Goal: Task Accomplishment & Management: Use online tool/utility

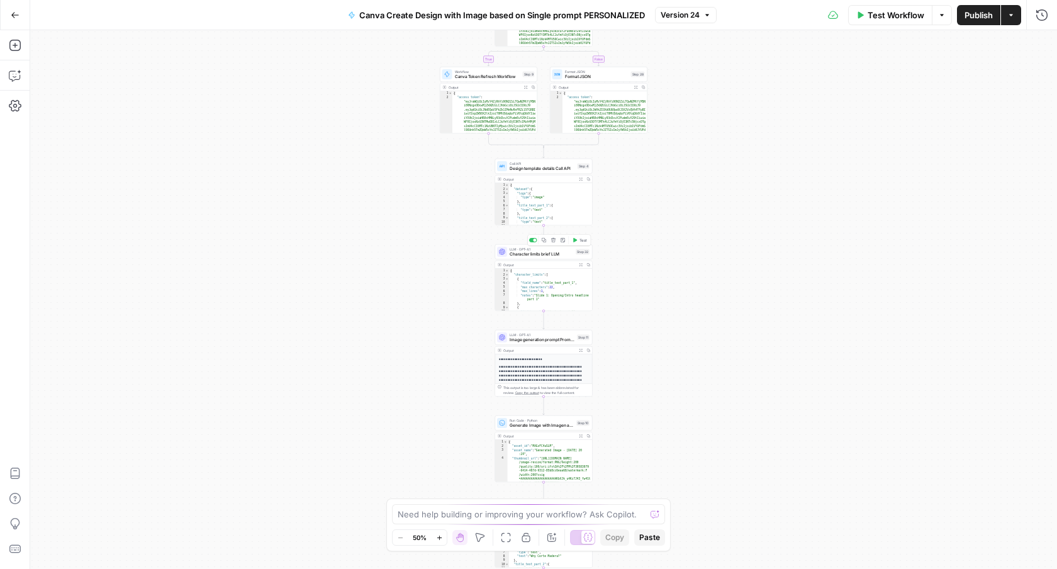
click at [533, 252] on span "Character limits brief LLM" at bounding box center [542, 254] width 64 height 6
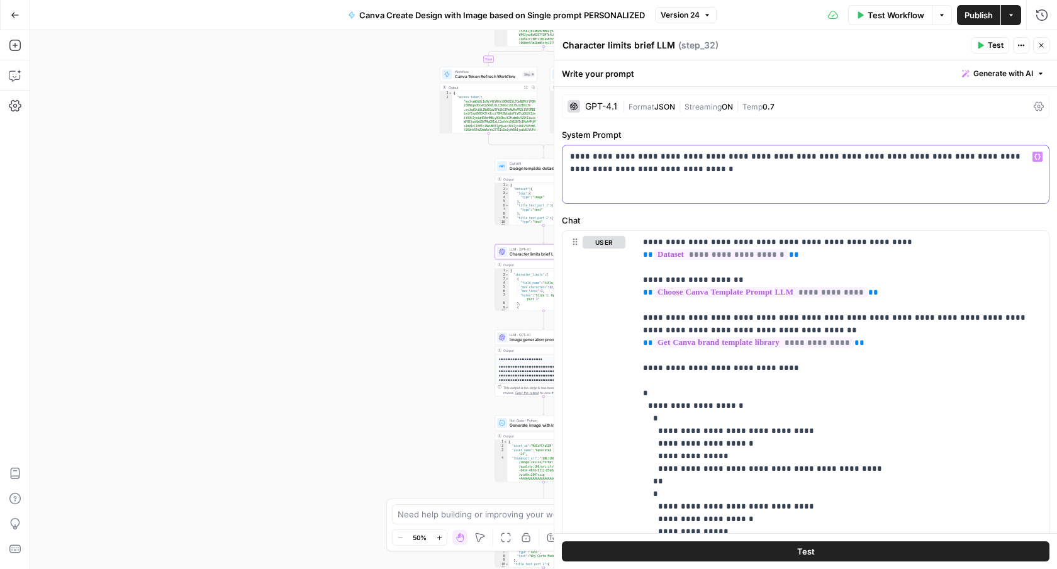
click at [681, 165] on p "**********" at bounding box center [805, 162] width 471 height 25
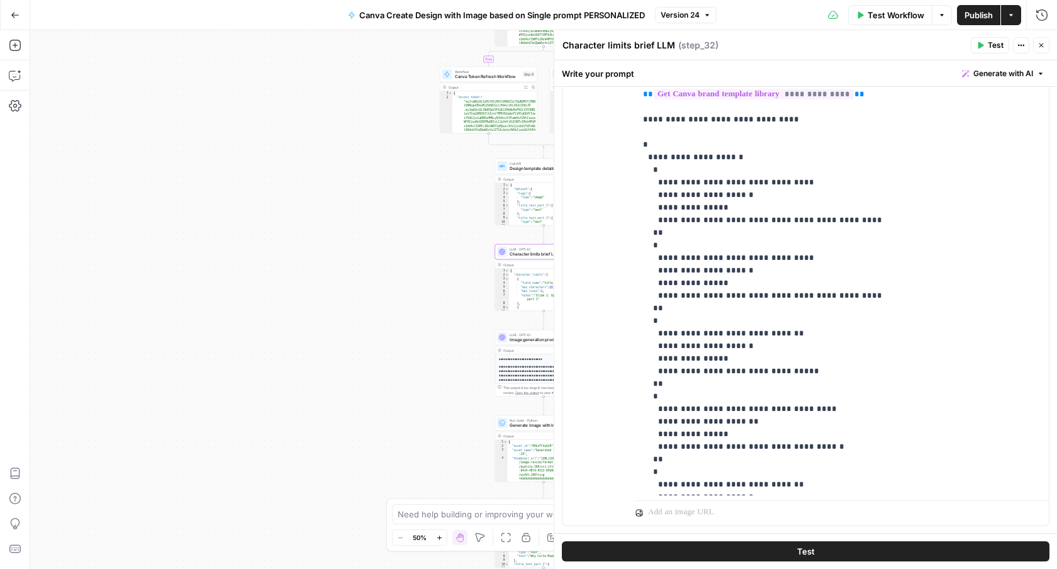
scroll to position [235, 0]
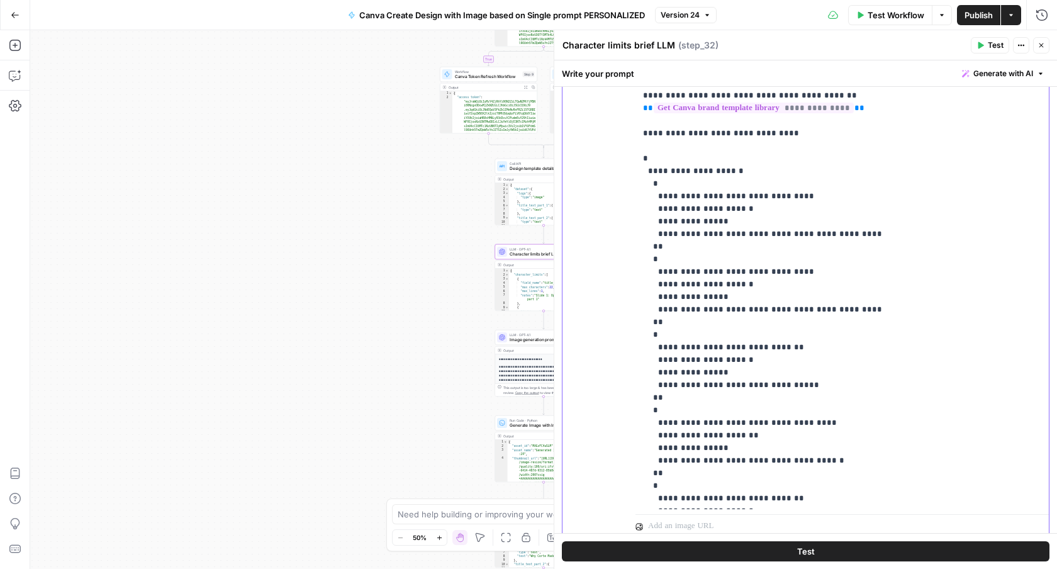
click at [649, 170] on p "**********" at bounding box center [842, 441] width 398 height 881
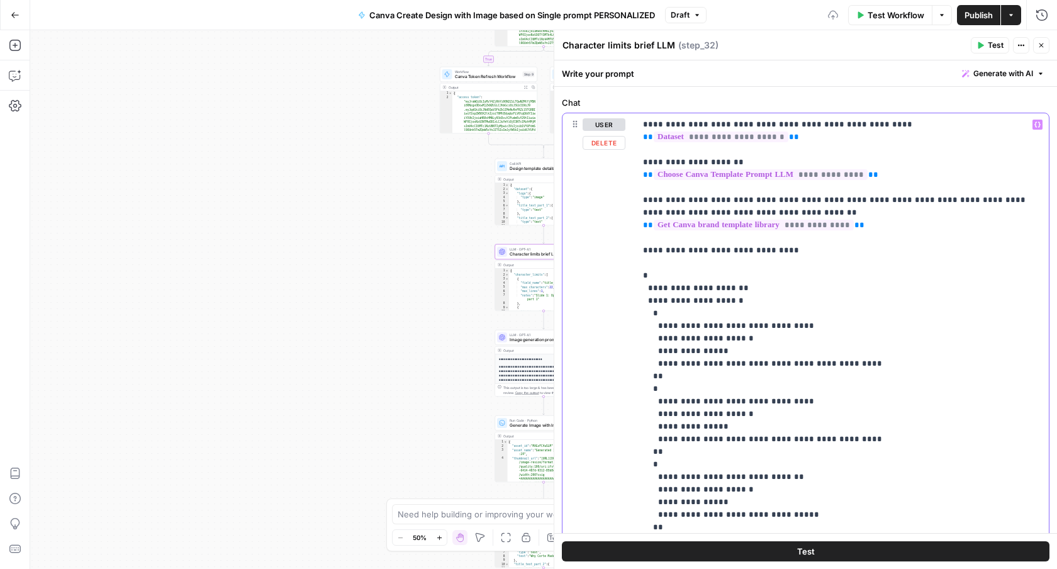
scroll to position [117, 0]
click at [879, 225] on p "**********" at bounding box center [842, 565] width 398 height 893
click at [807, 211] on p "**********" at bounding box center [842, 565] width 398 height 893
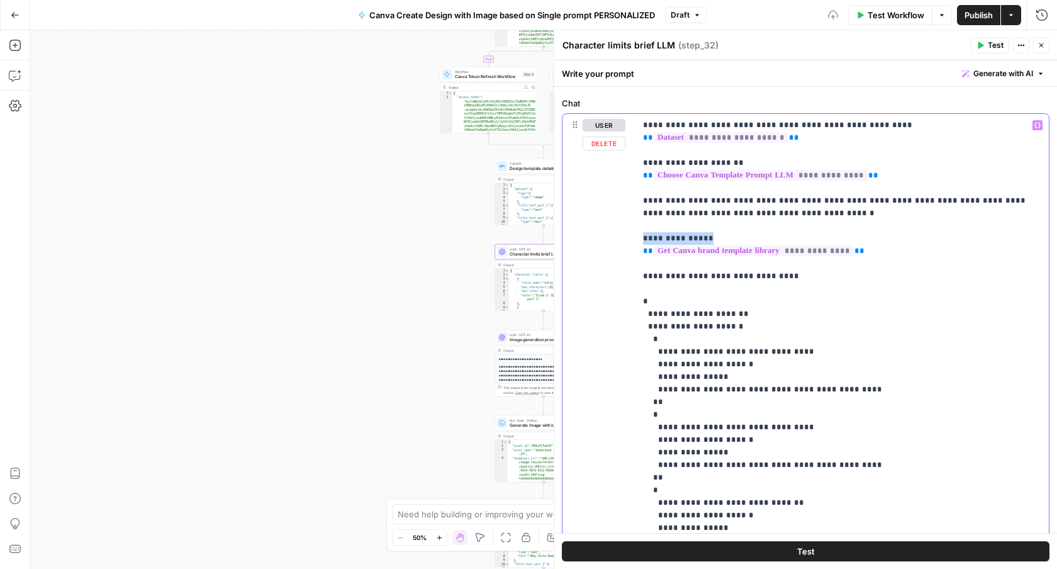
copy p "**********"
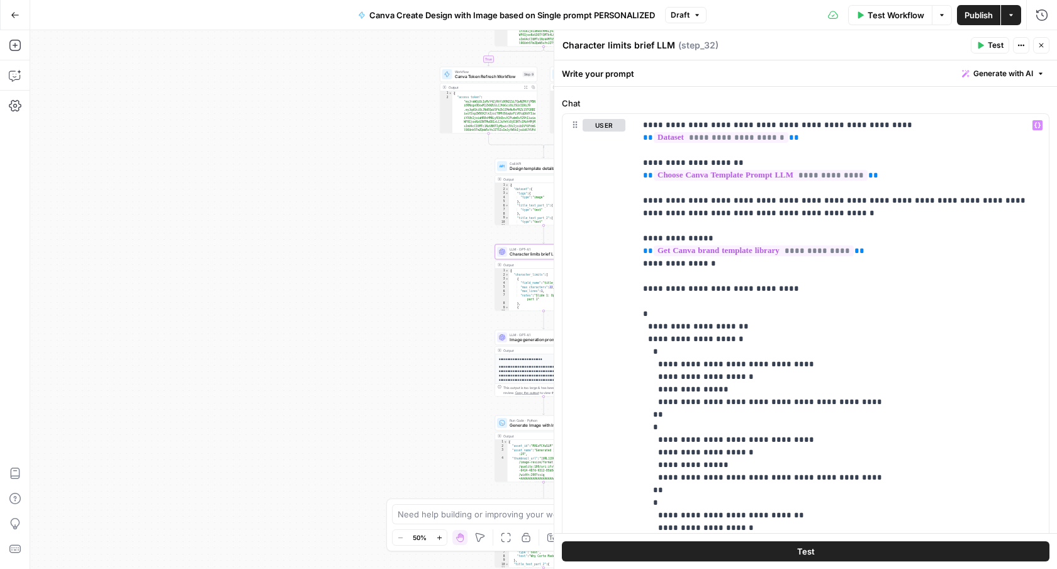
click at [656, 47] on textarea "Character limits brief LLM" at bounding box center [618, 45] width 113 height 13
click at [627, 47] on textarea "Character limits brief LLM" at bounding box center [618, 45] width 113 height 13
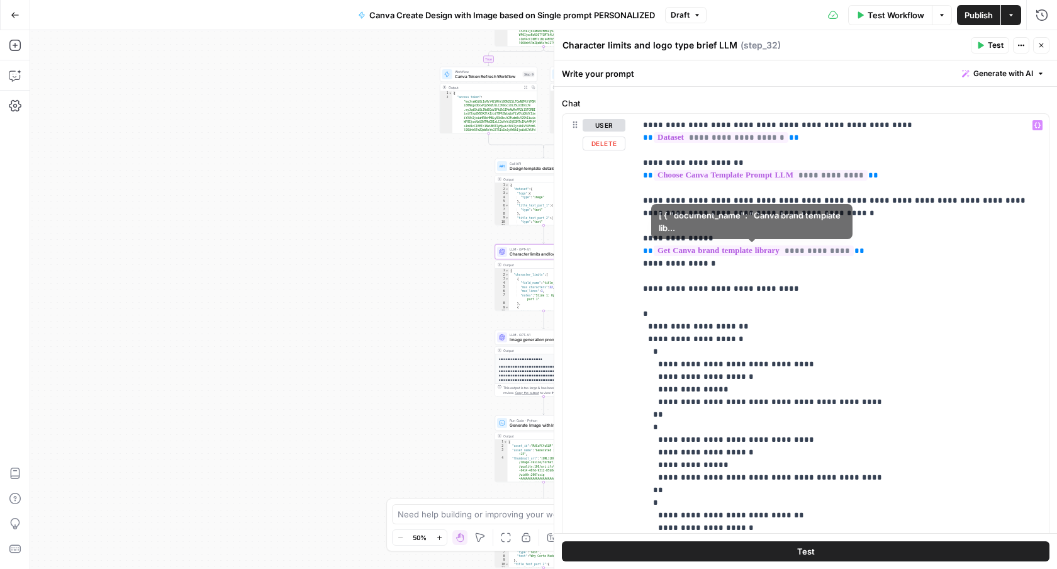
type textarea "Character limits and logo type brief LLM"
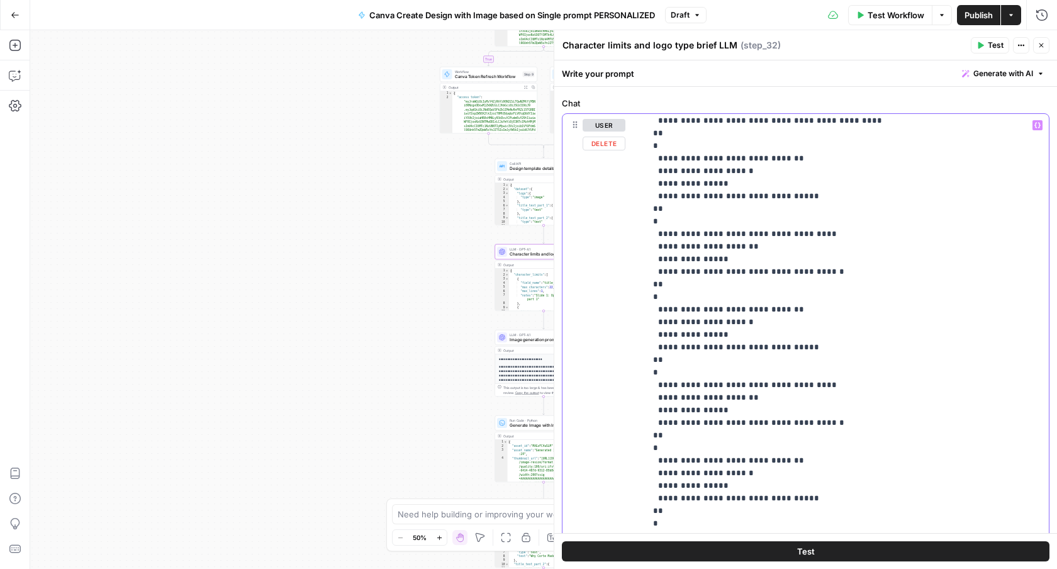
scroll to position [441, 0]
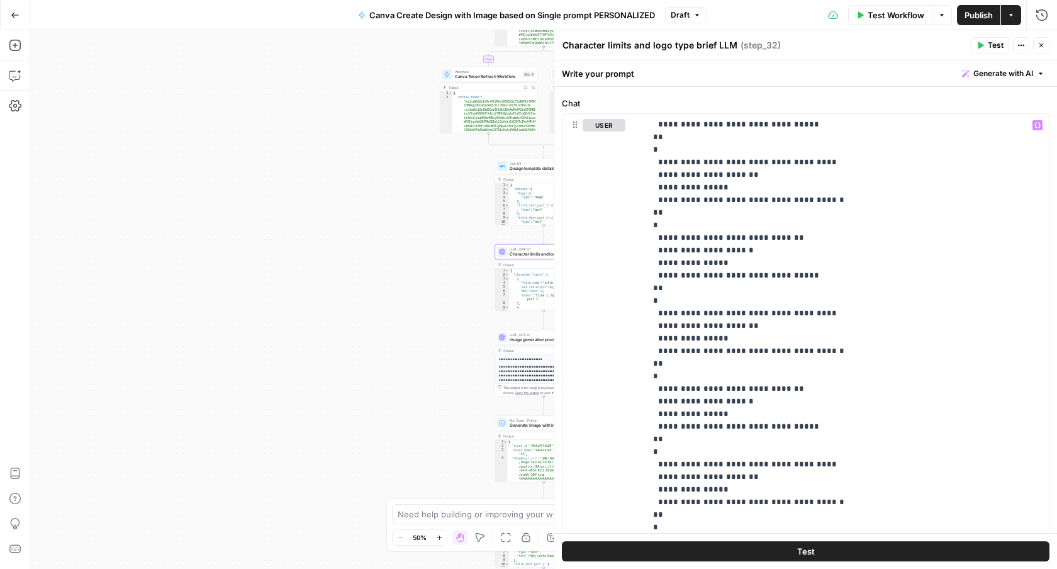
click at [895, 554] on button "Test" at bounding box center [806, 551] width 488 height 20
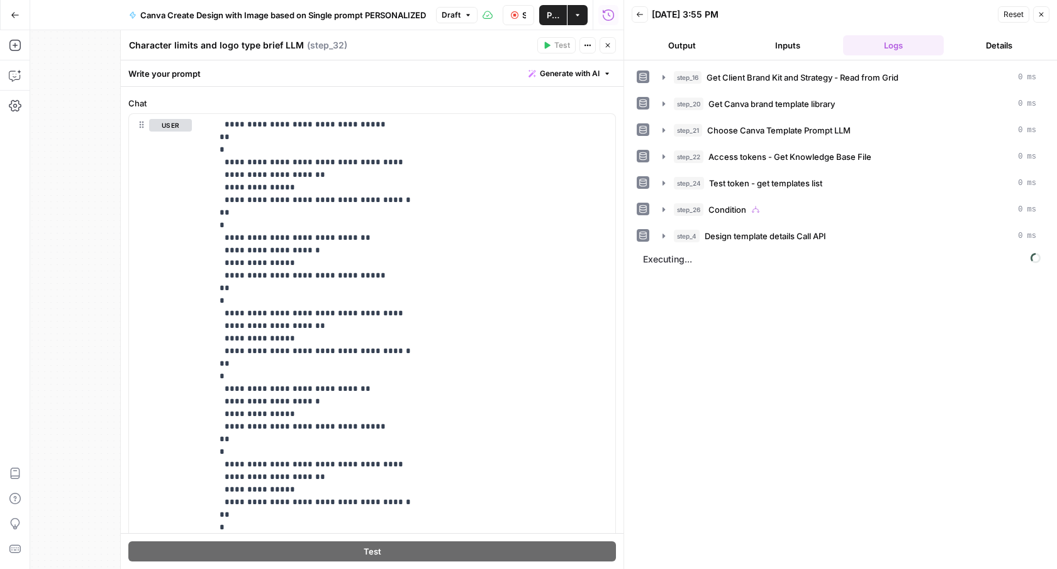
click at [609, 50] on button "Close" at bounding box center [608, 45] width 16 height 16
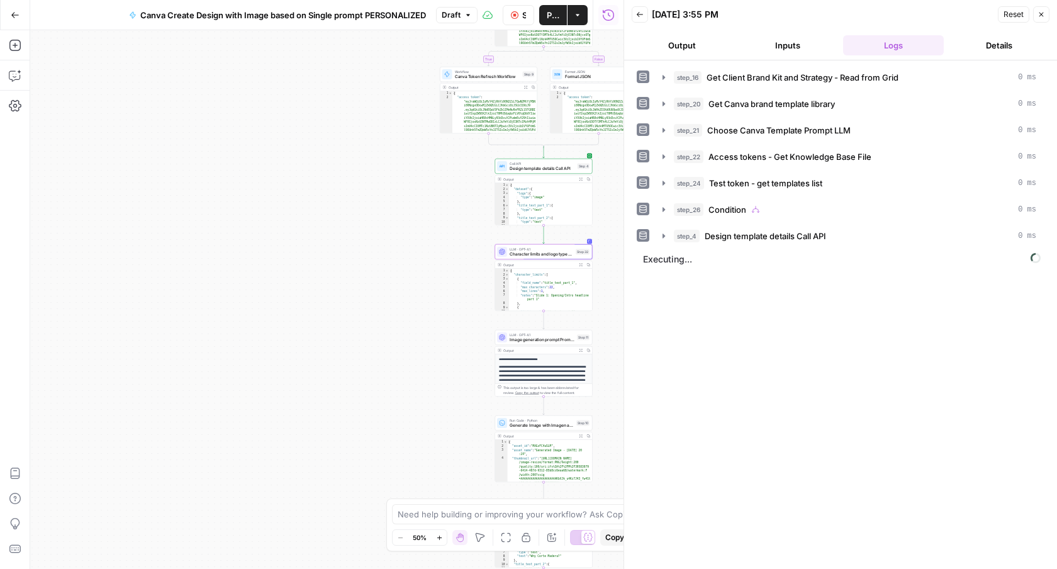
click at [1043, 14] on icon "button" at bounding box center [1041, 15] width 8 height 8
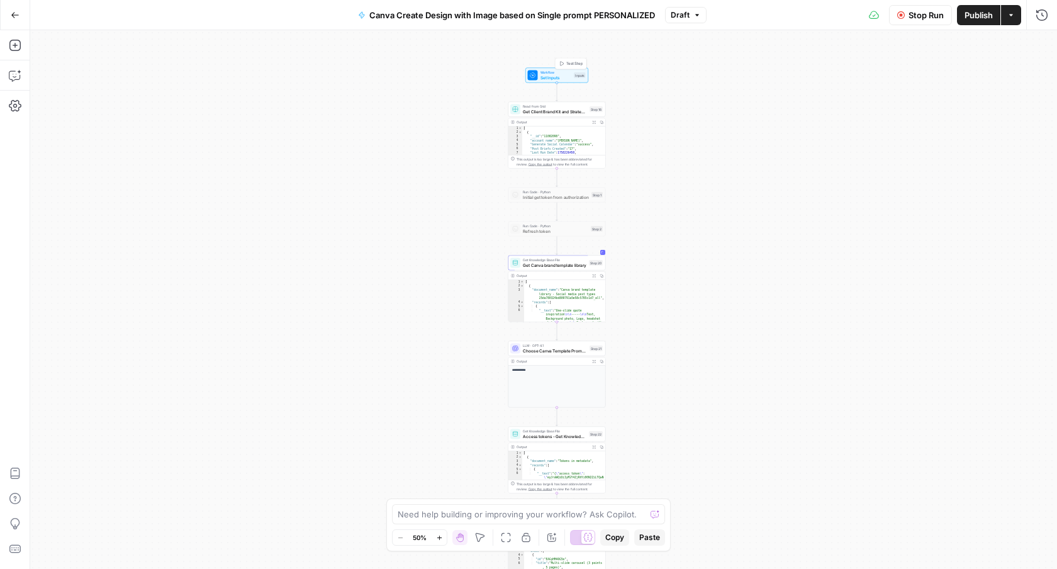
click at [568, 61] on span "Test Step" at bounding box center [574, 64] width 17 height 6
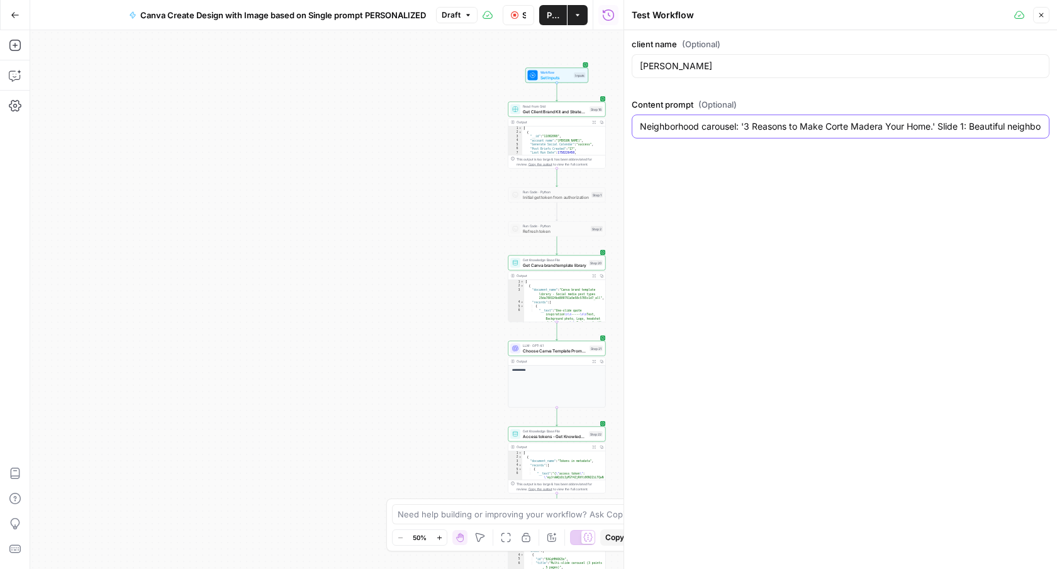
click at [756, 129] on input "Neighborhood carousel: '3 Reasons to Make Corte Madera Your Home.' Slide 1: Bea…" at bounding box center [840, 126] width 401 height 13
click at [691, 59] on div "Corrina Drost" at bounding box center [841, 66] width 418 height 24
paste input "Tracy Curtis"
type input "Tracy Curtis"
click at [786, 124] on input "Neighborhood carousel: '3 Reasons to Make Corte Madera Your Home.' Slide 1: Bea…" at bounding box center [840, 126] width 401 height 13
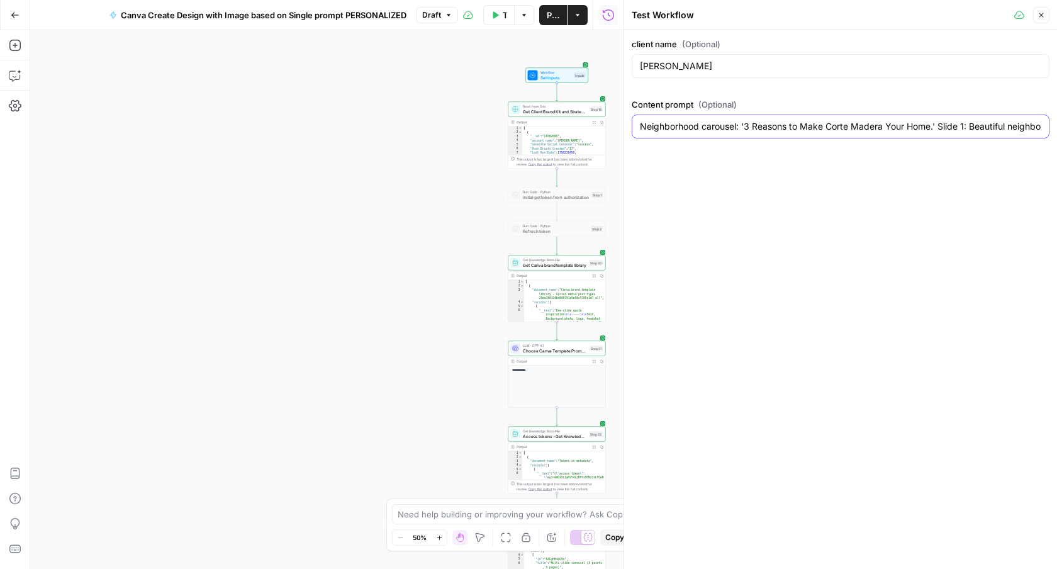
paste input ""Local event announcement: Promote the Tiburon Wine & Food Festival (Oct 4, 1–4…"
type input ""Local event announcement: Promote the Tiburon Wine & Food Festival (Oct 4, 1–4…"
click at [1039, 12] on icon "button" at bounding box center [1041, 15] width 8 height 8
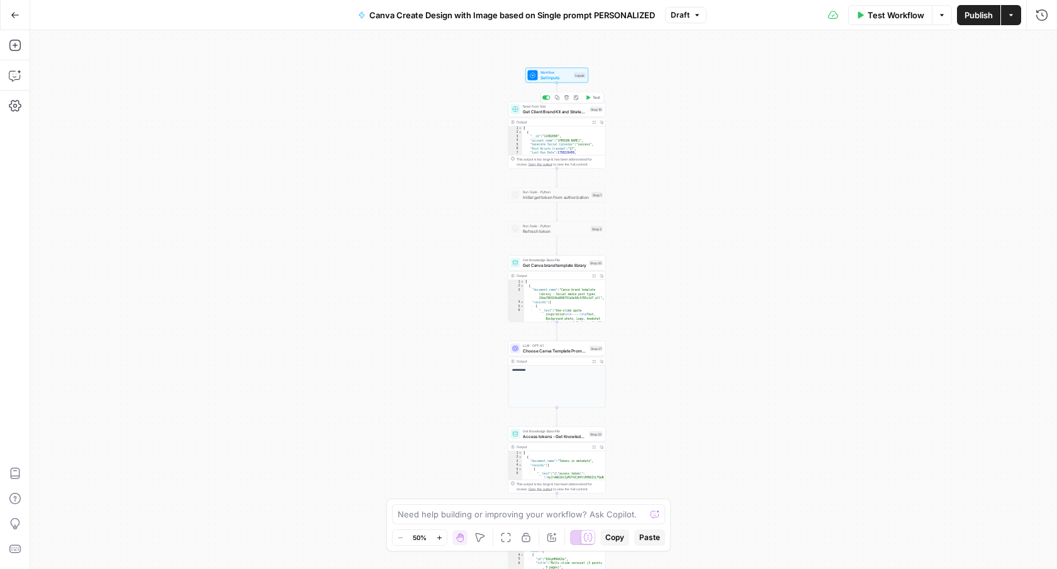
click at [597, 103] on div "Copy step Delete step Add Note Test" at bounding box center [572, 97] width 64 height 11
click at [597, 99] on span "Test" at bounding box center [597, 98] width 8 height 6
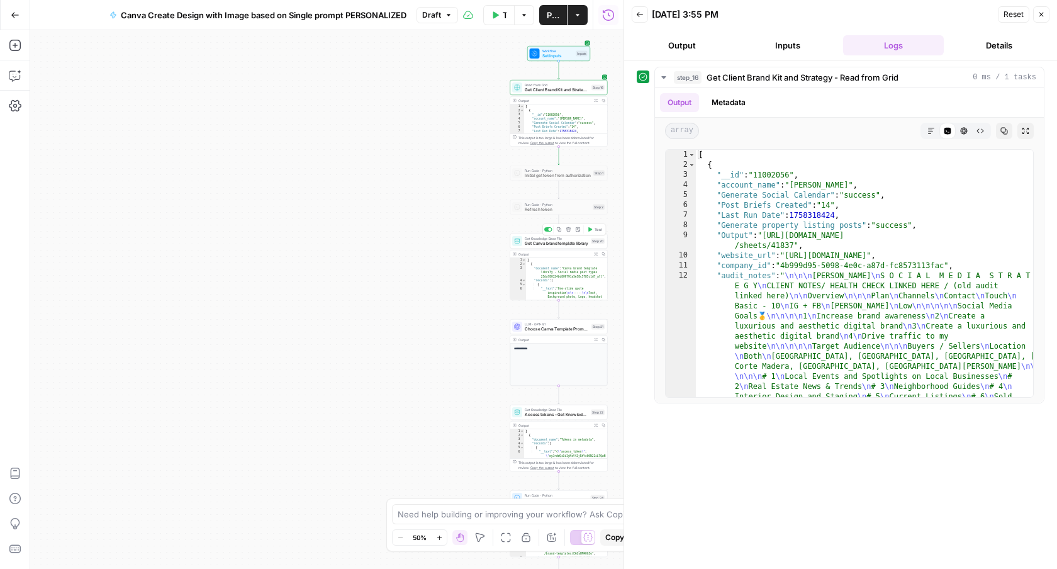
click at [596, 232] on span "Test" at bounding box center [598, 229] width 8 height 6
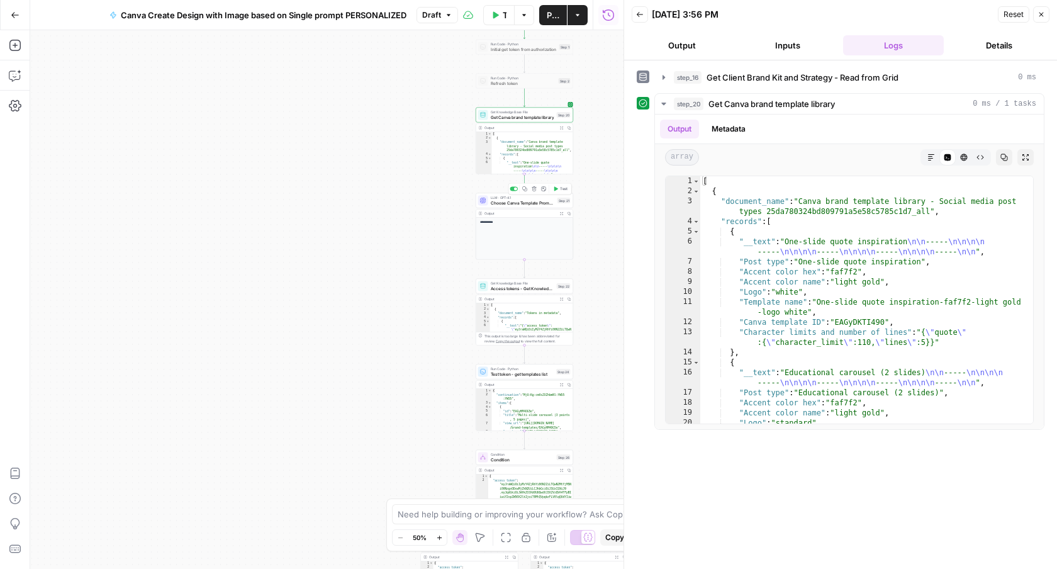
click at [561, 191] on span "Test" at bounding box center [564, 189] width 8 height 6
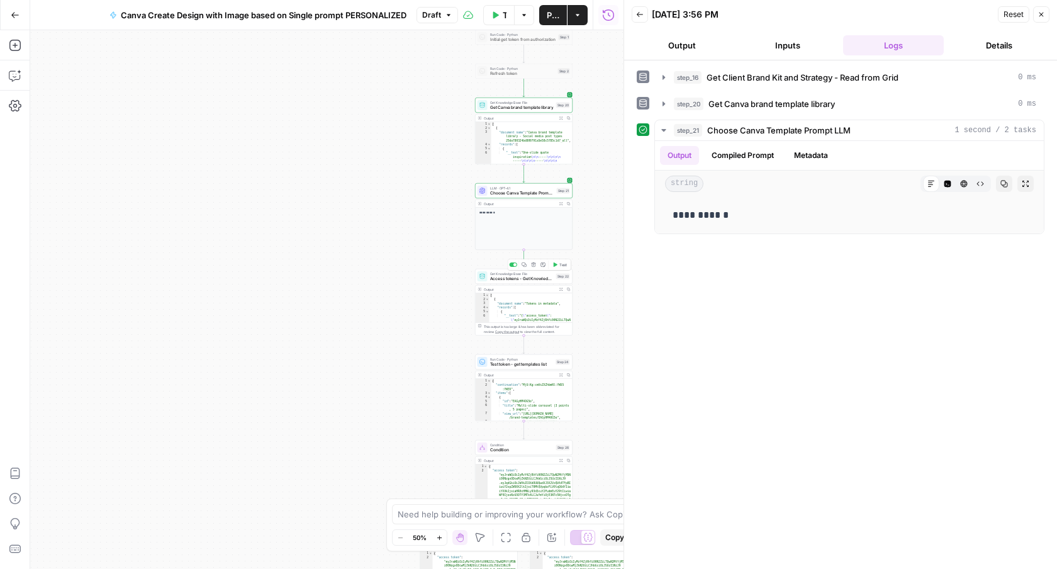
click at [563, 263] on span "Test" at bounding box center [563, 265] width 8 height 6
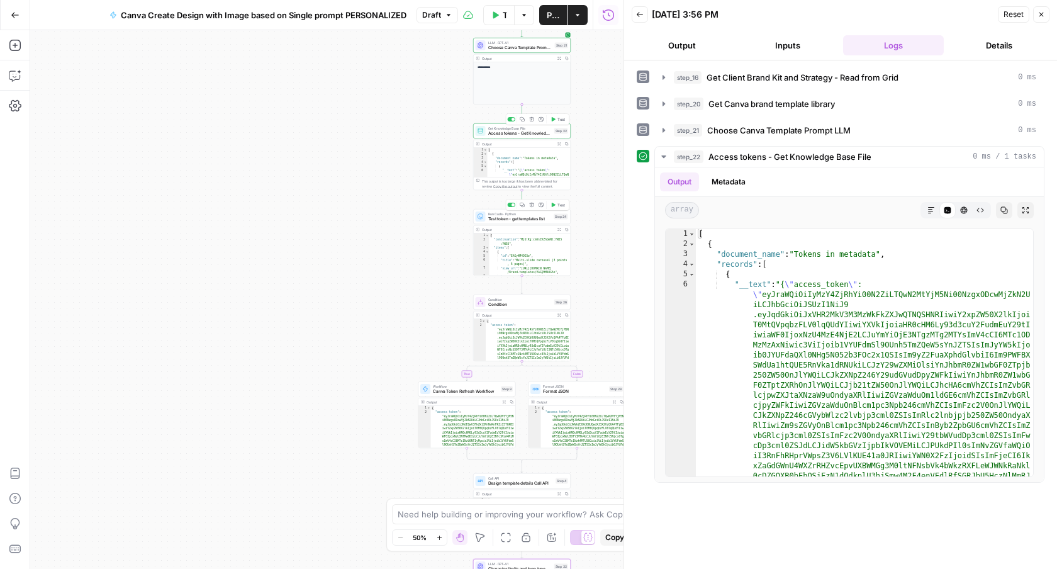
click at [554, 203] on icon "button" at bounding box center [552, 205] width 5 height 5
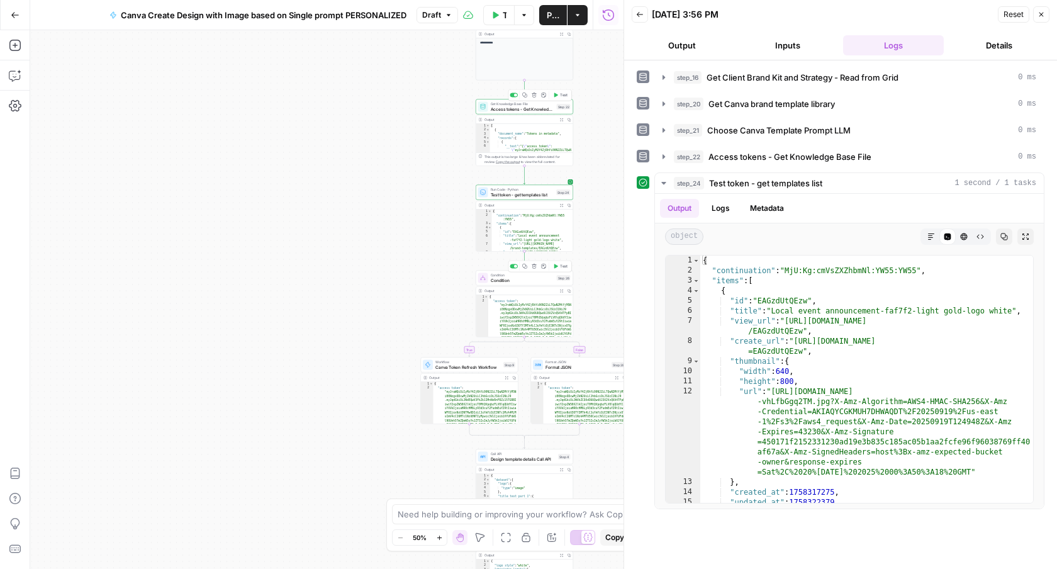
click at [561, 269] on button "Test" at bounding box center [560, 266] width 20 height 8
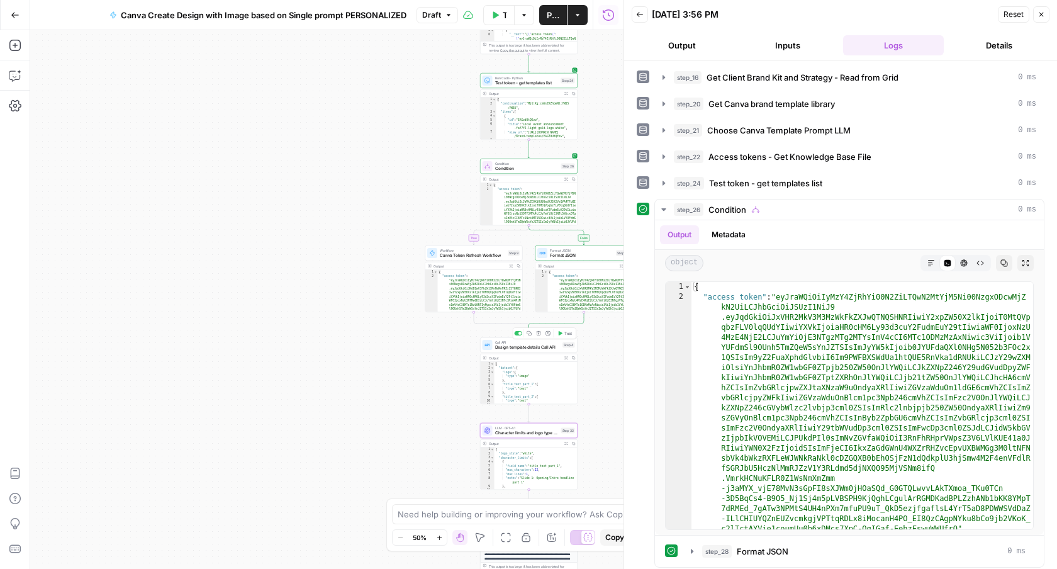
click at [564, 335] on span "Test" at bounding box center [568, 333] width 8 height 6
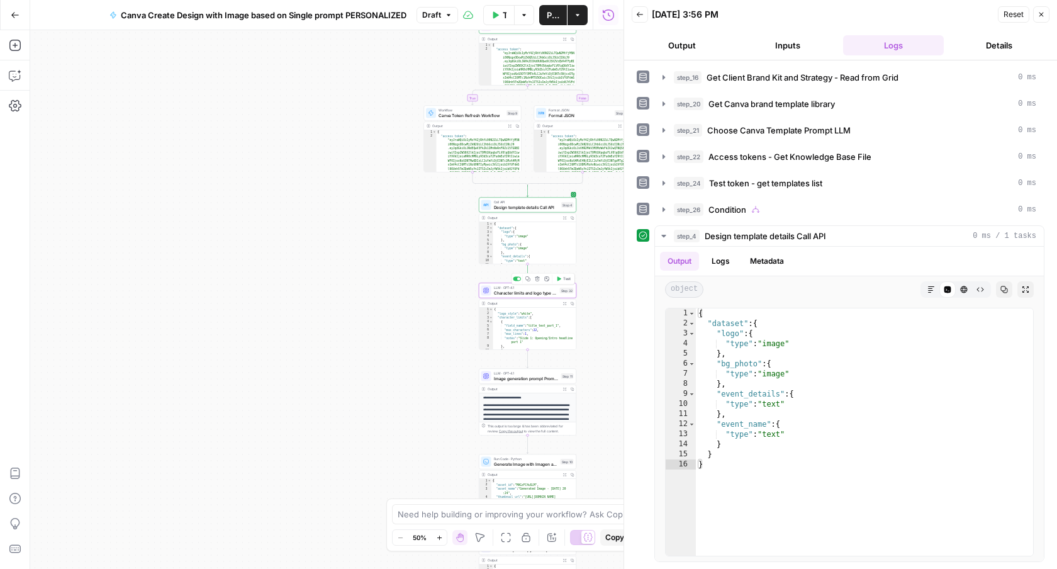
click at [568, 279] on span "Test" at bounding box center [567, 279] width 8 height 6
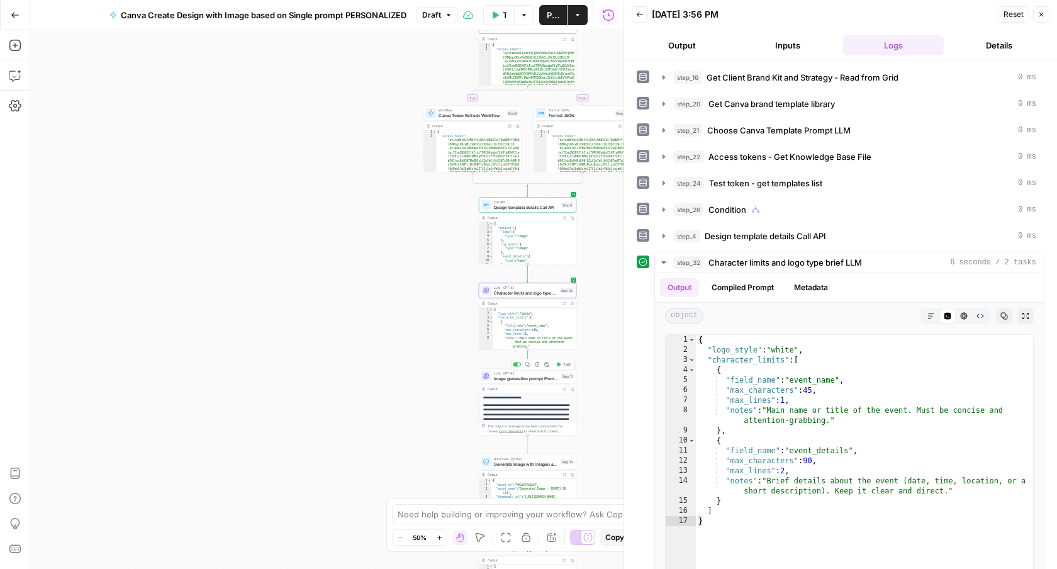
click at [550, 377] on span "Image generation prompt Prompt LLM" at bounding box center [526, 378] width 65 height 6
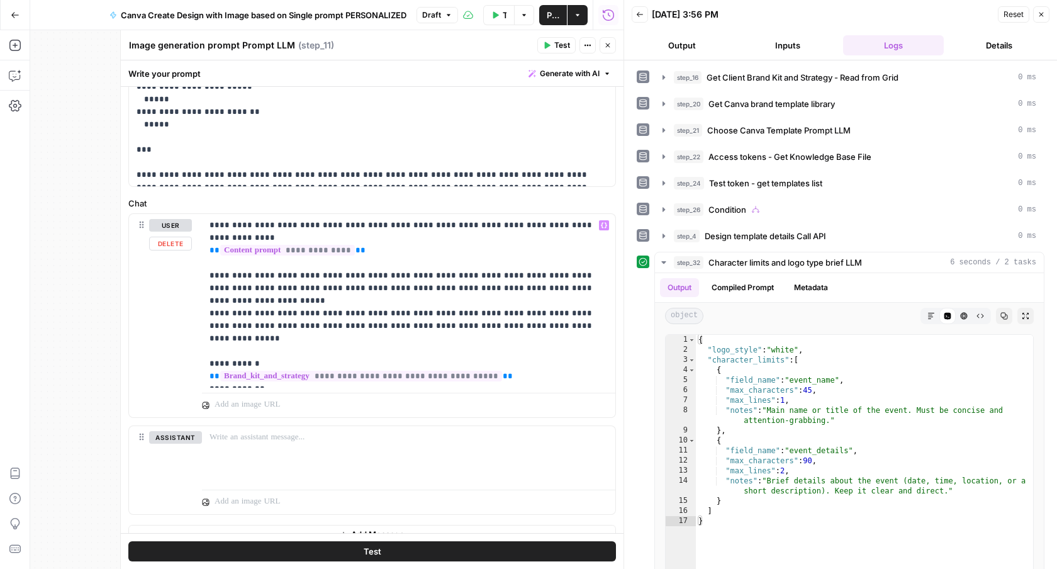
scroll to position [464, 0]
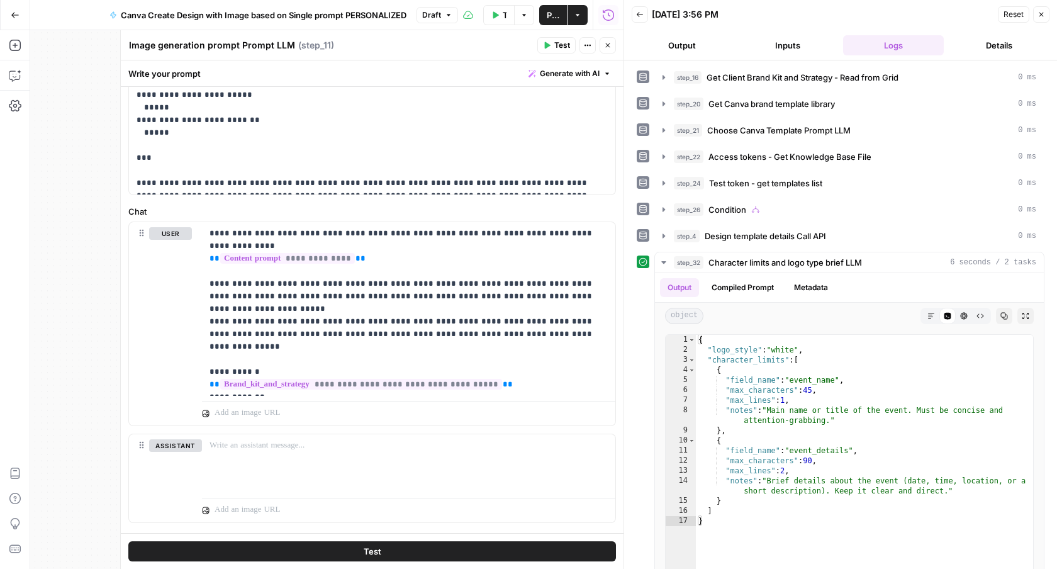
click at [605, 45] on icon "button" at bounding box center [608, 46] width 8 height 8
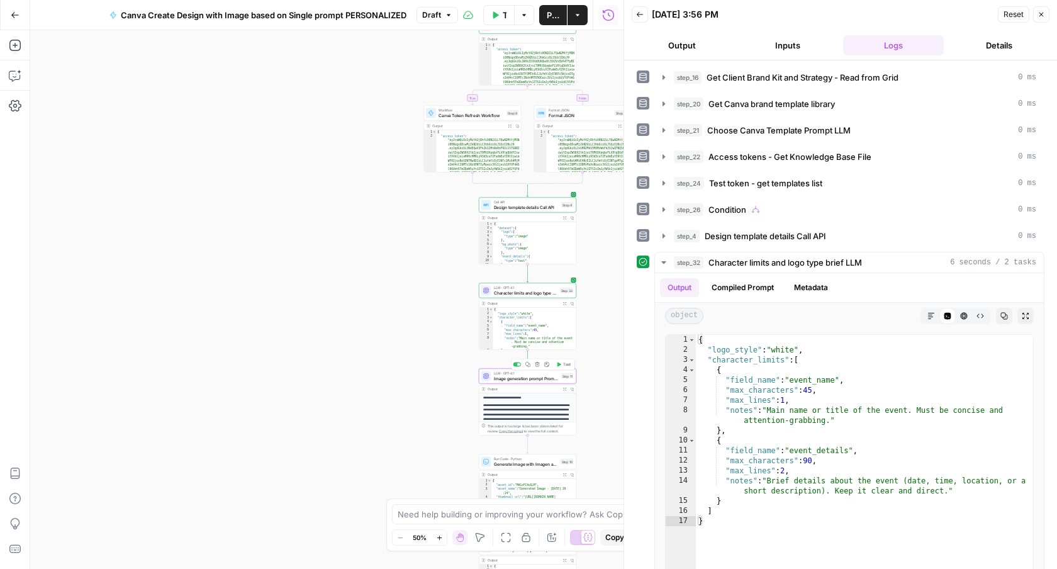
click at [565, 366] on span "Test" at bounding box center [567, 365] width 8 height 6
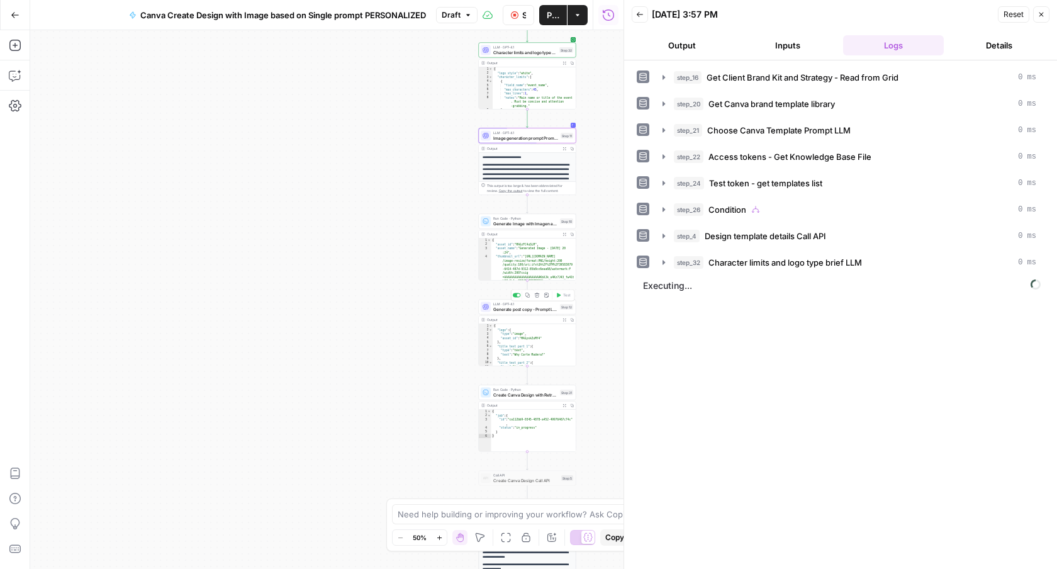
click at [530, 306] on span "Generate post copy - Prompt LLM" at bounding box center [525, 309] width 64 height 6
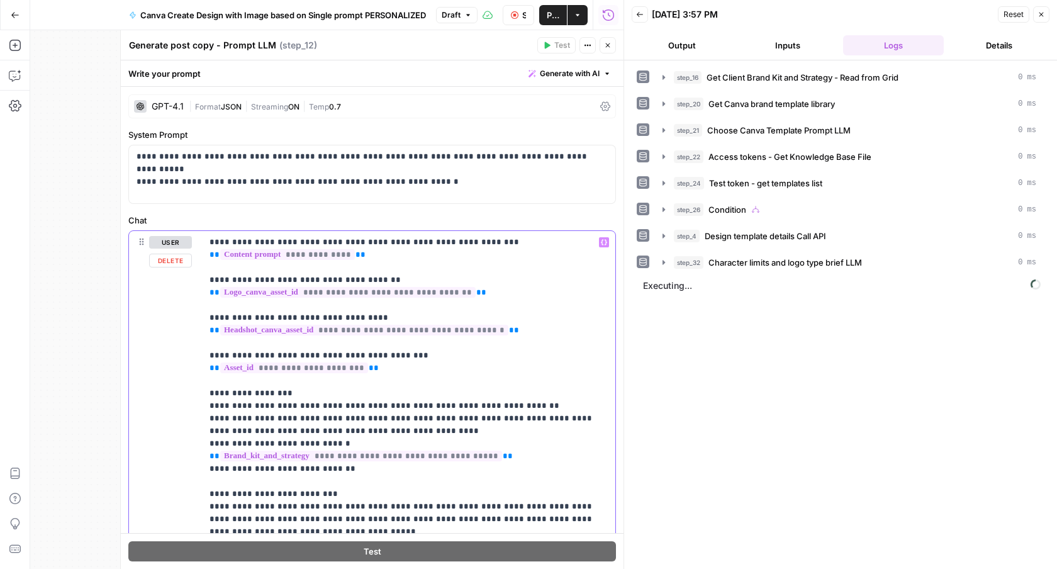
click at [408, 277] on p "**********" at bounding box center [408, 557] width 398 height 642
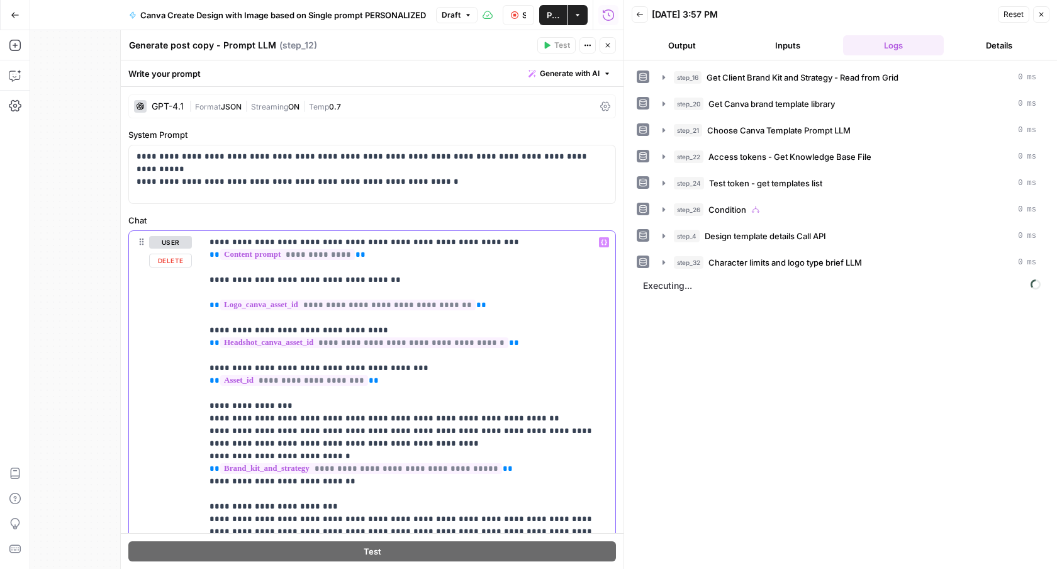
click at [278, 281] on p "**********" at bounding box center [408, 563] width 398 height 654
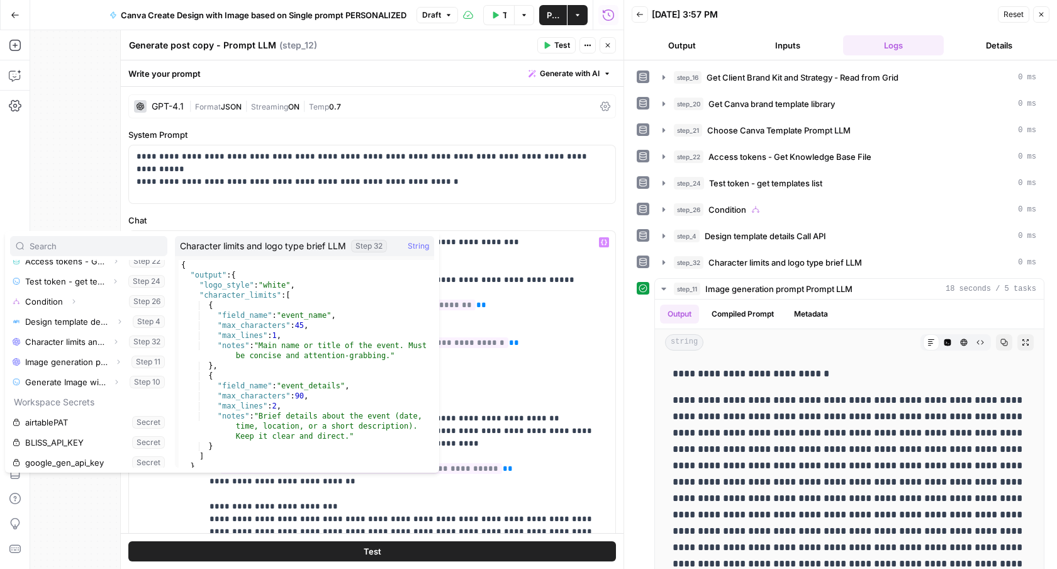
scroll to position [151, 0]
click at [114, 339] on icon "button" at bounding box center [116, 341] width 8 height 8
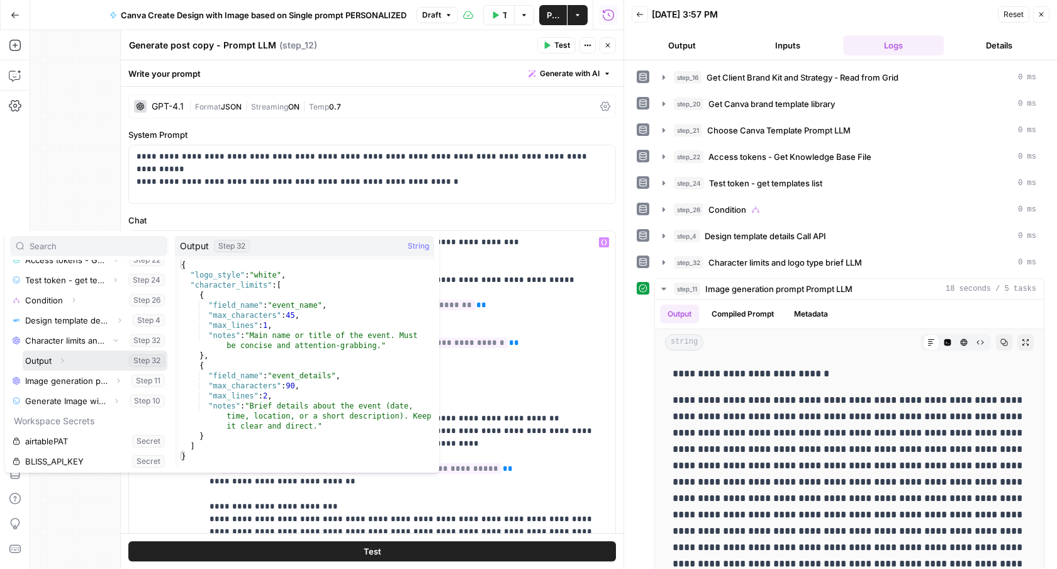
click at [65, 362] on icon "button" at bounding box center [63, 361] width 8 height 8
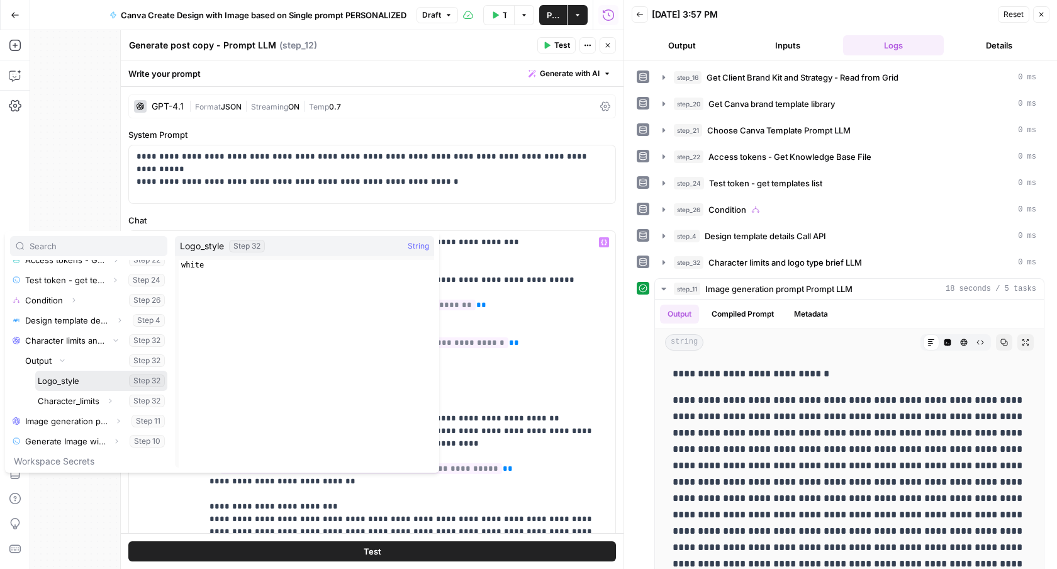
click at [65, 381] on button "Select variable Logo_style" at bounding box center [101, 381] width 132 height 20
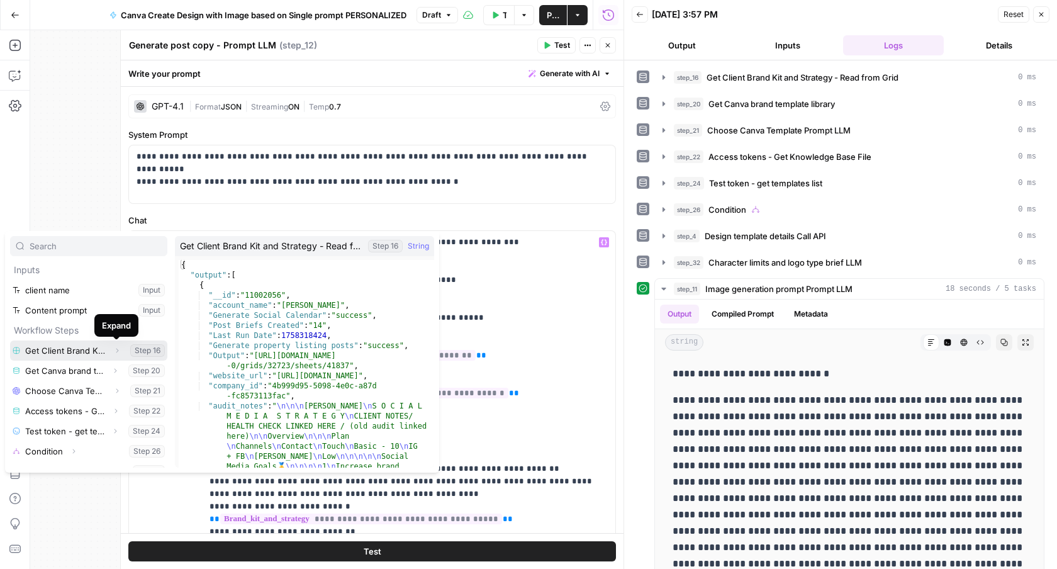
click at [116, 350] on icon "button" at bounding box center [117, 351] width 8 height 8
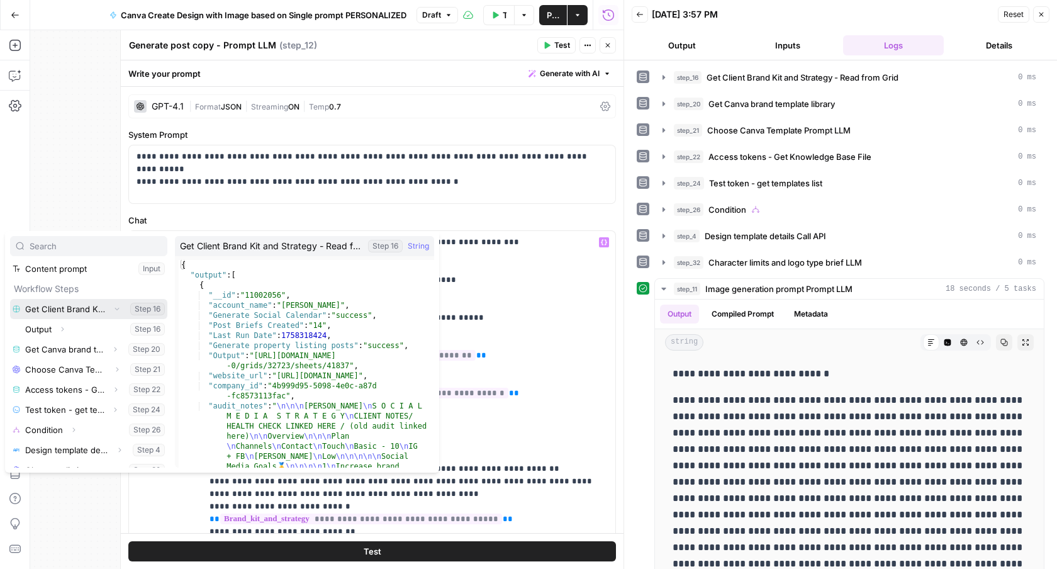
scroll to position [50, 0]
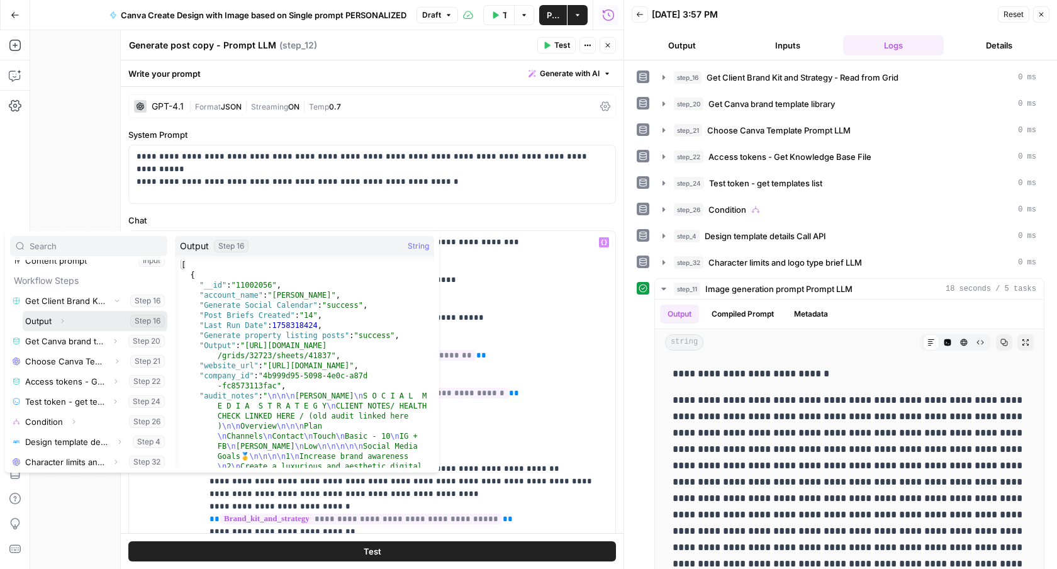
click at [64, 322] on icon "button" at bounding box center [63, 321] width 8 height 8
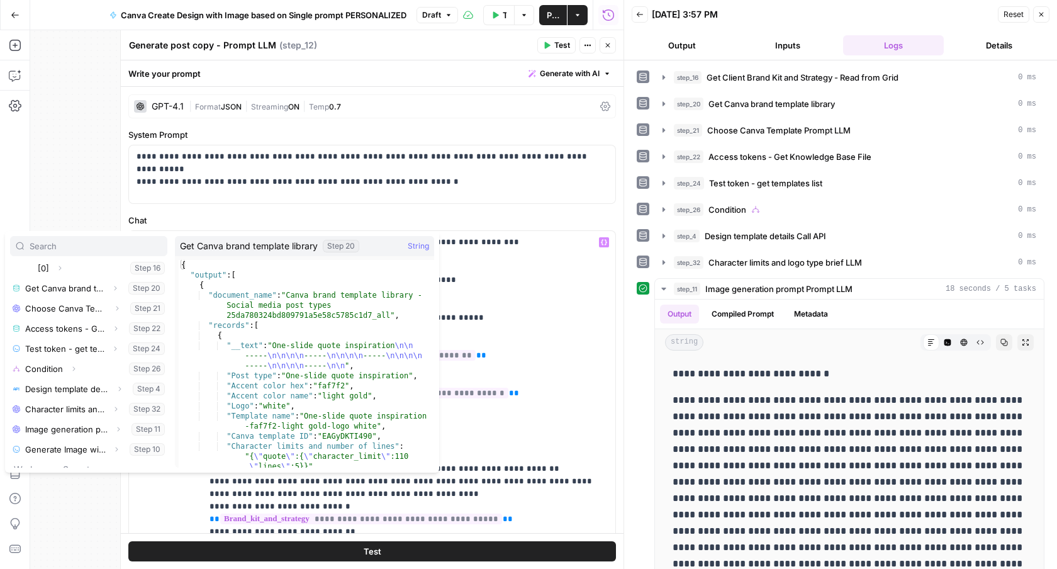
scroll to position [106, 0]
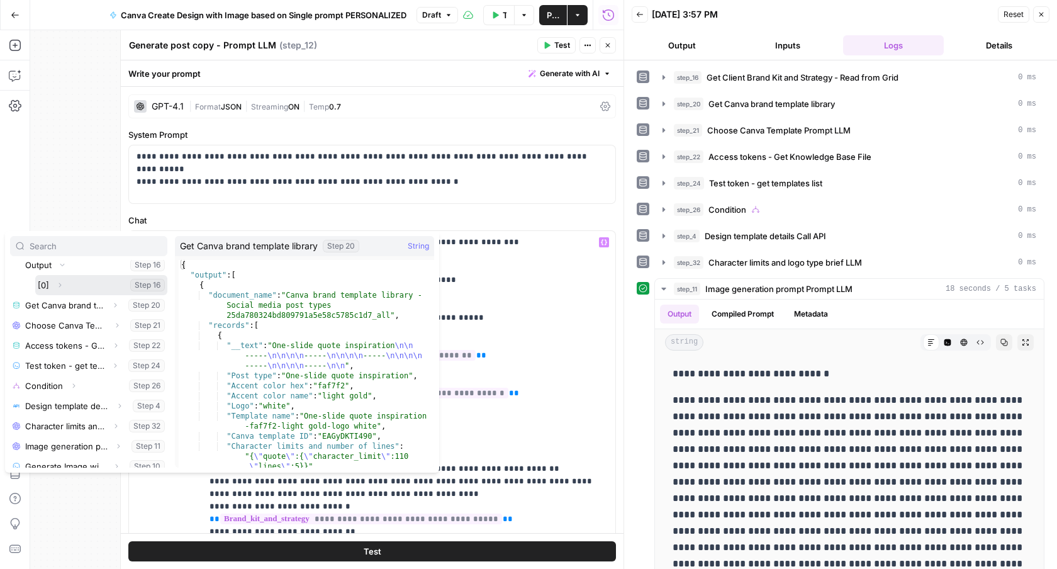
click at [62, 289] on icon "button" at bounding box center [60, 285] width 8 height 8
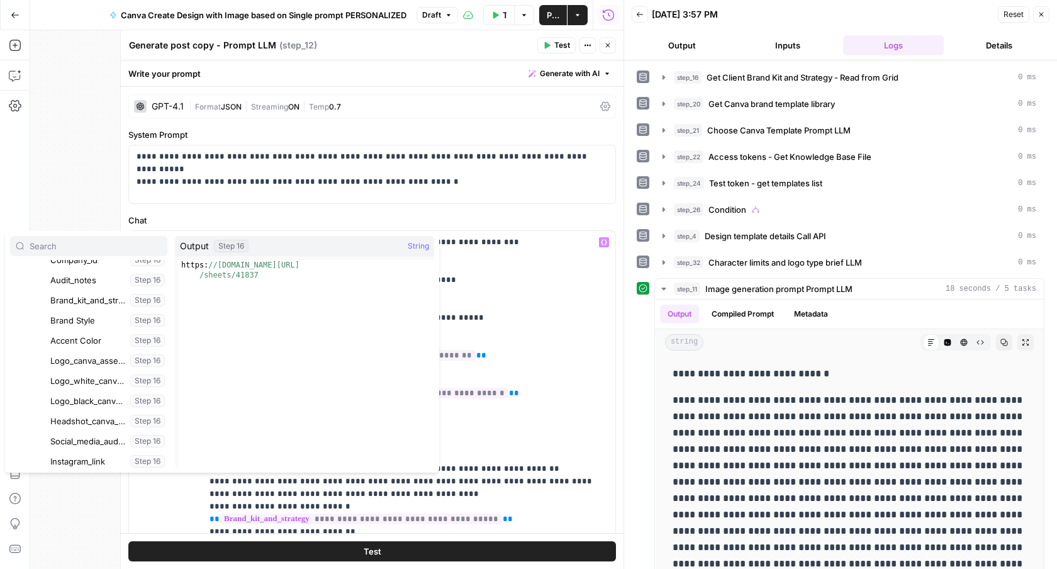
scroll to position [314, 0]
click at [99, 360] on button "Select variable Logo_canva_asset_id" at bounding box center [108, 359] width 120 height 20
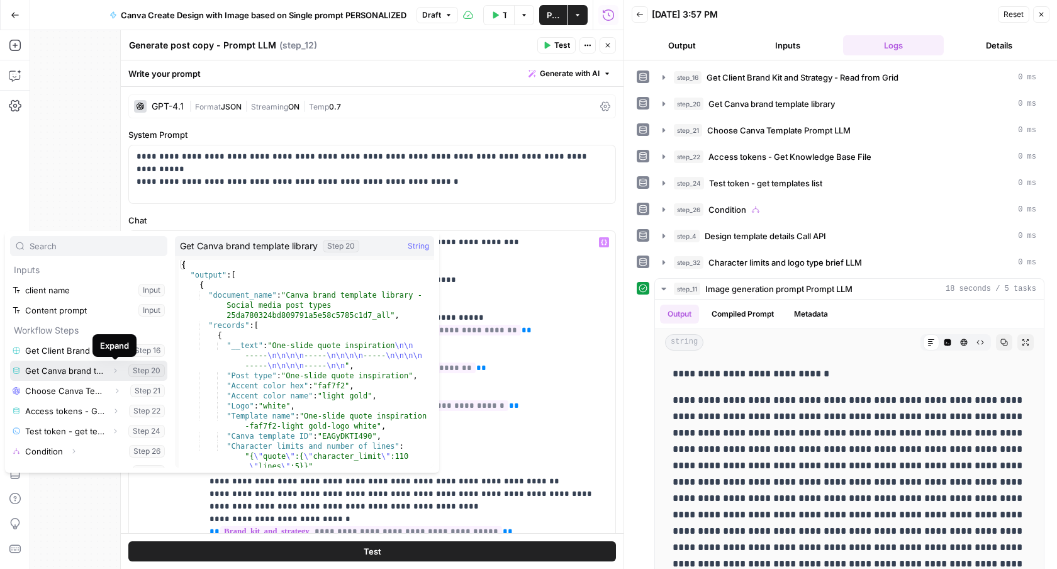
click at [113, 367] on icon "button" at bounding box center [115, 371] width 8 height 8
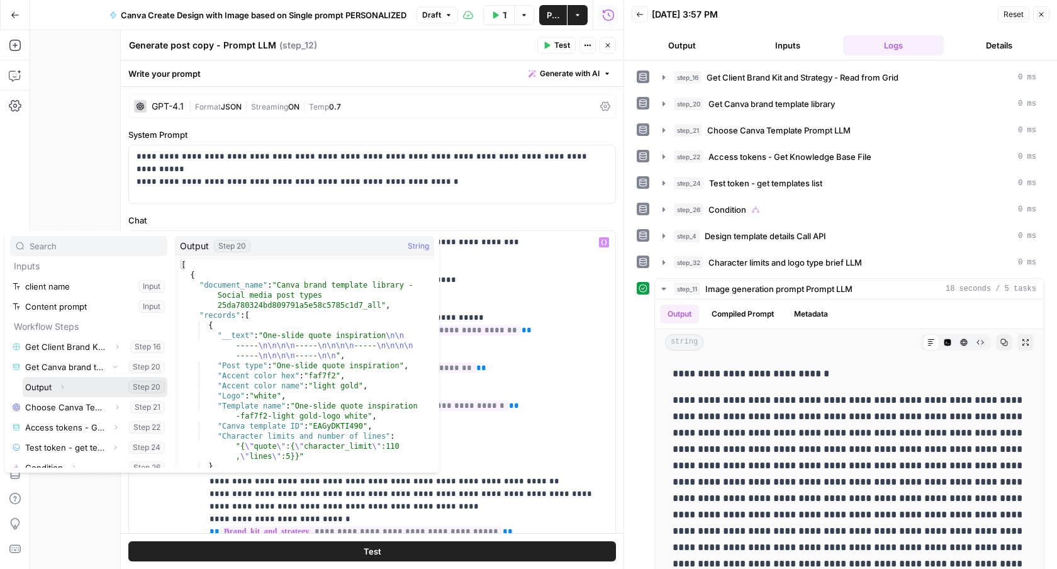
click at [61, 383] on span "button" at bounding box center [63, 387] width 8 height 8
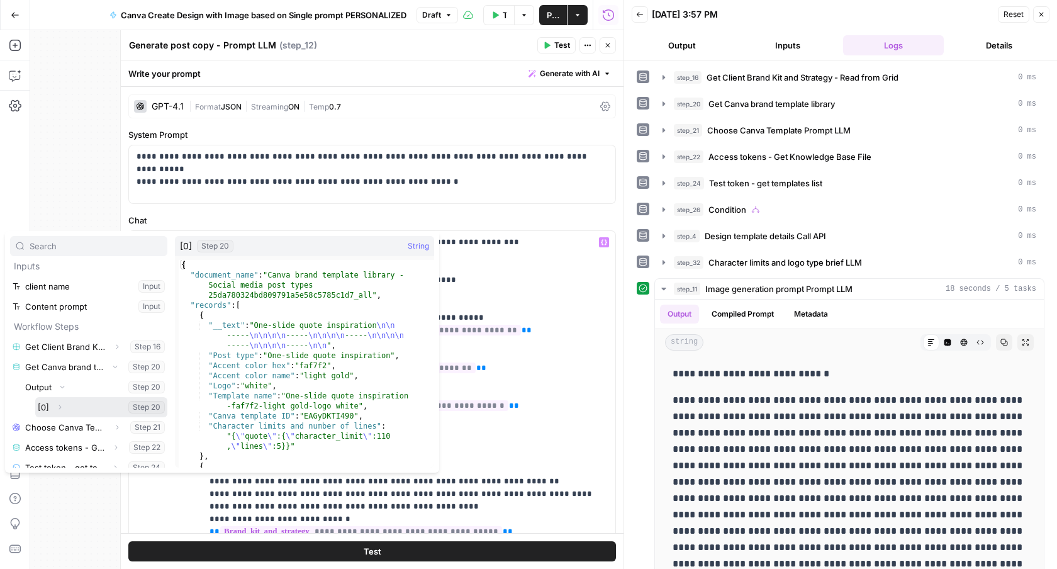
click at [57, 403] on icon "button" at bounding box center [60, 407] width 8 height 8
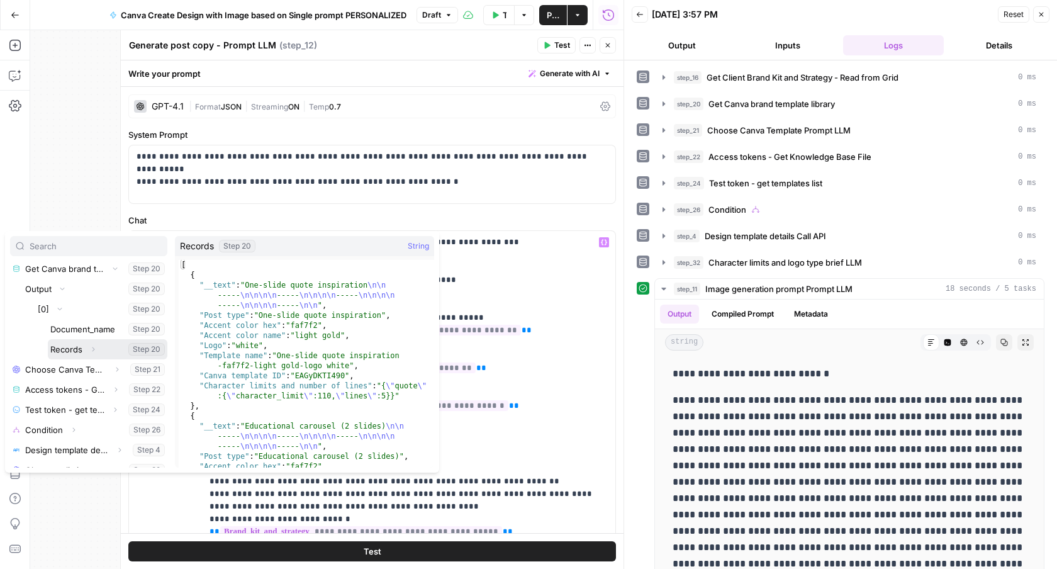
click at [87, 352] on button "Expand" at bounding box center [93, 349] width 16 height 16
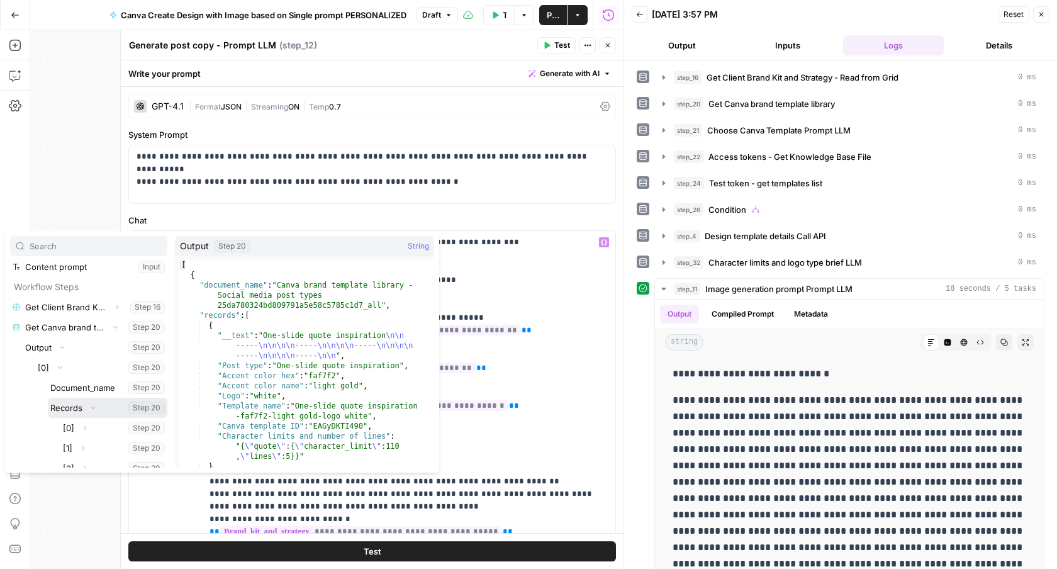
scroll to position [36, 0]
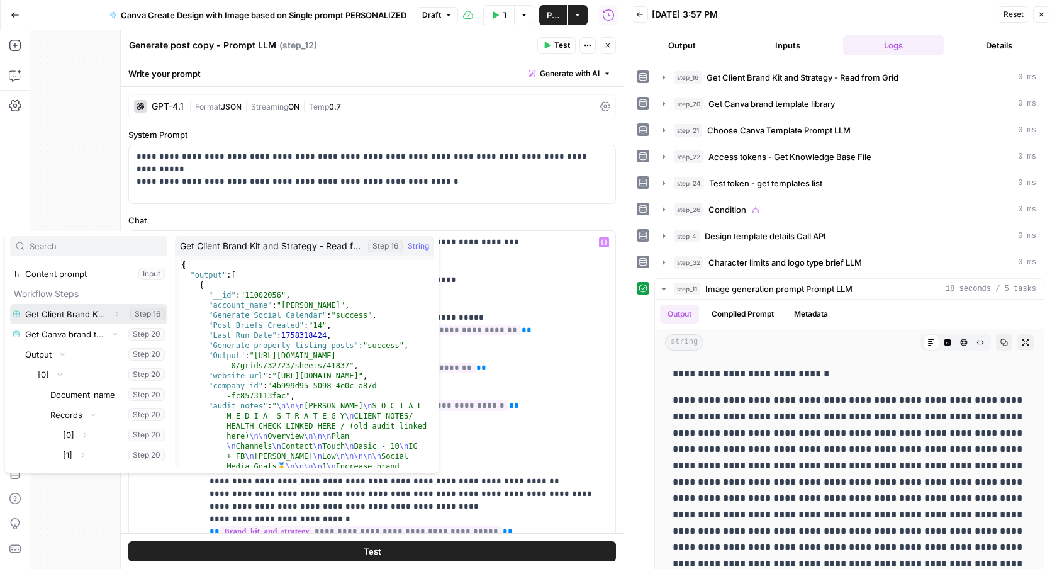
click at [119, 311] on icon "button" at bounding box center [117, 314] width 8 height 8
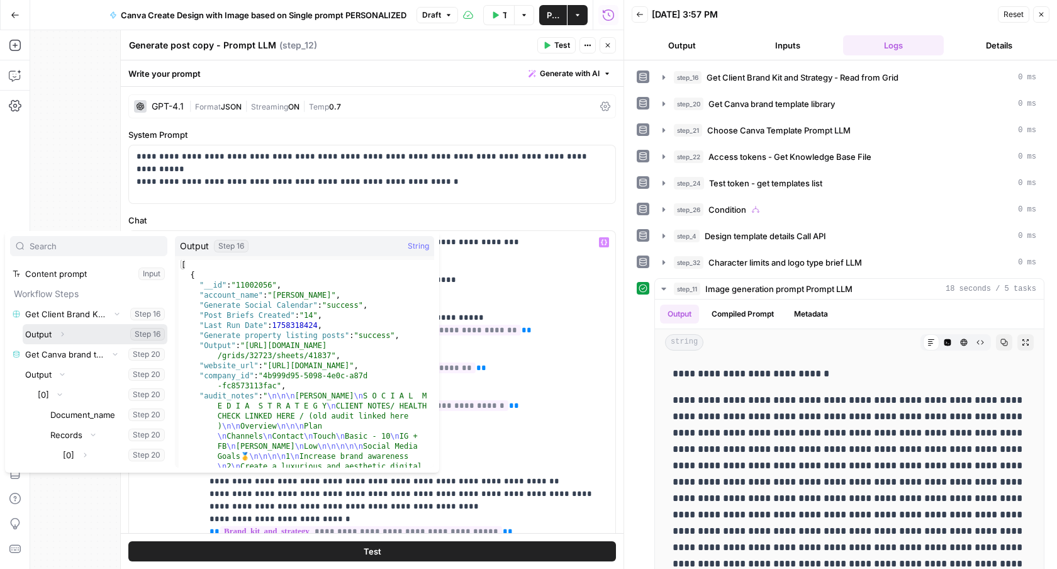
click at [65, 335] on icon "button" at bounding box center [63, 334] width 8 height 8
click at [59, 357] on icon "button" at bounding box center [60, 354] width 8 height 8
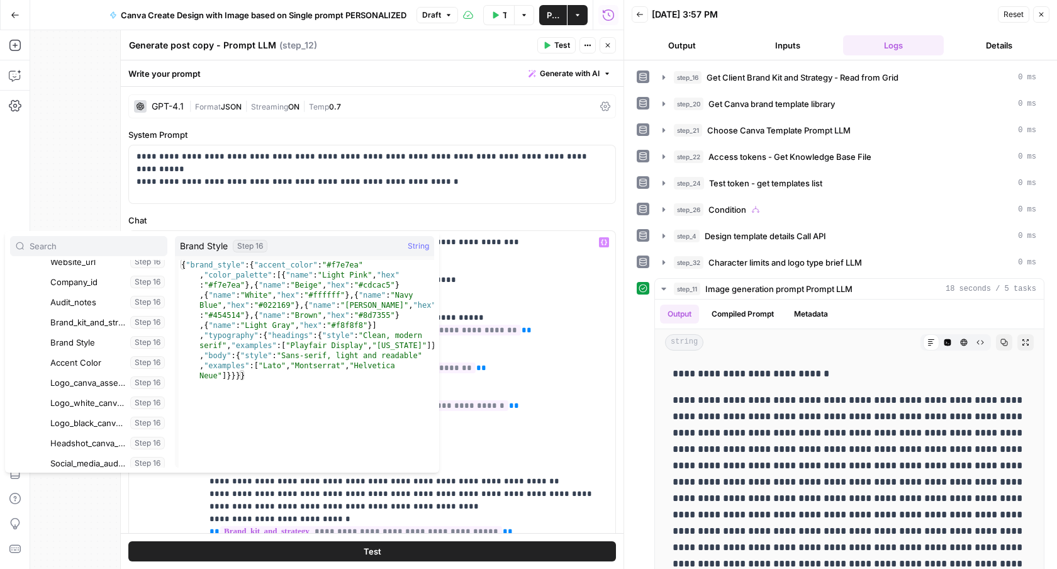
scroll to position [291, 0]
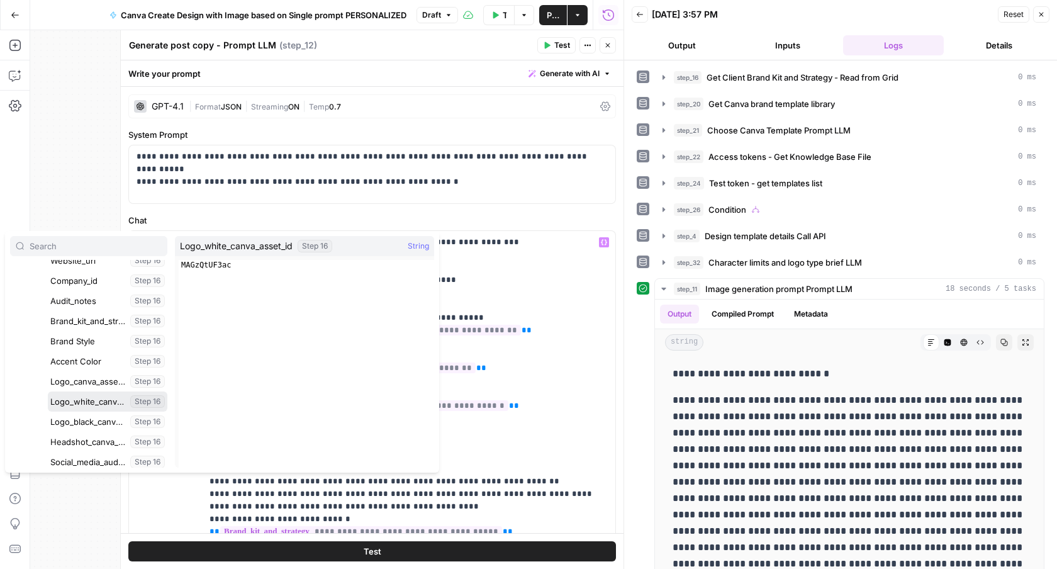
click at [89, 408] on button "Select variable Logo_white_canva_asset_id" at bounding box center [108, 401] width 120 height 20
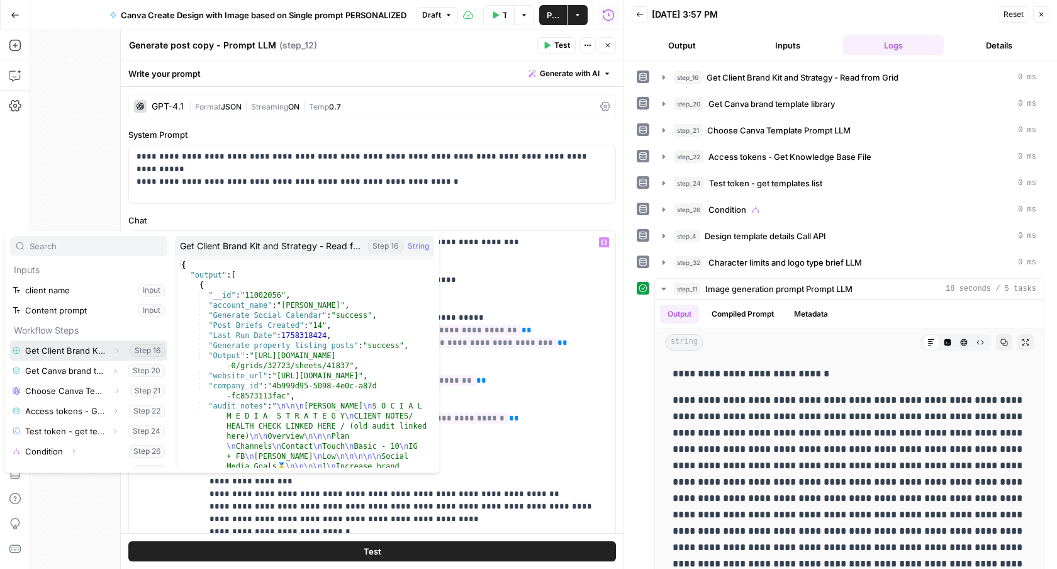
click at [114, 349] on icon "button" at bounding box center [117, 351] width 8 height 8
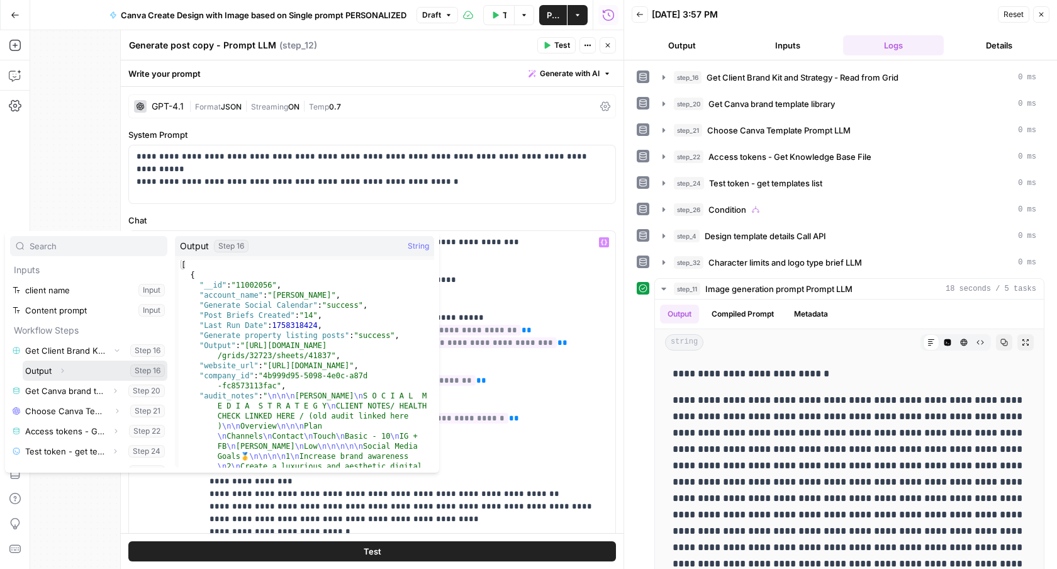
click at [66, 370] on button "Expand" at bounding box center [62, 370] width 16 height 16
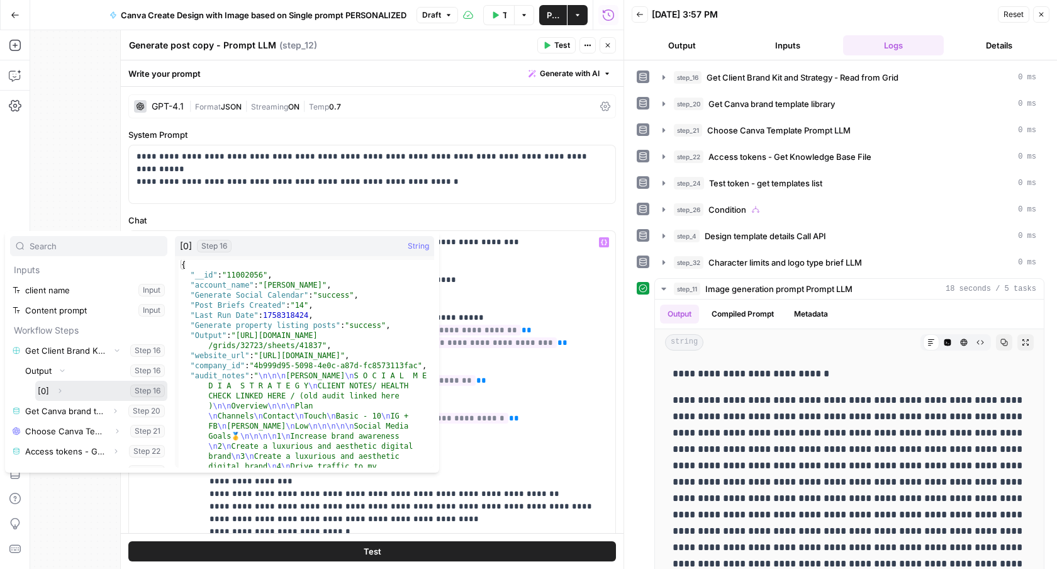
click at [60, 393] on icon "button" at bounding box center [60, 391] width 8 height 8
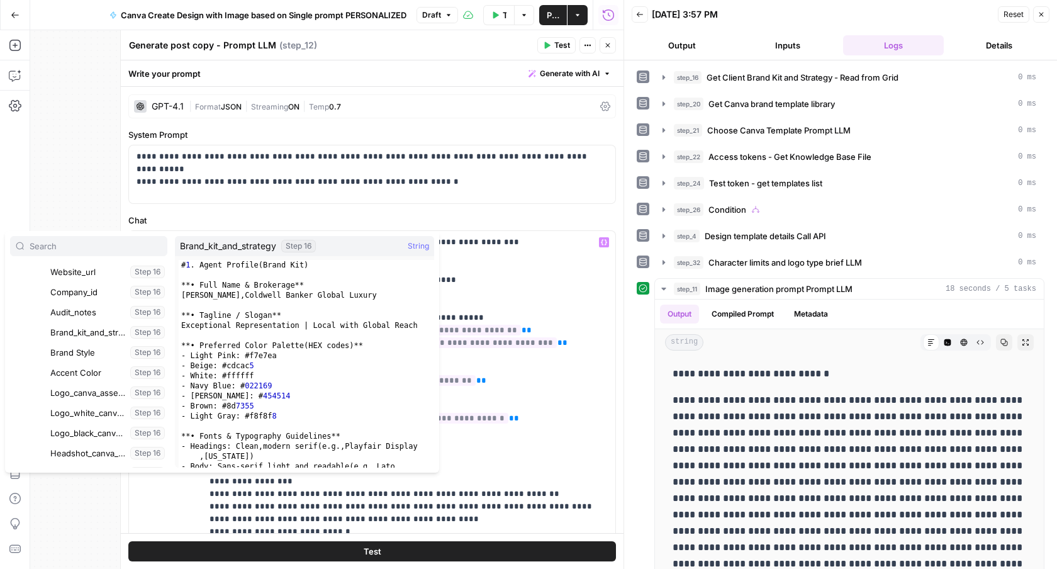
scroll to position [282, 0]
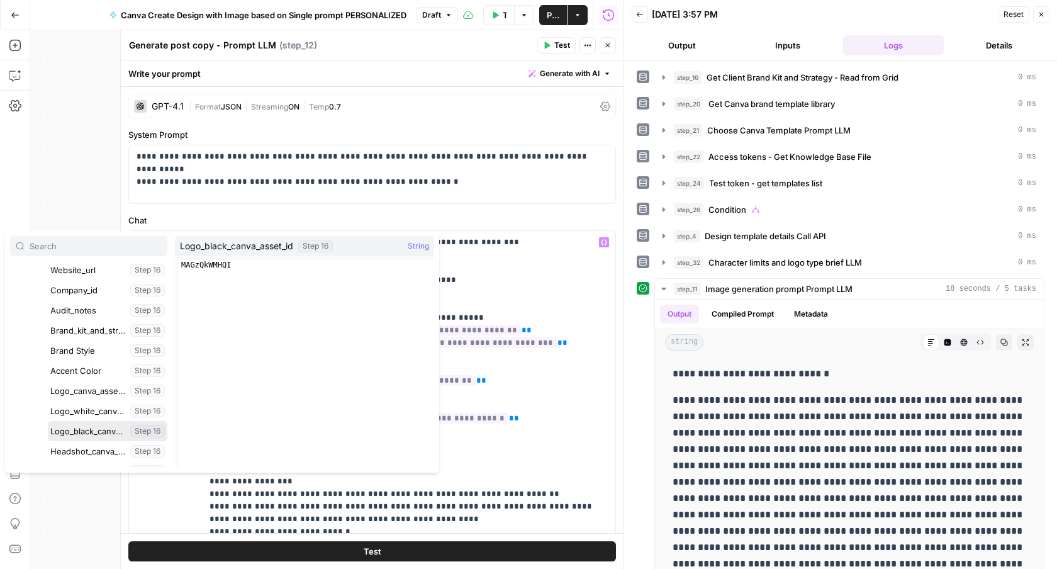
click at [90, 425] on button "Select variable Logo_black_canva_asset_id" at bounding box center [108, 431] width 120 height 20
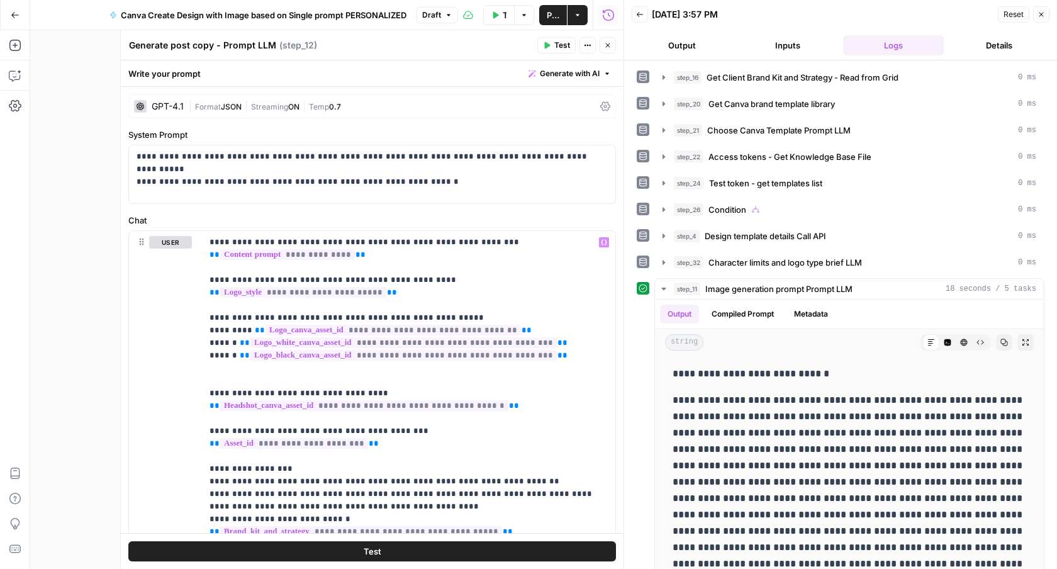
click at [612, 49] on button "Close" at bounding box center [608, 45] width 16 height 16
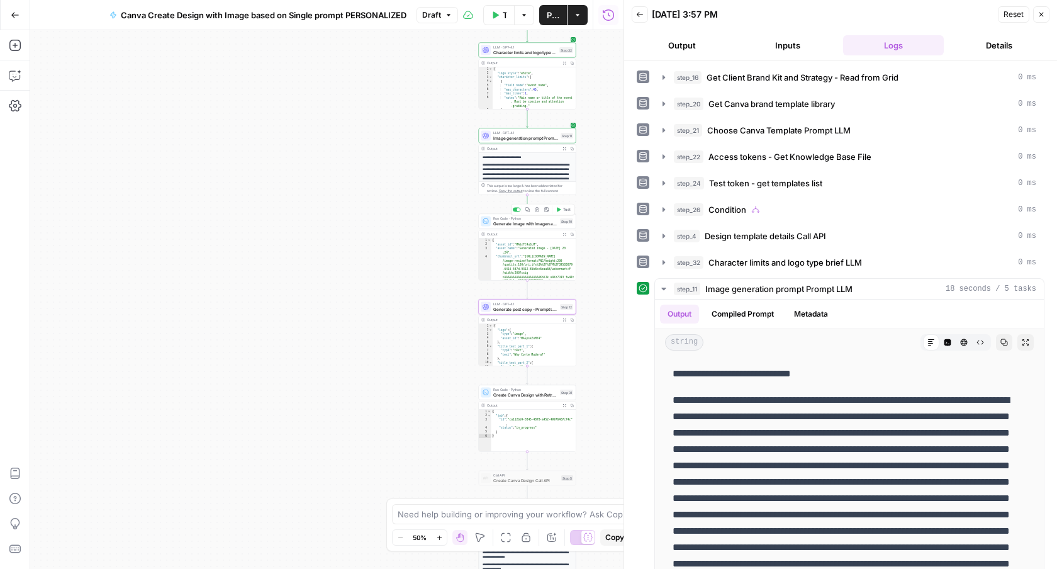
click at [570, 209] on button "Test" at bounding box center [564, 210] width 20 height 8
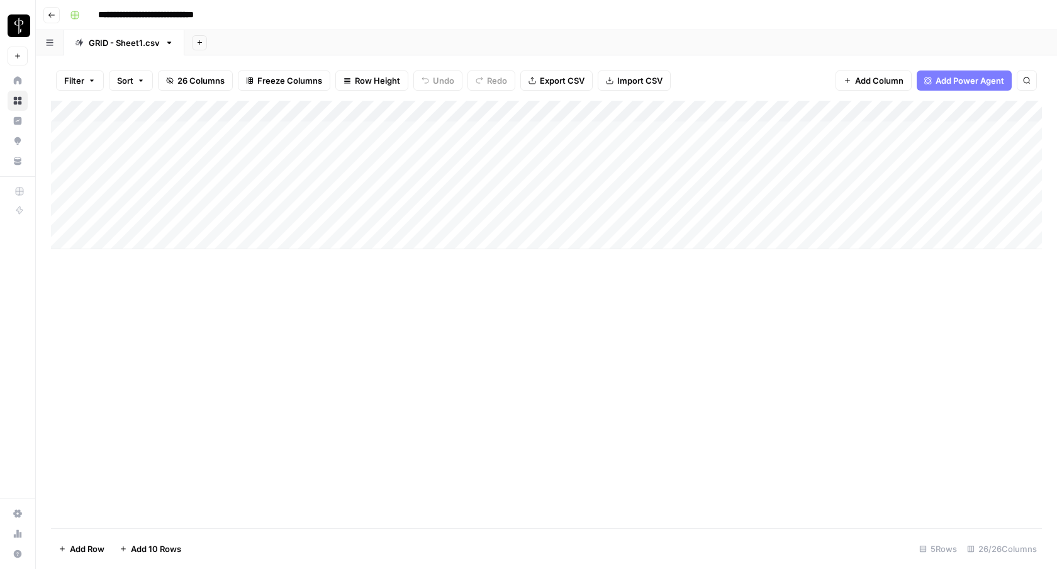
click at [659, 112] on div "Add Column" at bounding box center [546, 175] width 991 height 148
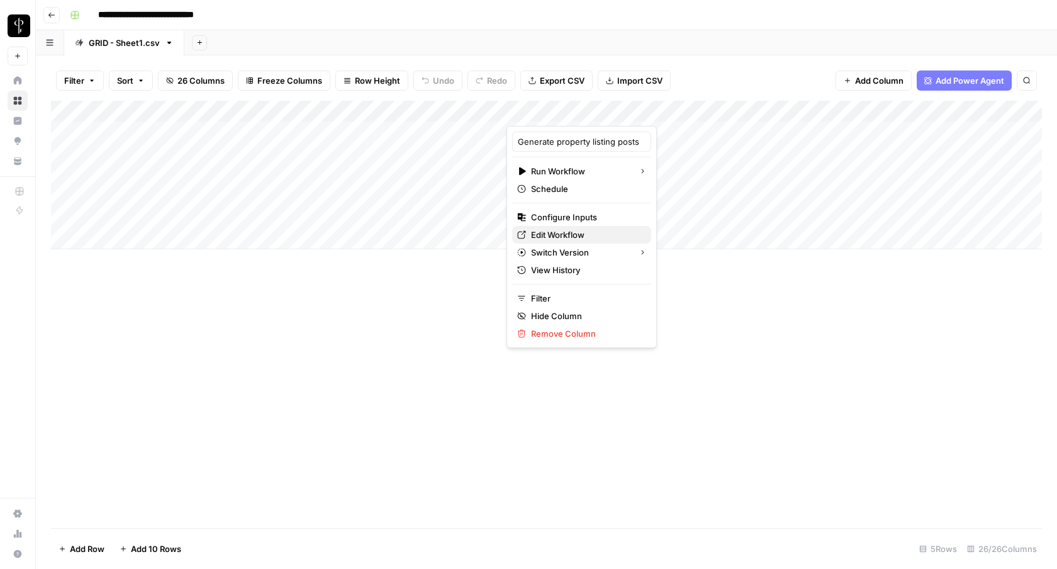
click at [557, 238] on span "Edit Workflow" at bounding box center [586, 234] width 110 height 13
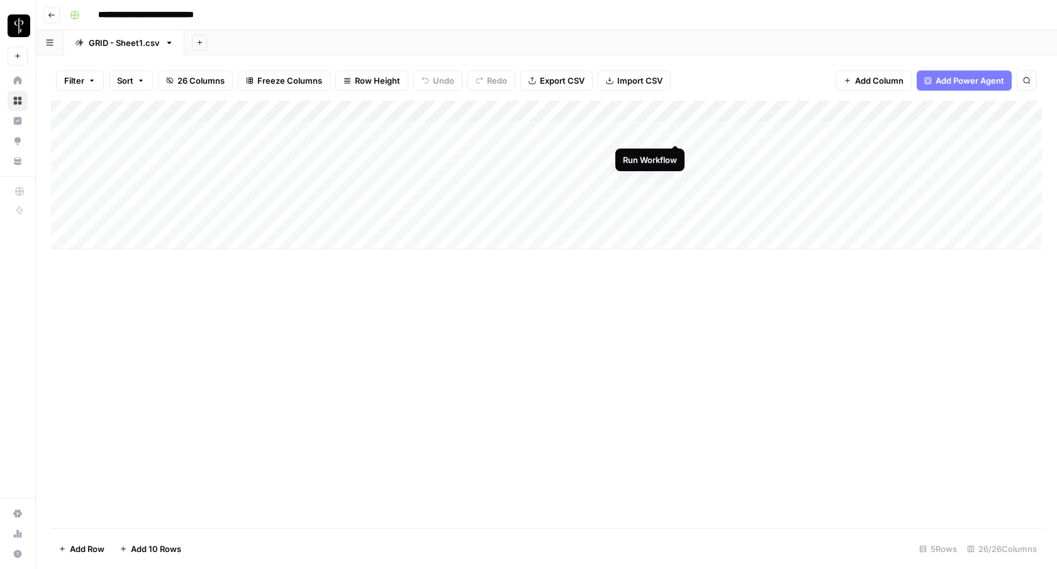
click at [676, 131] on div "Add Column" at bounding box center [546, 175] width 991 height 148
click at [625, 137] on div "Add Column" at bounding box center [546, 175] width 991 height 148
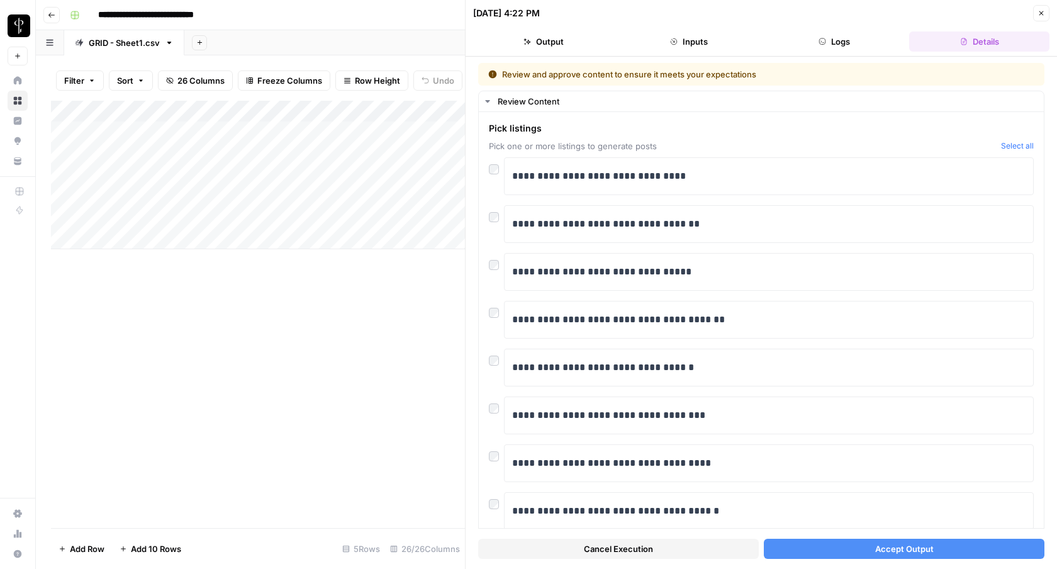
click at [863, 543] on button "Accept Output" at bounding box center [904, 549] width 281 height 20
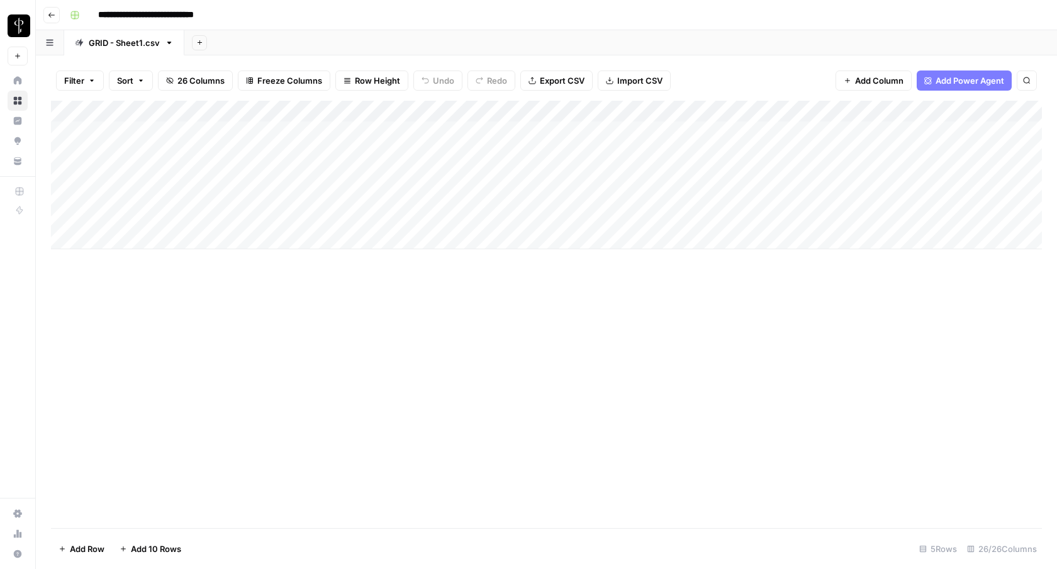
click at [567, 133] on div "Add Column" at bounding box center [546, 175] width 991 height 148
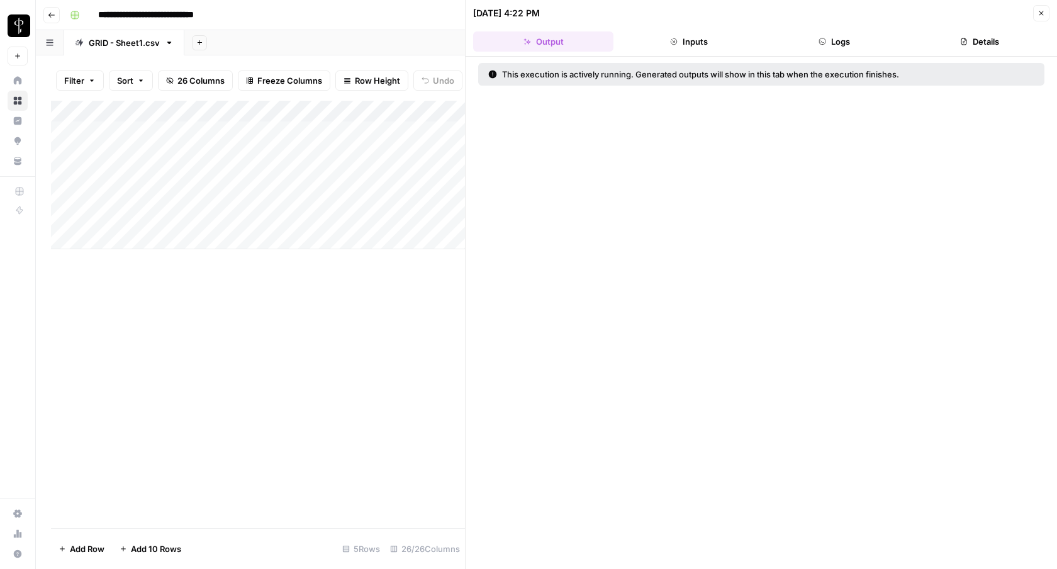
click at [827, 38] on button "Logs" at bounding box center [834, 41] width 140 height 20
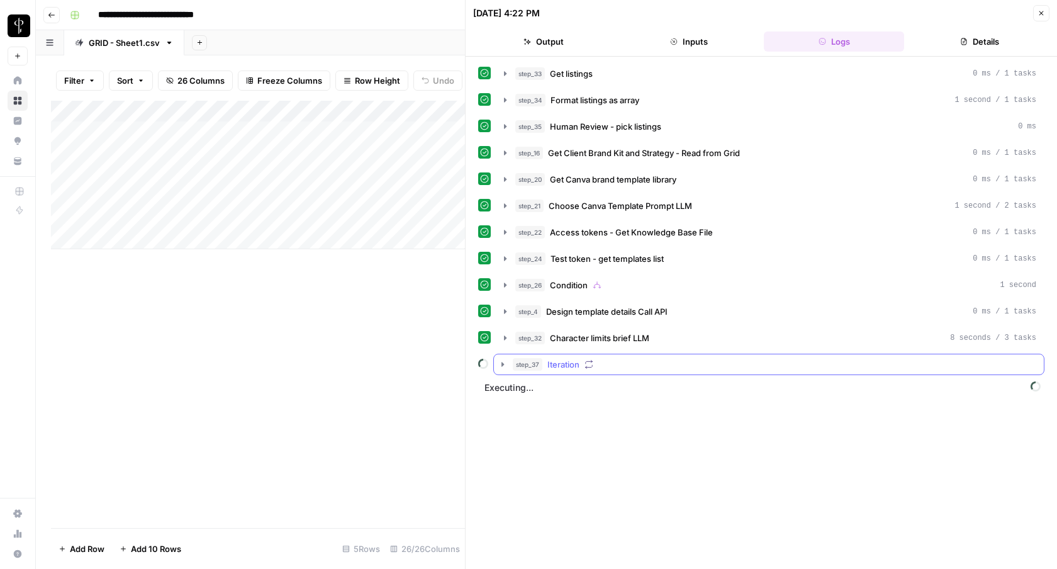
click at [502, 362] on icon "button" at bounding box center [503, 364] width 10 height 10
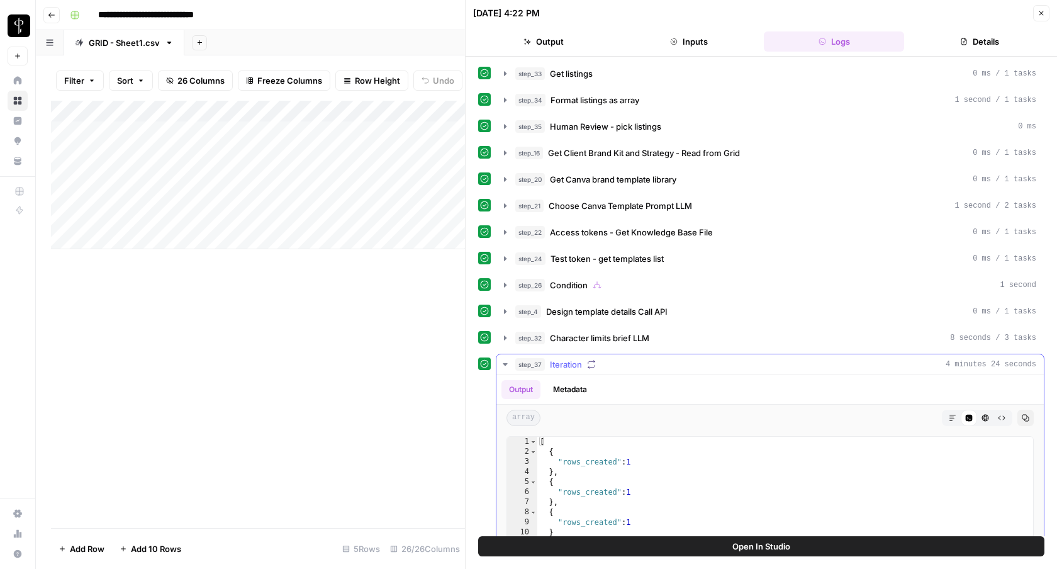
click at [507, 363] on icon "button" at bounding box center [505, 364] width 4 height 3
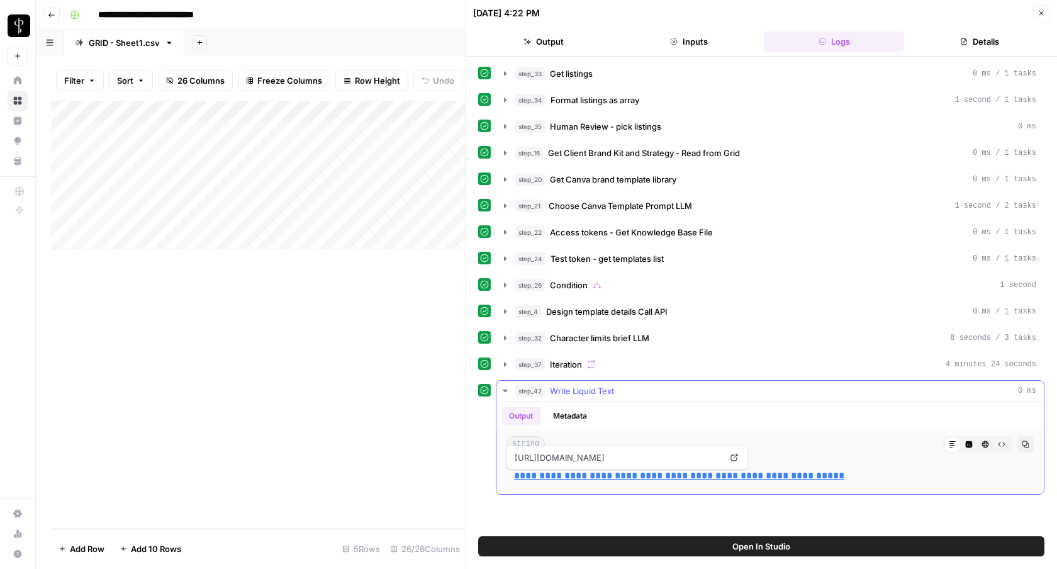
click at [600, 472] on link "**********" at bounding box center [679, 475] width 330 height 9
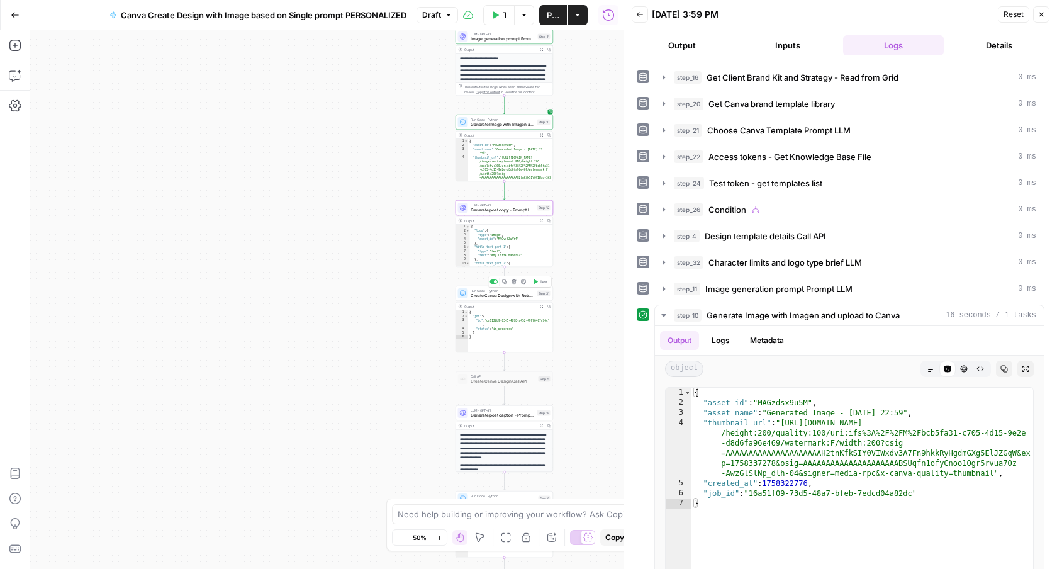
click at [537, 279] on icon "button" at bounding box center [535, 281] width 5 height 5
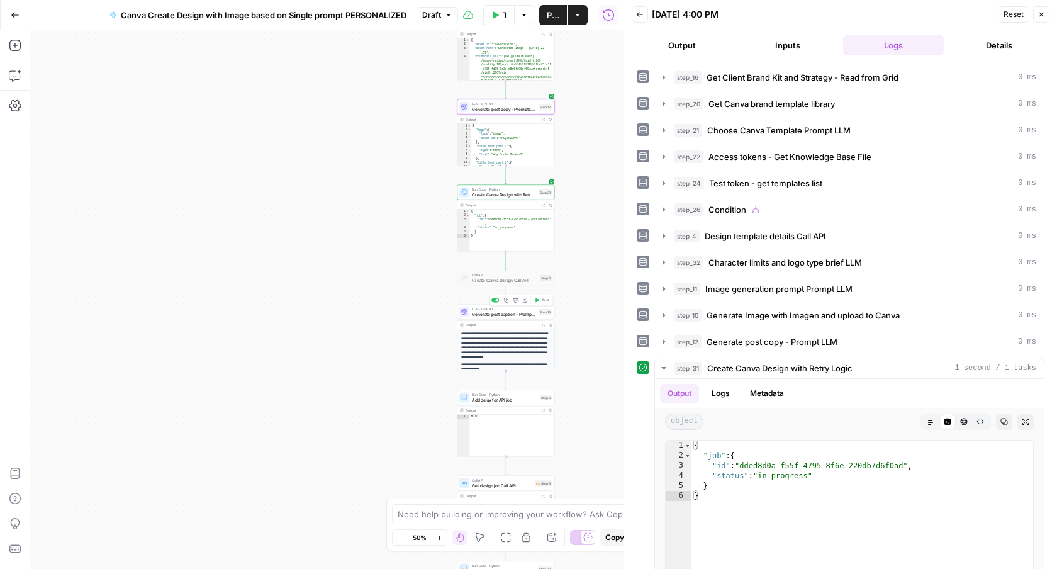
click at [503, 318] on div "LLM · GPT-4.1 Generate post caption - Prompt LLM Step 18 Copy step Delete step …" at bounding box center [506, 311] width 98 height 15
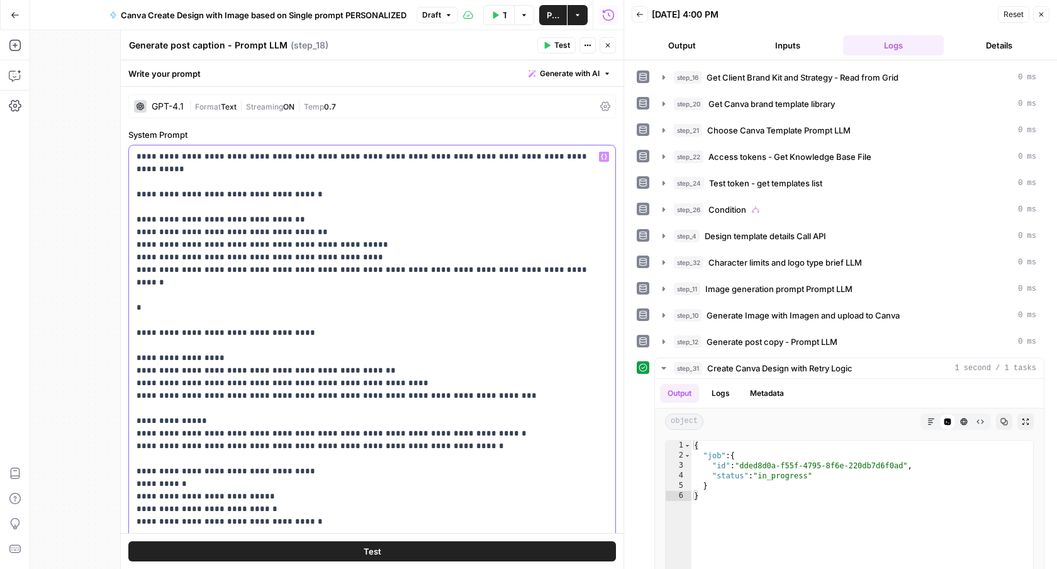
click at [163, 273] on p "**********" at bounding box center [372, 452] width 471 height 604
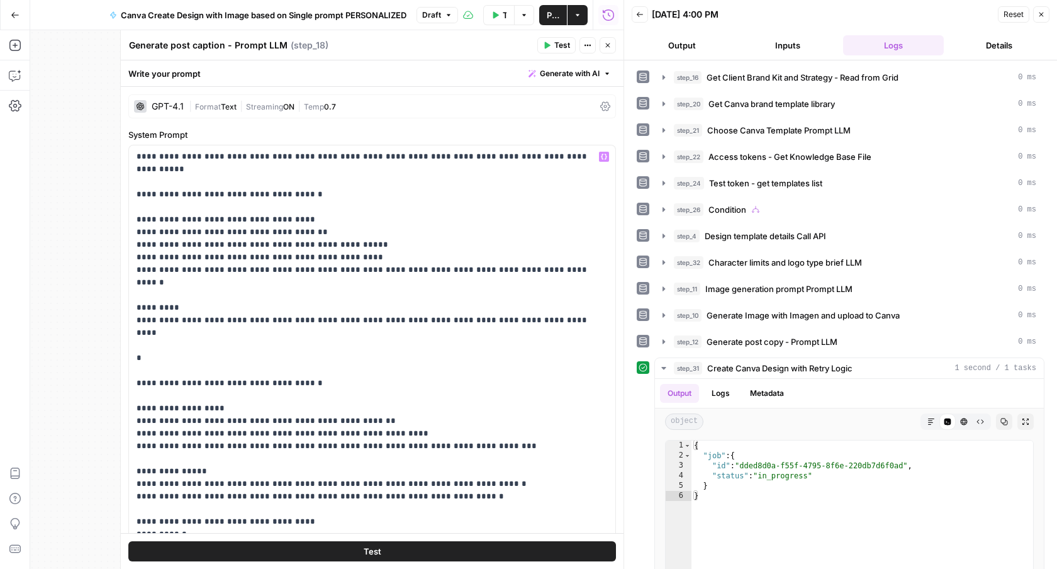
click at [503, 552] on button "Test" at bounding box center [372, 551] width 488 height 20
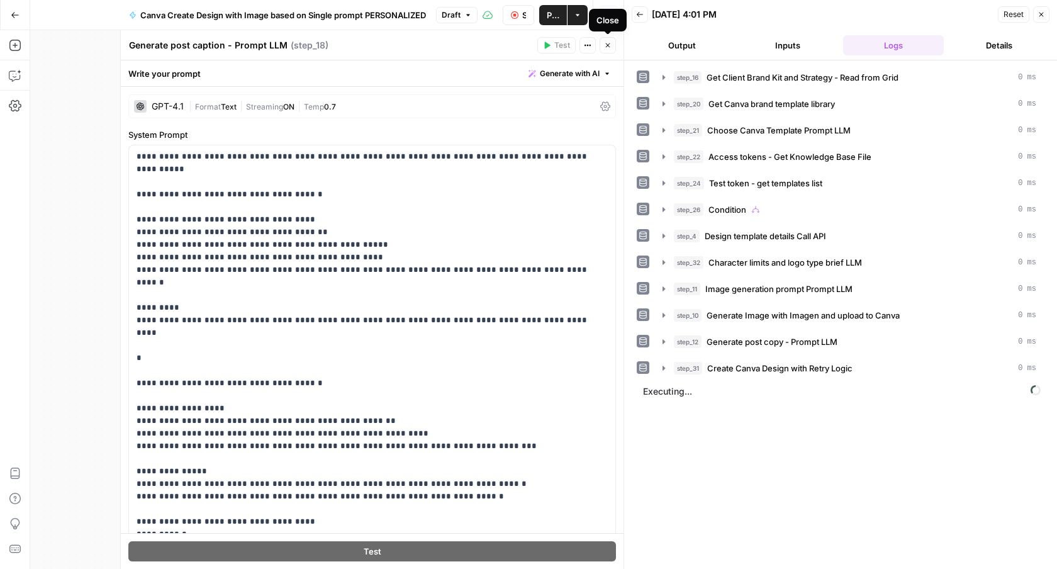
click at [610, 43] on icon "button" at bounding box center [608, 46] width 8 height 8
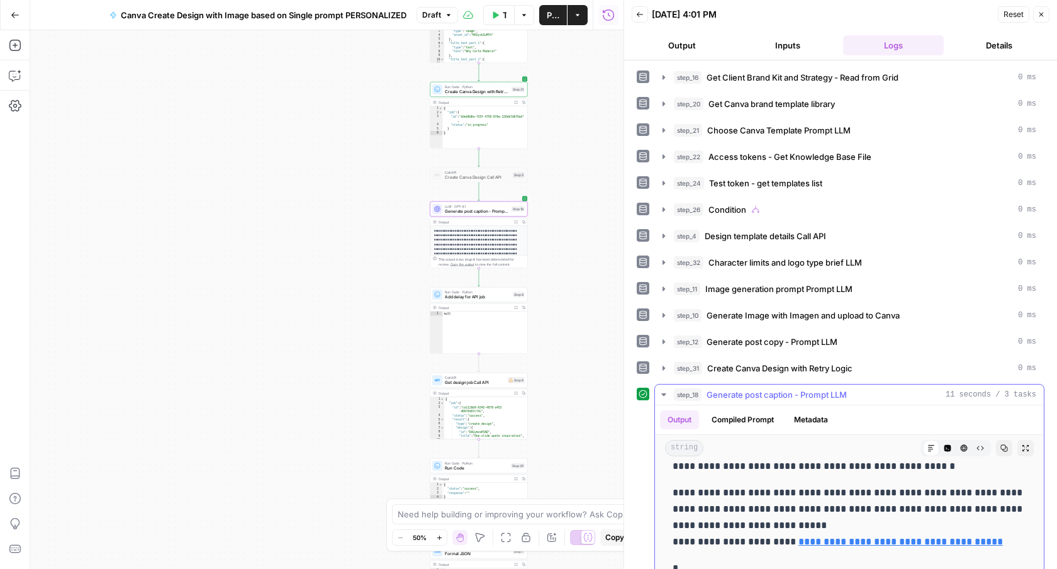
scroll to position [162, 0]
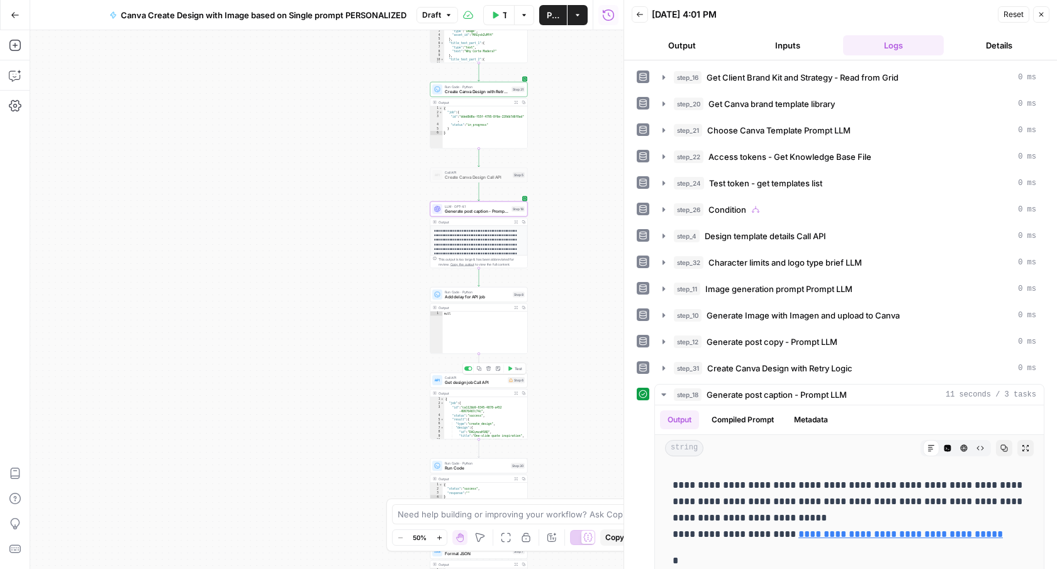
click at [520, 369] on span "Test" at bounding box center [519, 369] width 8 height 6
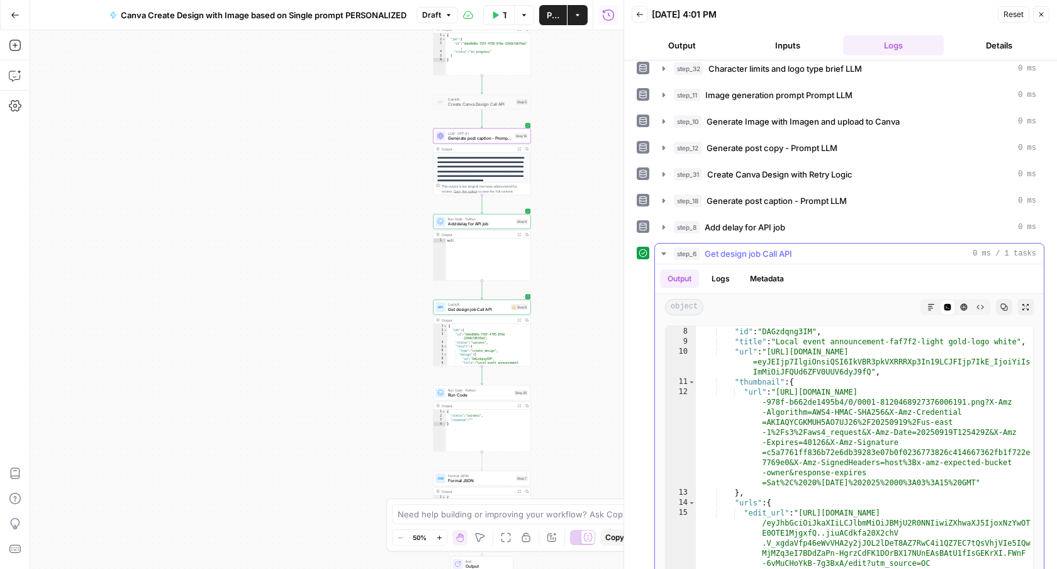
scroll to position [70, 0]
click at [518, 383] on span "Test" at bounding box center [522, 381] width 8 height 6
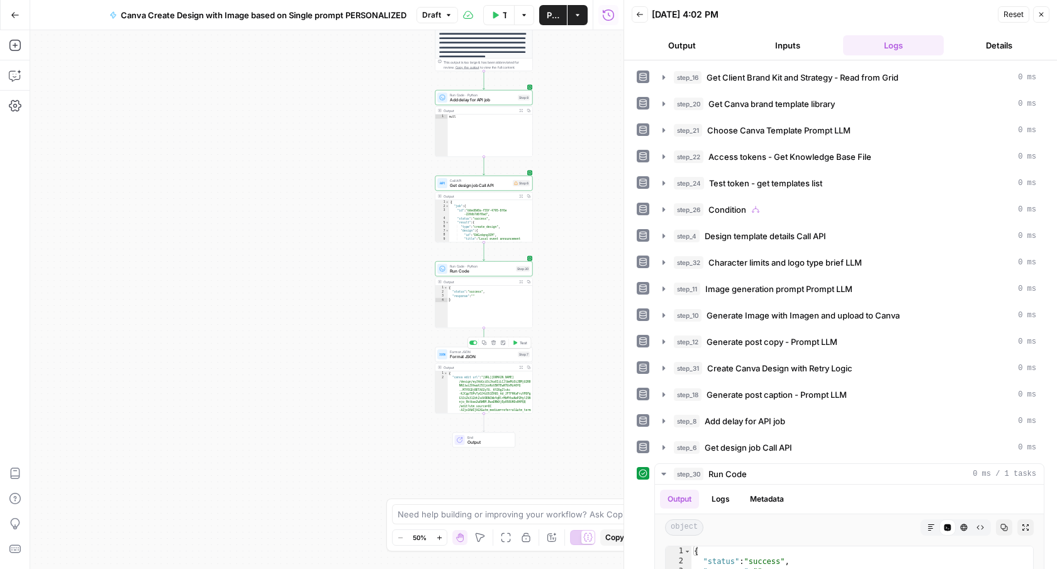
click at [523, 342] on span "Test" at bounding box center [524, 343] width 8 height 6
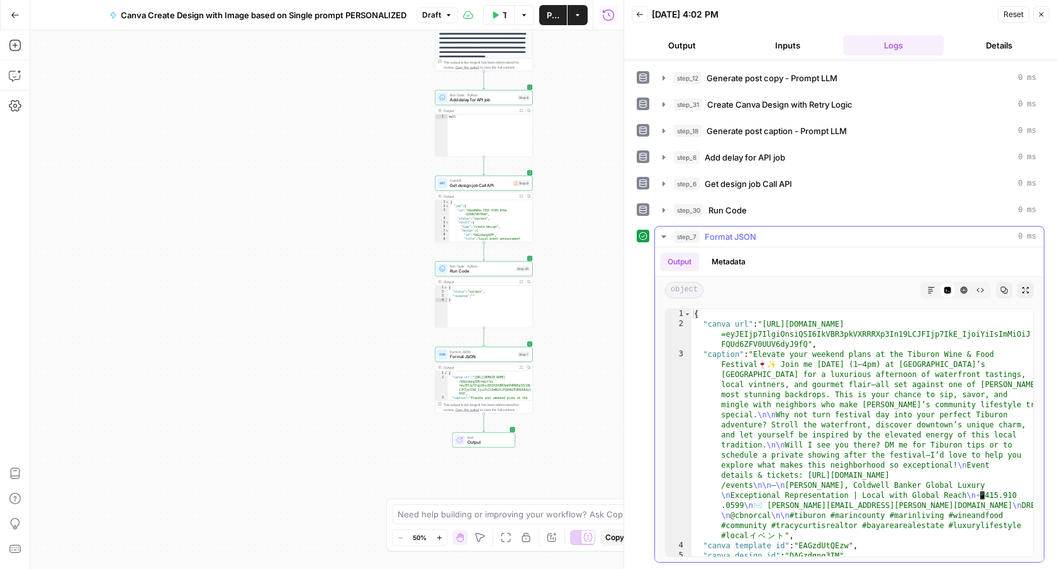
scroll to position [0, 0]
type textarea "**********"
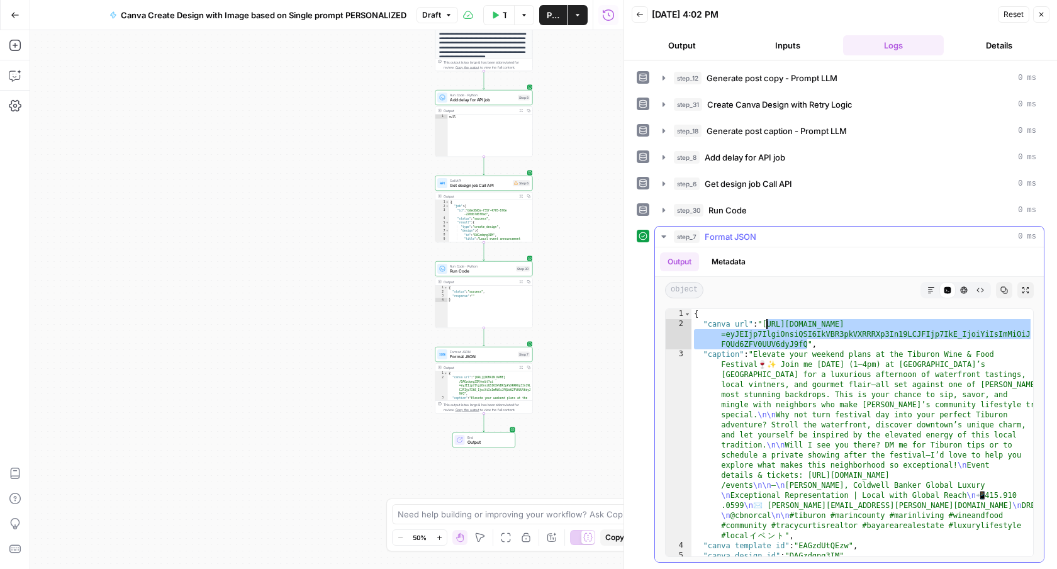
drag, startPoint x: 808, startPoint y: 346, endPoint x: 767, endPoint y: 322, distance: 46.8
click at [767, 322] on div "{ "canva url" : "https://www.canva.com/design/DAGzdqng3IM/edit?ui =eyJEIjp7Ilgi…" at bounding box center [862, 442] width 342 height 267
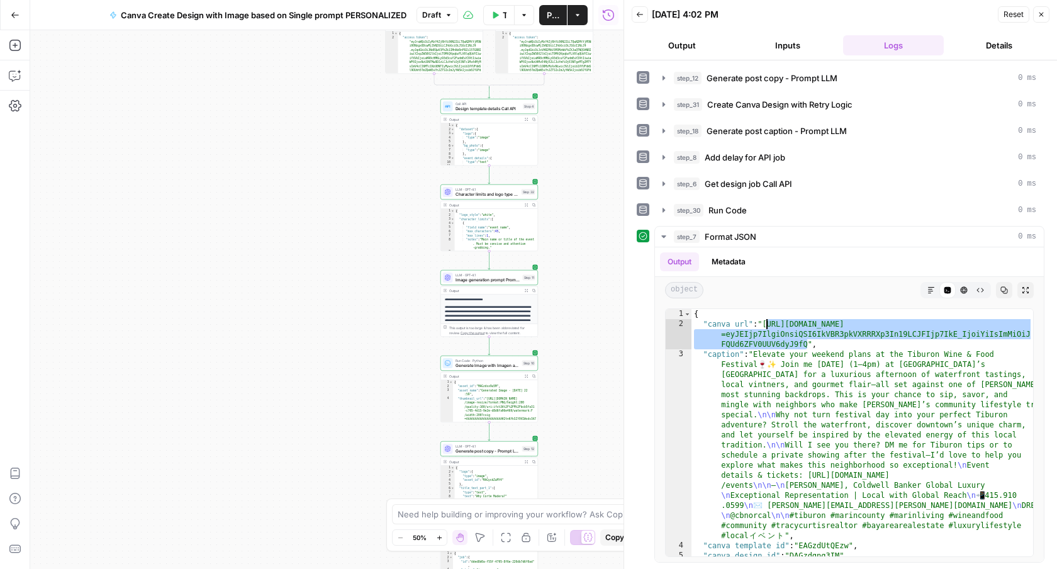
click at [526, 119] on icon "button" at bounding box center [527, 120] width 4 height 4
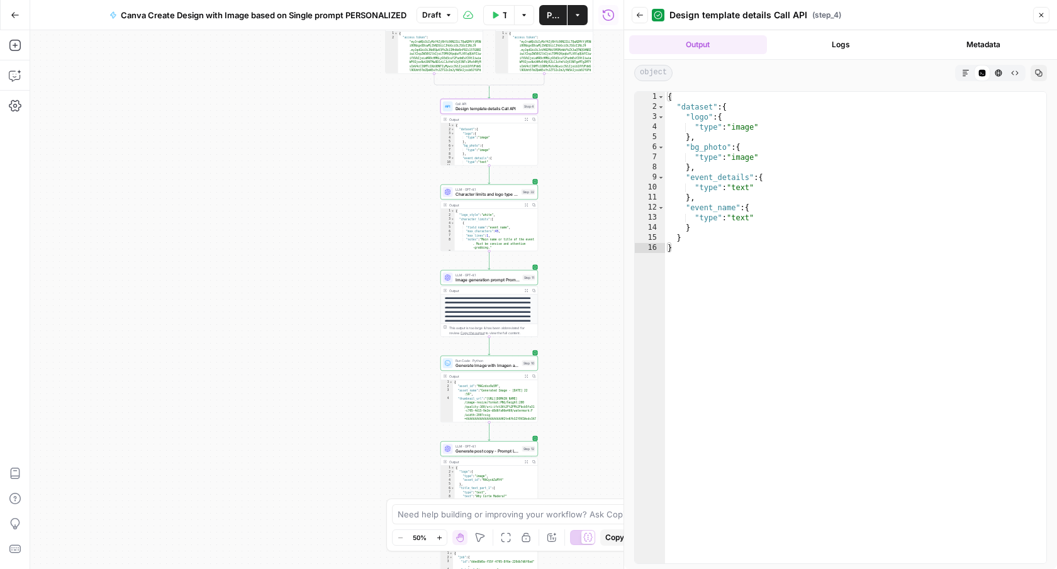
scroll to position [104, 0]
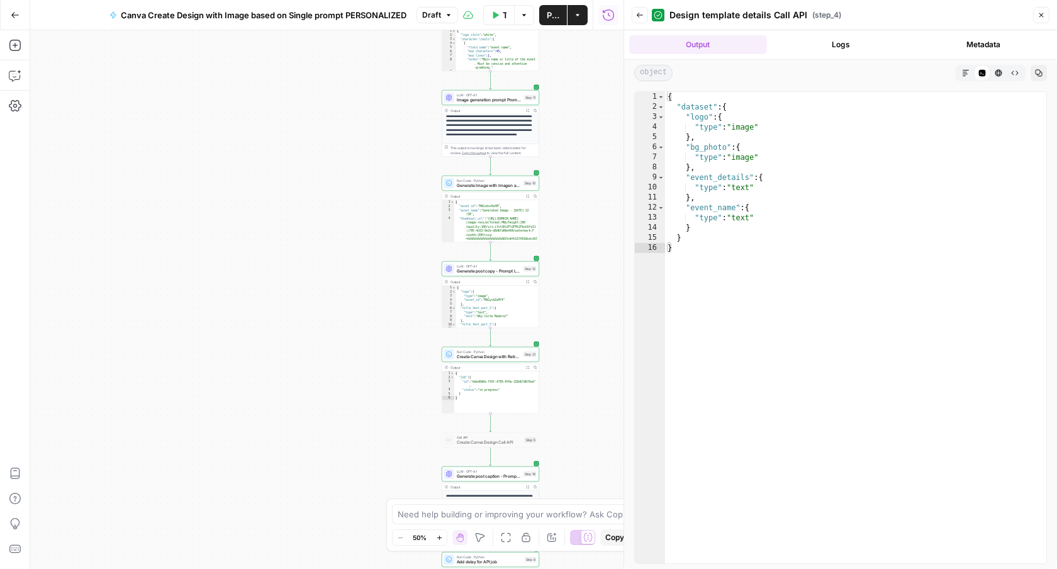
click at [528, 283] on button "Expand Output" at bounding box center [528, 282] width 8 height 8
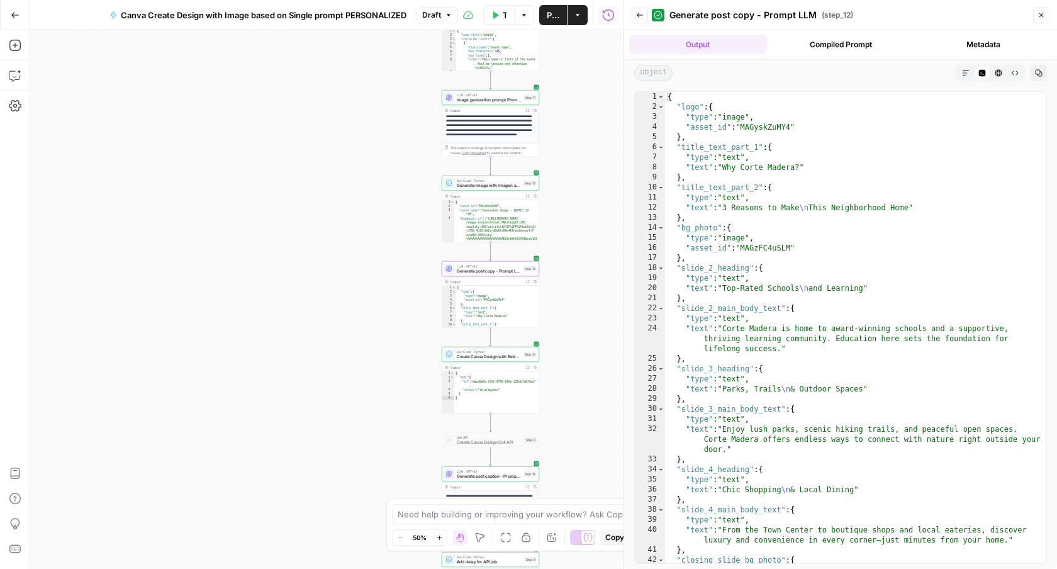
click at [601, 204] on div "true false Workflow Set Inputs Inputs Read from Grid Get Client Brand Kit and S…" at bounding box center [326, 299] width 593 height 539
click at [530, 258] on span "Test" at bounding box center [530, 257] width 8 height 6
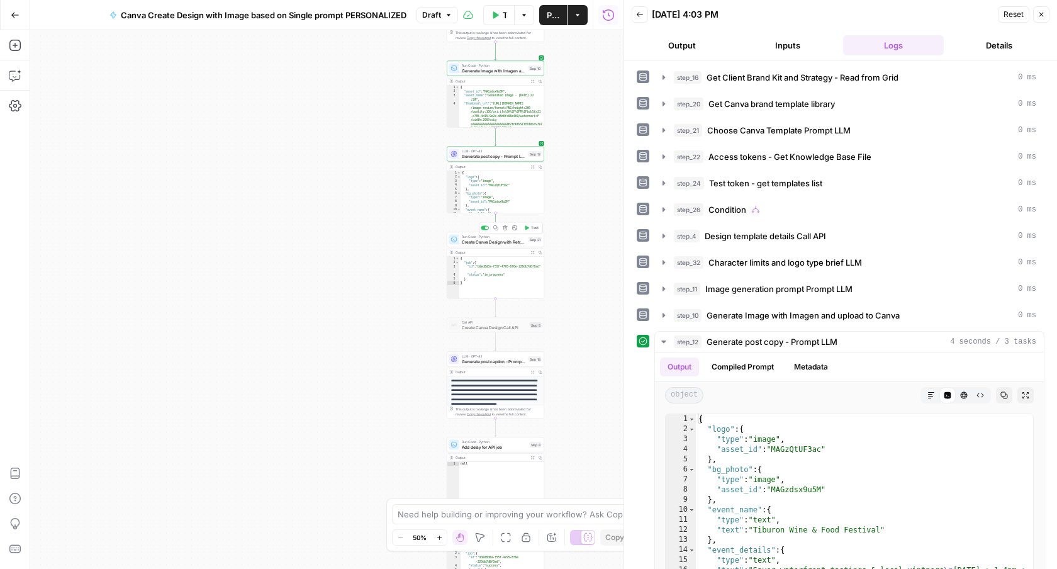
click at [527, 225] on icon "button" at bounding box center [526, 227] width 5 height 5
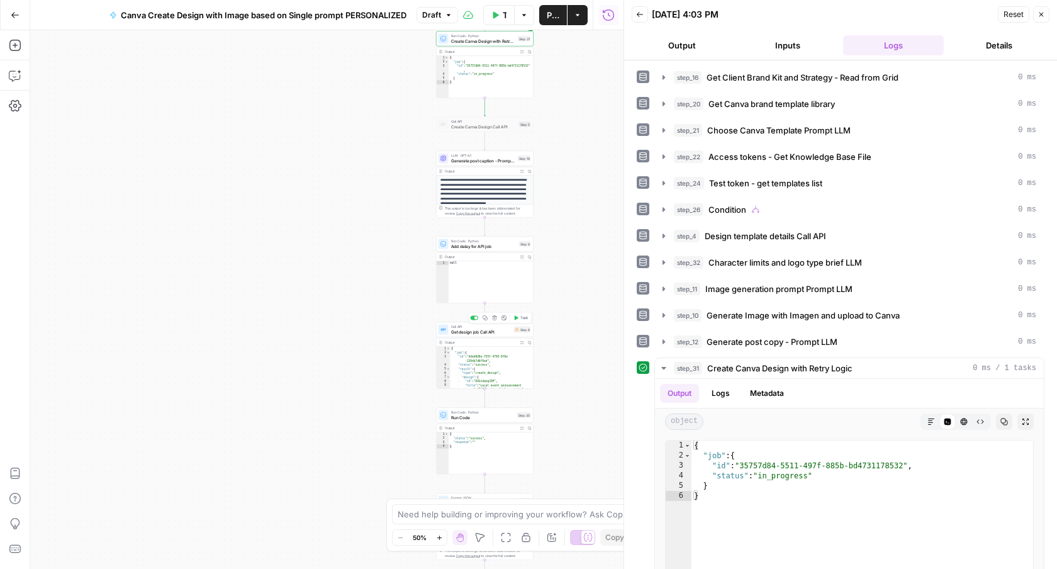
click at [522, 319] on span "Test" at bounding box center [524, 318] width 8 height 6
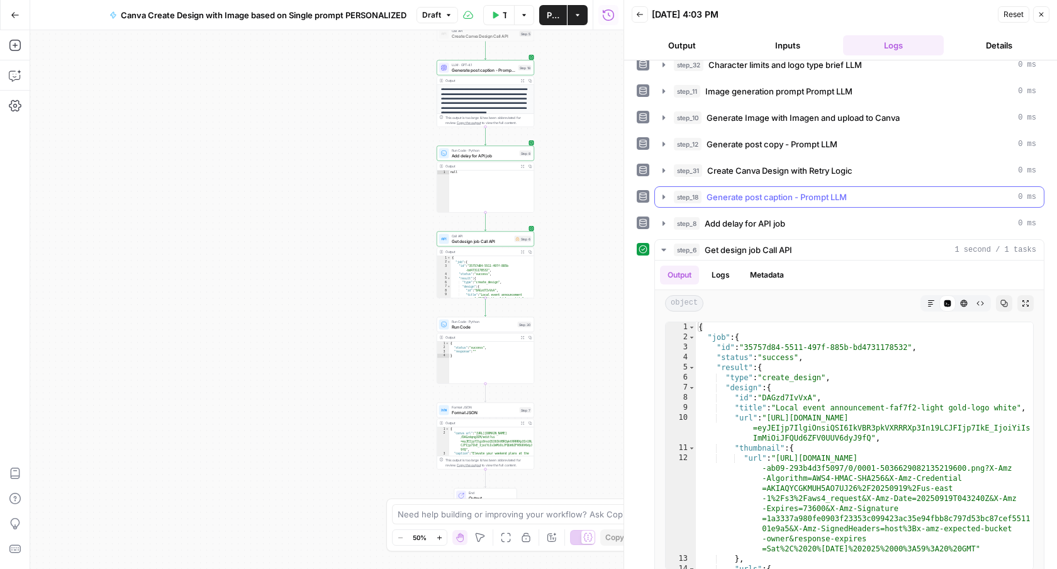
scroll to position [211, 0]
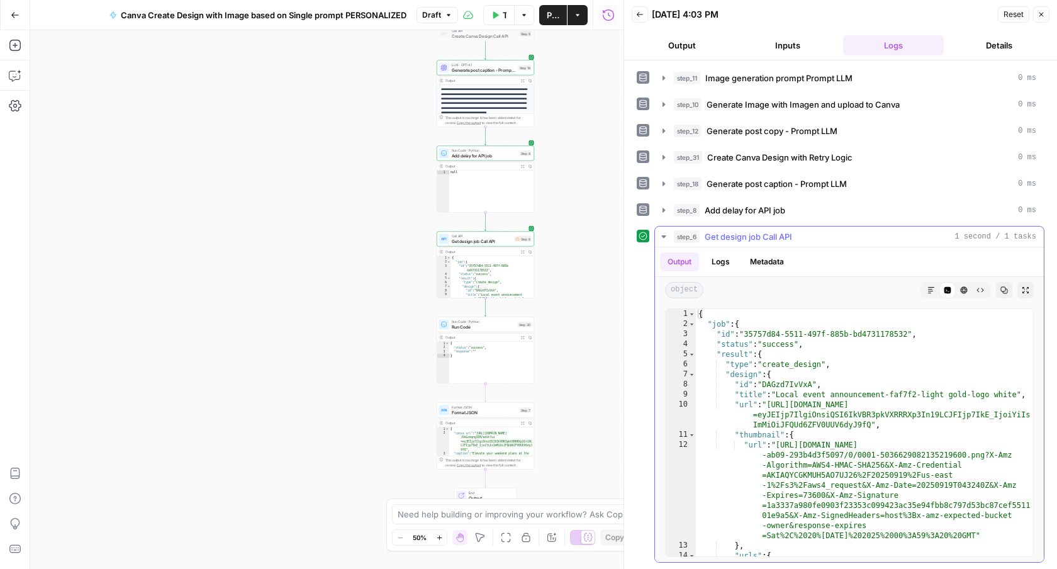
type textarea "**********"
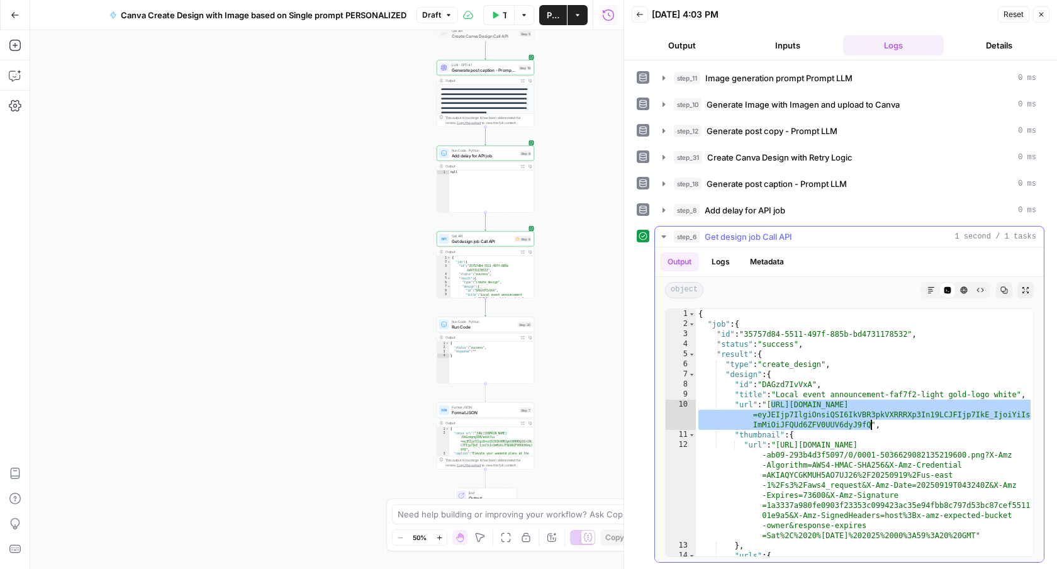
drag, startPoint x: 771, startPoint y: 406, endPoint x: 870, endPoint y: 426, distance: 100.8
click at [870, 426] on div "{ "job" : { "id" : "35757d84-5511-497f-885b-bd4731178532" , "status" : "success…" at bounding box center [864, 483] width 337 height 348
click at [556, 17] on span "Publish" at bounding box center [553, 15] width 13 height 13
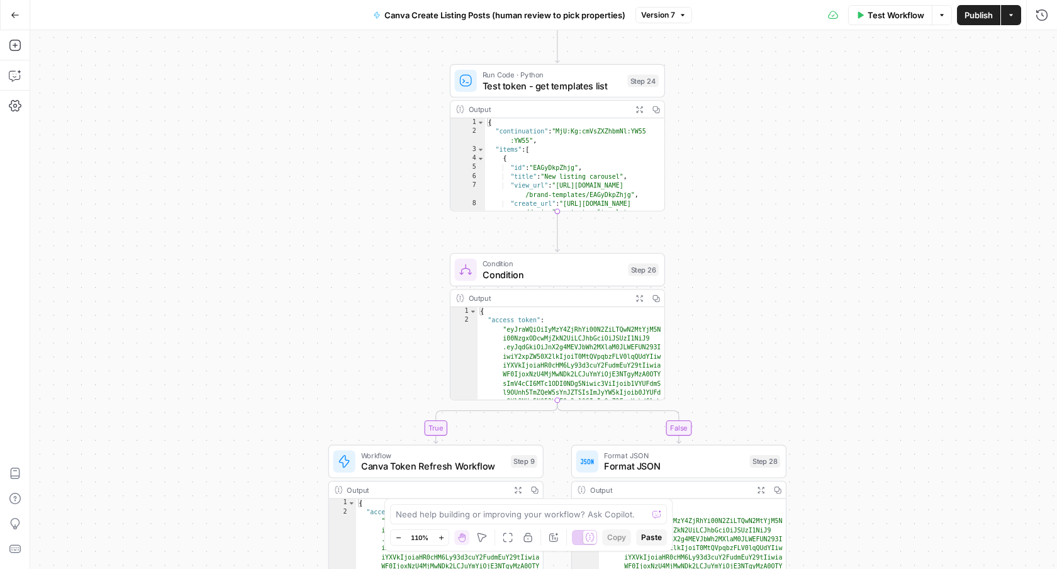
drag, startPoint x: 644, startPoint y: 82, endPoint x: 716, endPoint y: 313, distance: 241.2
click at [717, 320] on div "true false Workflow Set Inputs Inputs Run Code · Python Get listings Step 33 Ou…" at bounding box center [543, 299] width 1027 height 539
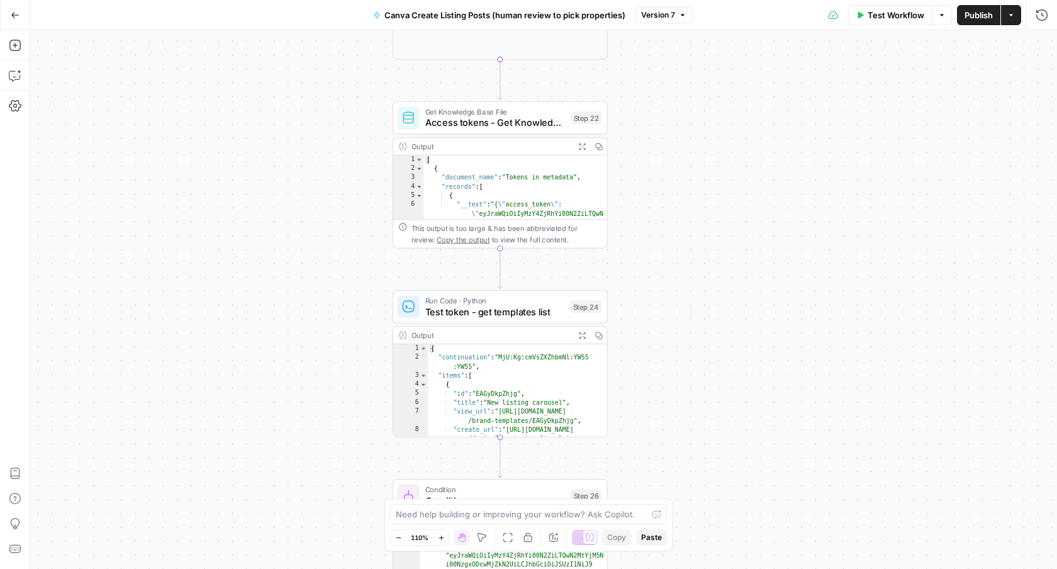
drag, startPoint x: 778, startPoint y: 126, endPoint x: 721, endPoint y: 352, distance: 233.0
click at [721, 352] on div "true false Workflow Set Inputs Inputs Run Code · Python Get listings Step 33 Ou…" at bounding box center [543, 299] width 1027 height 539
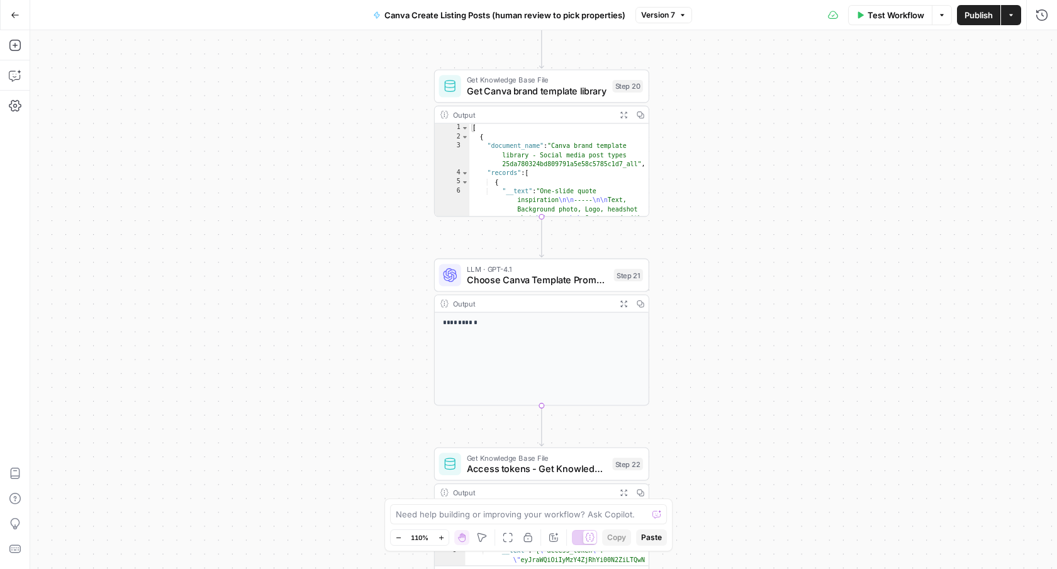
drag, startPoint x: 680, startPoint y: 113, endPoint x: 722, endPoint y: 459, distance: 348.5
click at [722, 459] on div "true false Workflow Set Inputs Inputs Run Code · Python Get listings Step 33 Ou…" at bounding box center [543, 299] width 1027 height 539
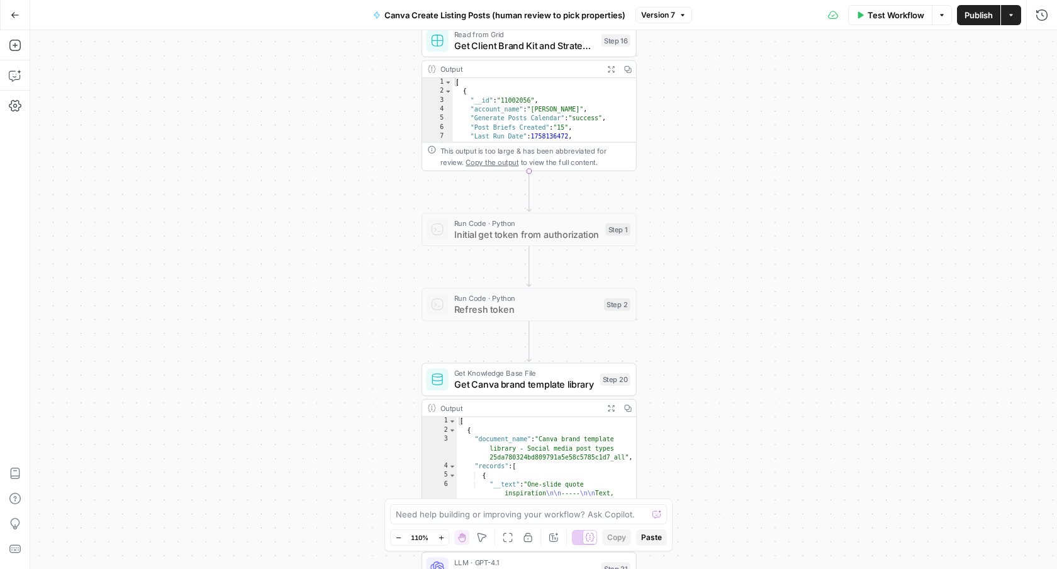
drag, startPoint x: 709, startPoint y: 109, endPoint x: 696, endPoint y: 402, distance: 293.4
click at [696, 402] on div "true false Workflow Set Inputs Inputs Run Code · Python Get listings Step 33 Ou…" at bounding box center [543, 299] width 1027 height 539
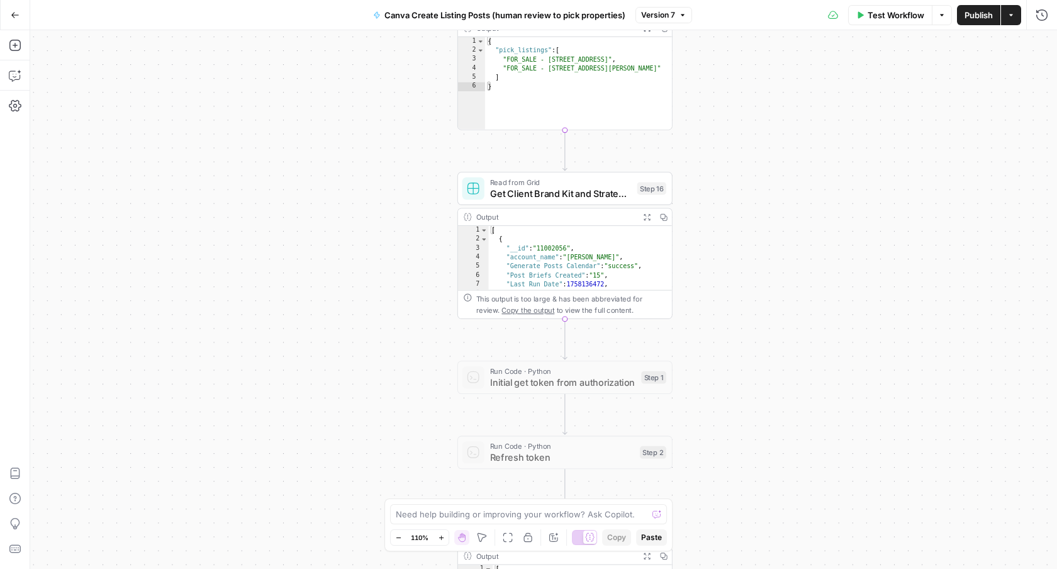
drag, startPoint x: 740, startPoint y: 99, endPoint x: 776, endPoint y: 247, distance: 152.1
click at [776, 247] on div "true false Workflow Set Inputs Inputs Run Code · Python Get listings Step 33 Ou…" at bounding box center [543, 299] width 1027 height 539
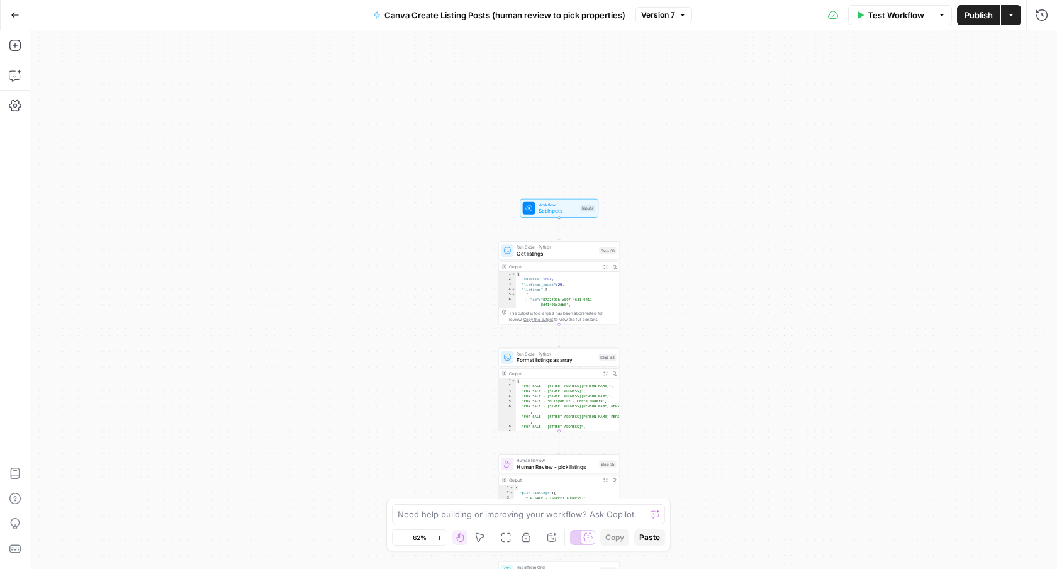
click at [572, 209] on span "Set Inputs" at bounding box center [558, 211] width 39 height 8
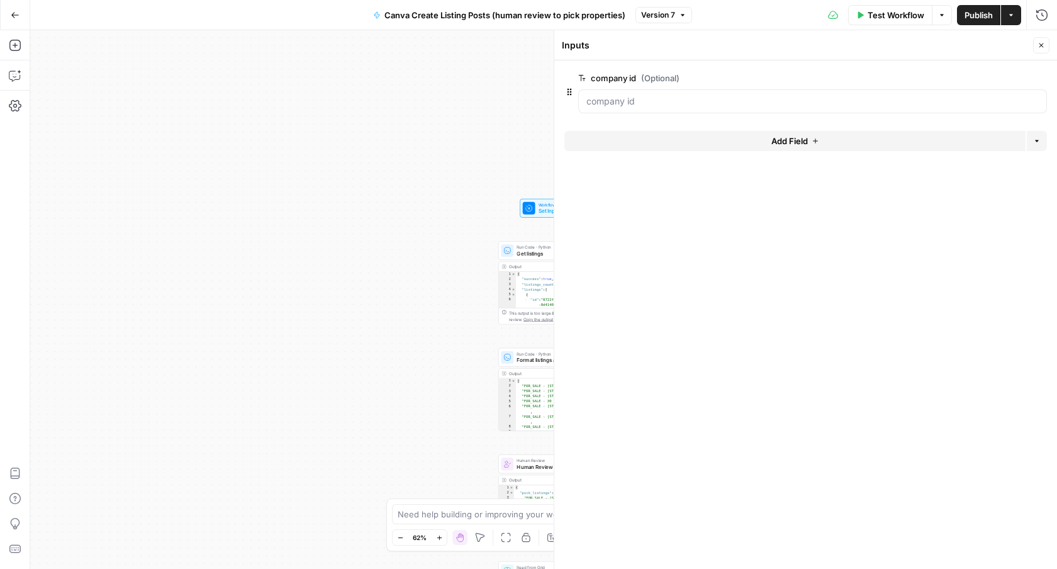
click at [1046, 49] on button "Close" at bounding box center [1041, 45] width 16 height 16
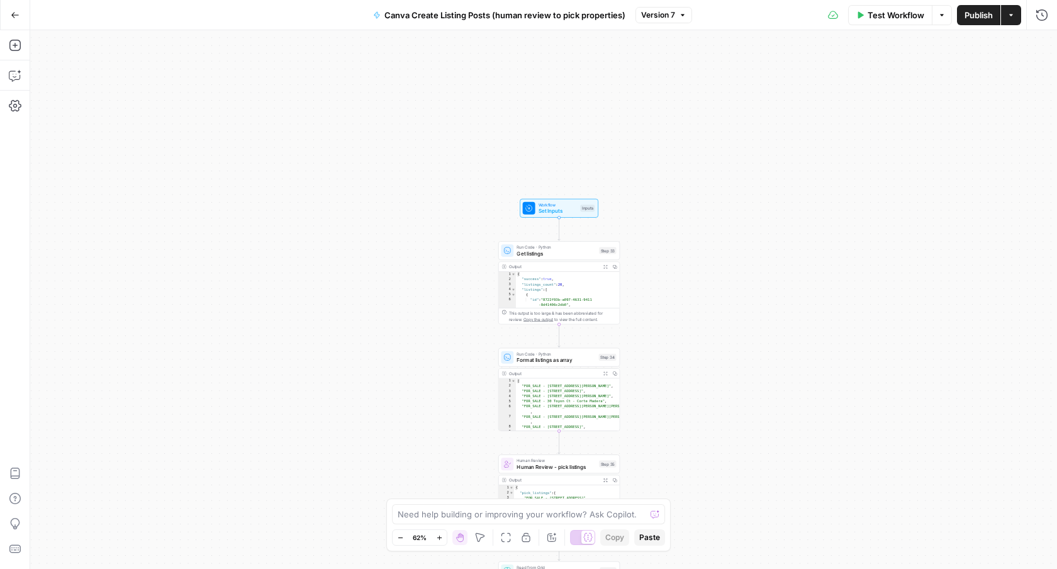
click at [582, 192] on div "true false Workflow Set Inputs Inputs Run Code · Python Get listings Step 33 Ou…" at bounding box center [543, 299] width 1027 height 539
click at [580, 189] on button "Test Step" at bounding box center [577, 194] width 36 height 10
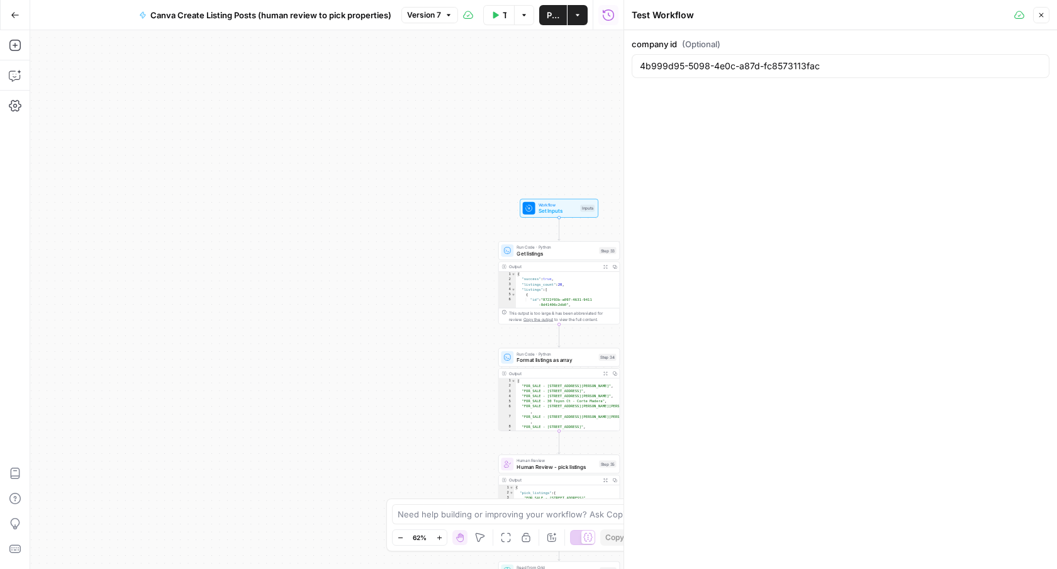
click at [1039, 10] on button "Close" at bounding box center [1041, 15] width 16 height 16
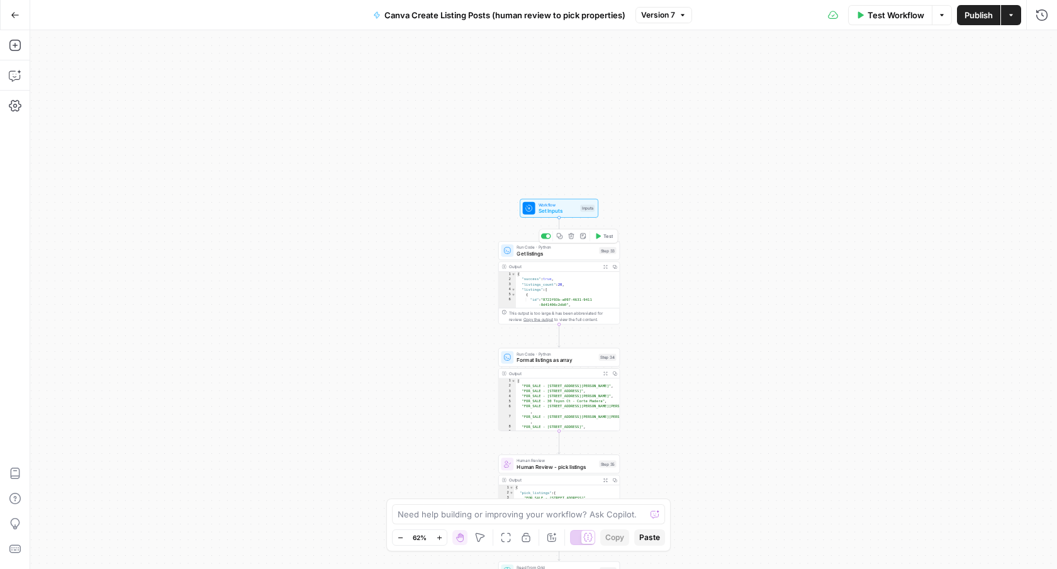
click at [604, 237] on span "Test" at bounding box center [607, 235] width 9 height 7
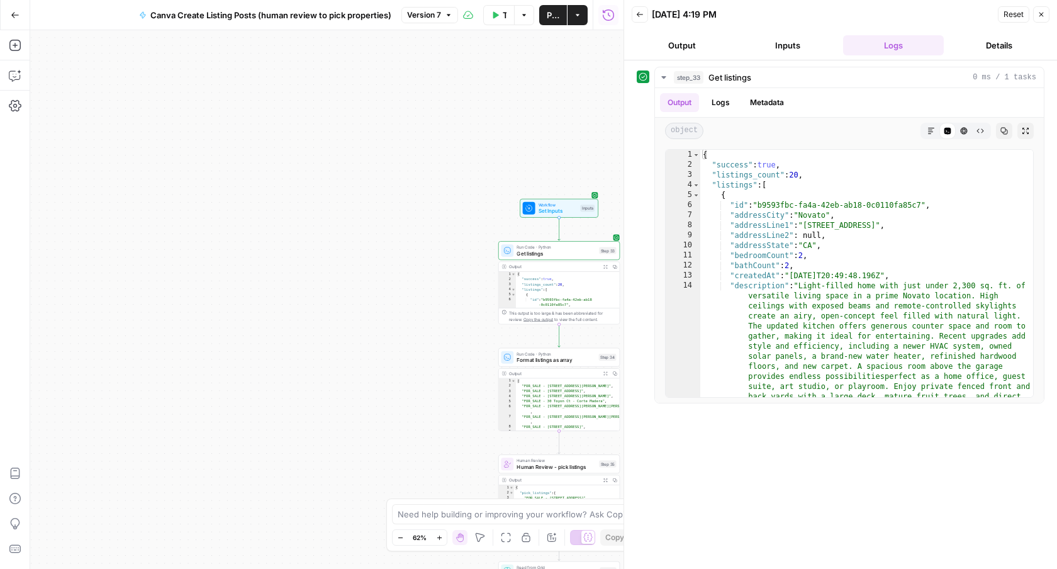
click at [1041, 16] on icon "button" at bounding box center [1041, 15] width 8 height 8
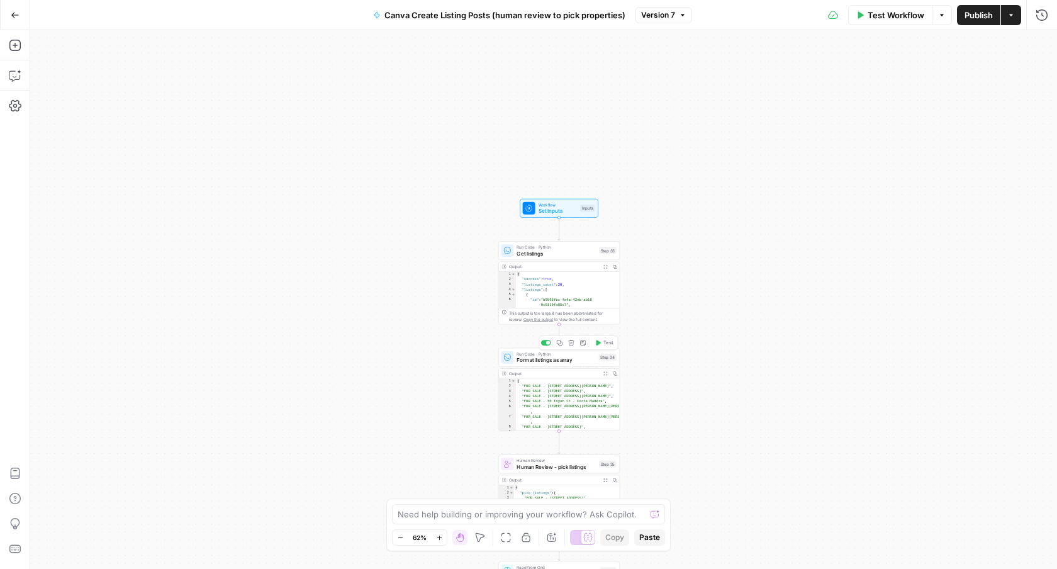
click at [610, 345] on span "Test" at bounding box center [607, 342] width 9 height 7
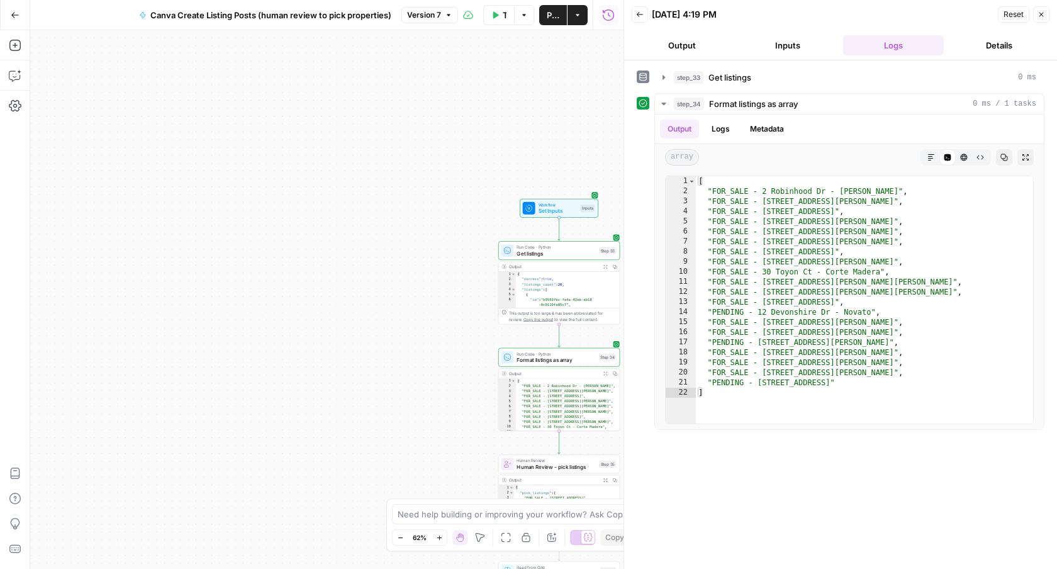
click at [1047, 18] on button "Close" at bounding box center [1041, 14] width 16 height 16
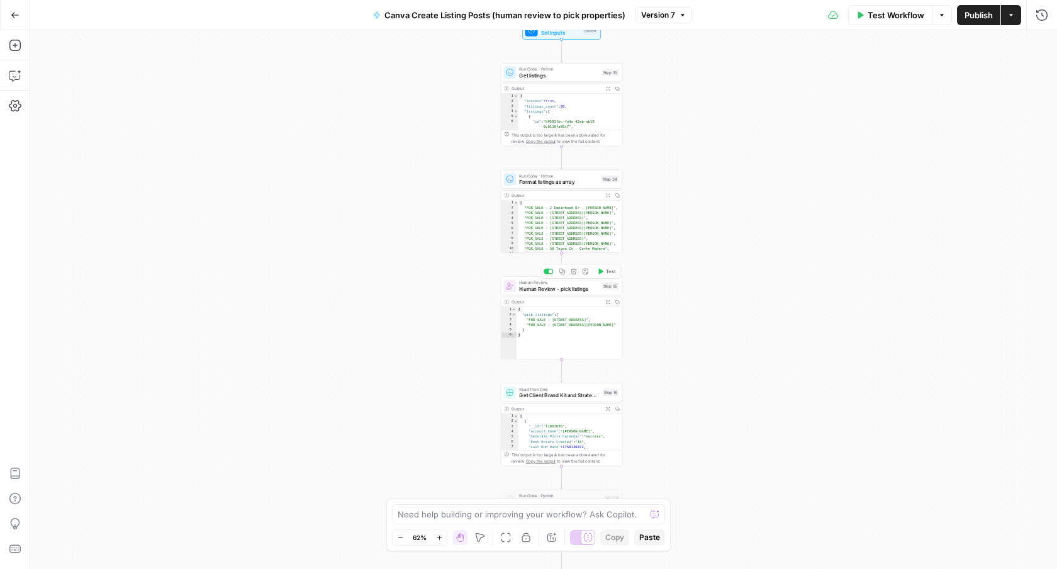
click at [612, 274] on span "Test" at bounding box center [610, 271] width 9 height 7
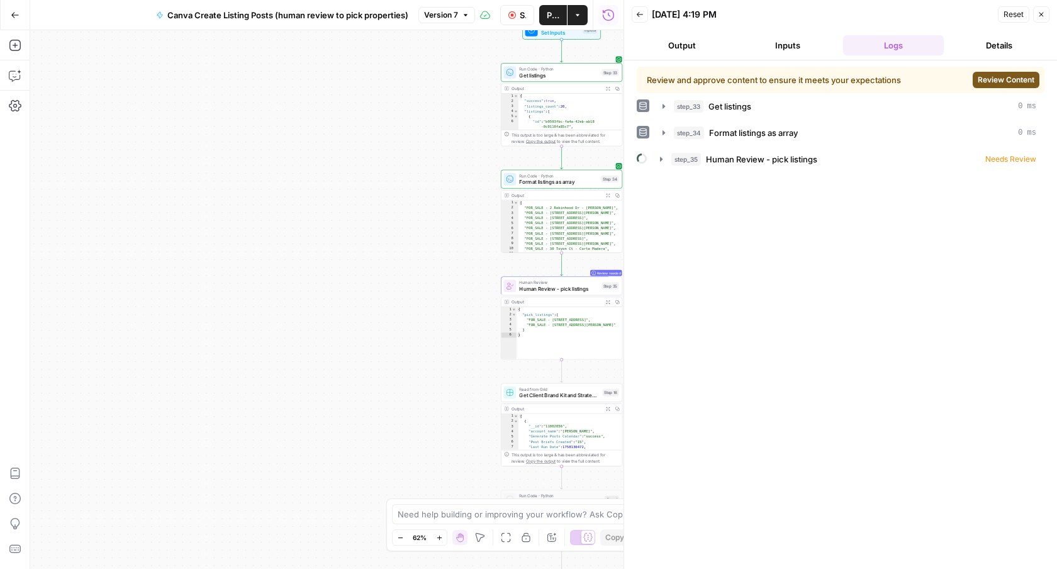
click at [998, 84] on span "Review Content" at bounding box center [1006, 79] width 57 height 11
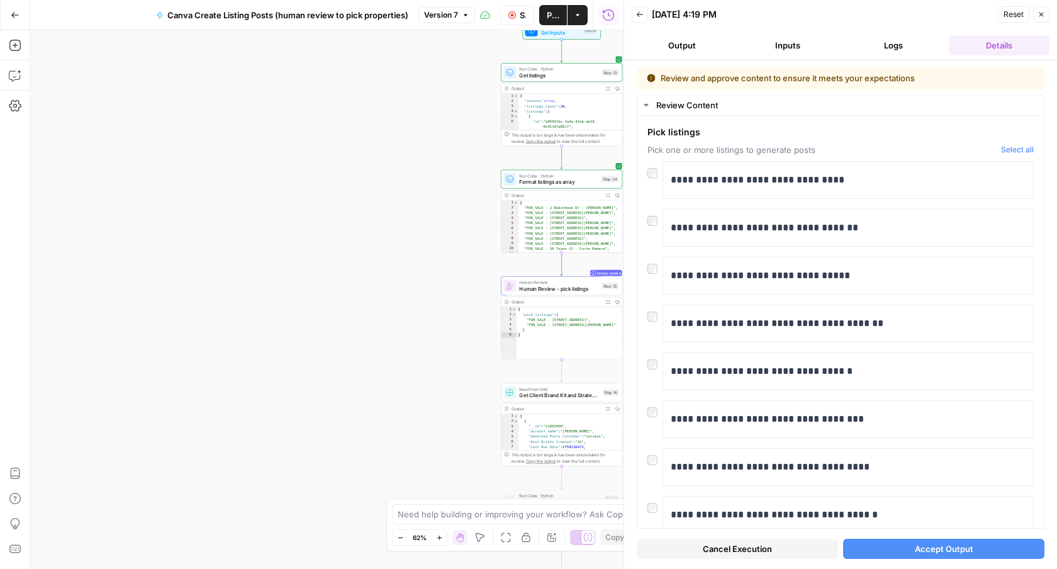
click at [973, 548] on button "Accept Output" at bounding box center [943, 549] width 201 height 20
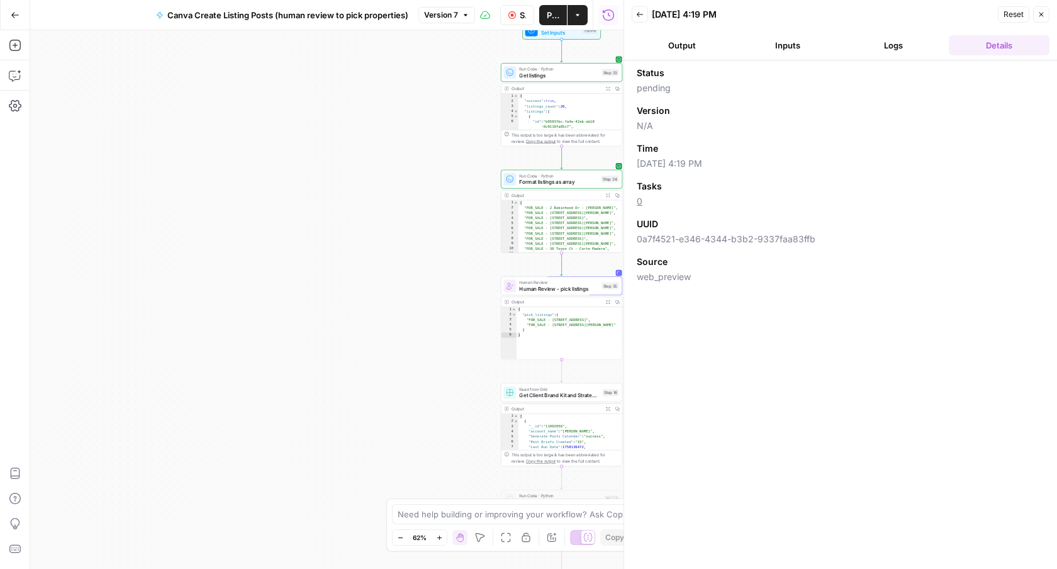
click at [1053, 11] on header "Back 09/19/25 at 4:19 PM Reset Close Output Inputs Logs Details" at bounding box center [840, 30] width 433 height 60
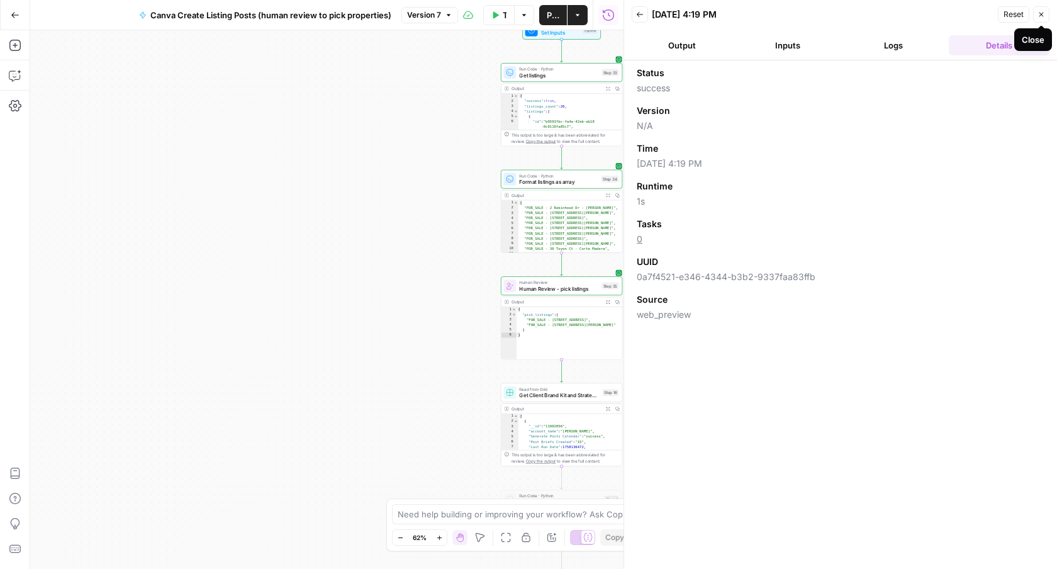
click at [1046, 14] on button "Close" at bounding box center [1041, 14] width 16 height 16
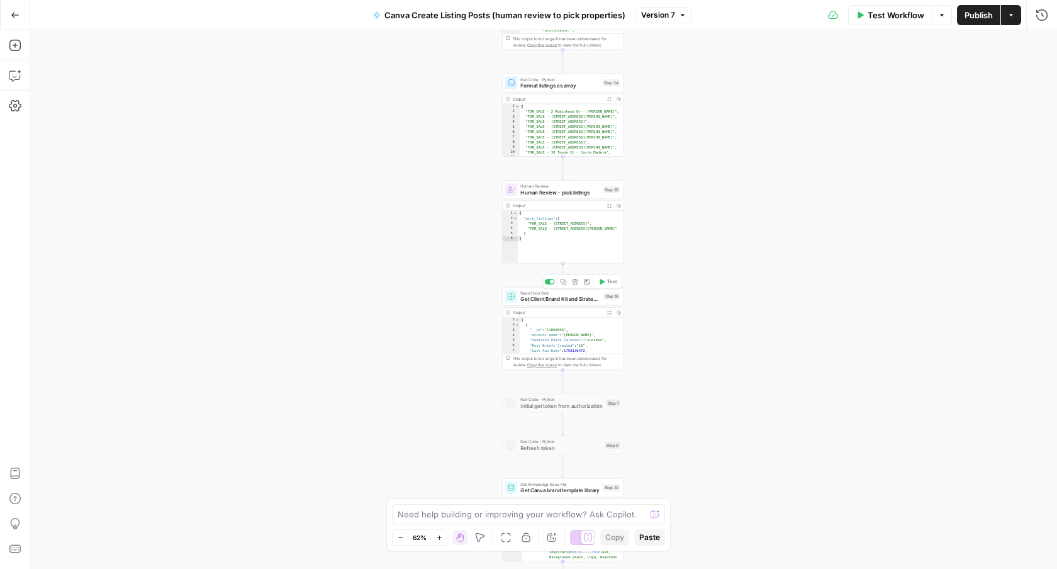
click at [613, 289] on div "Read from Grid Get Client Brand Kit and Strategy - Read from Grid Step 16 Copy …" at bounding box center [562, 296] width 121 height 19
type input "GRID - Sheet1.csv"
type input "Clients Grid - AI Social Media"
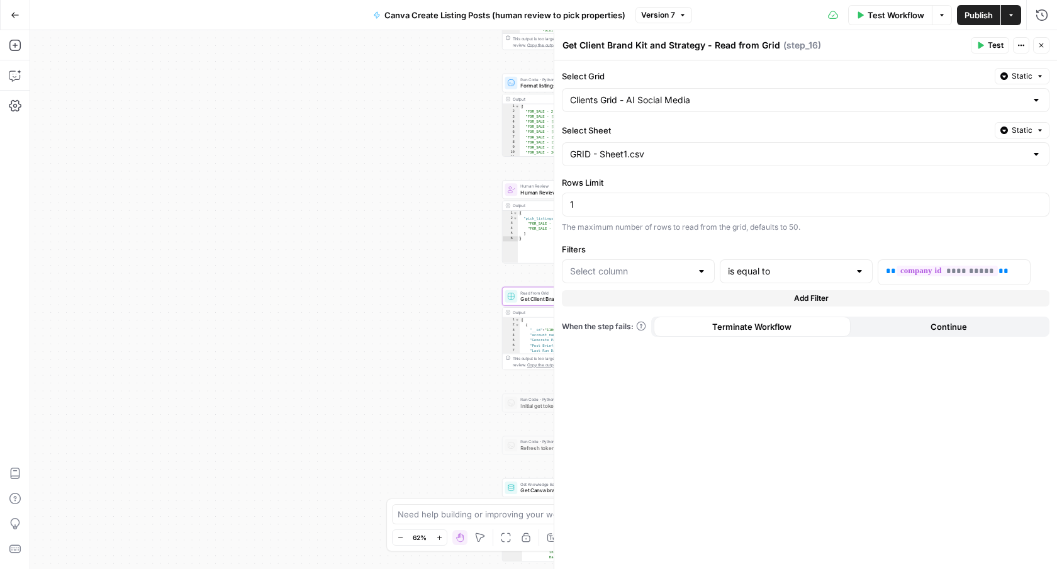
type input "company_id"
click at [1041, 38] on button "Close" at bounding box center [1041, 45] width 16 height 16
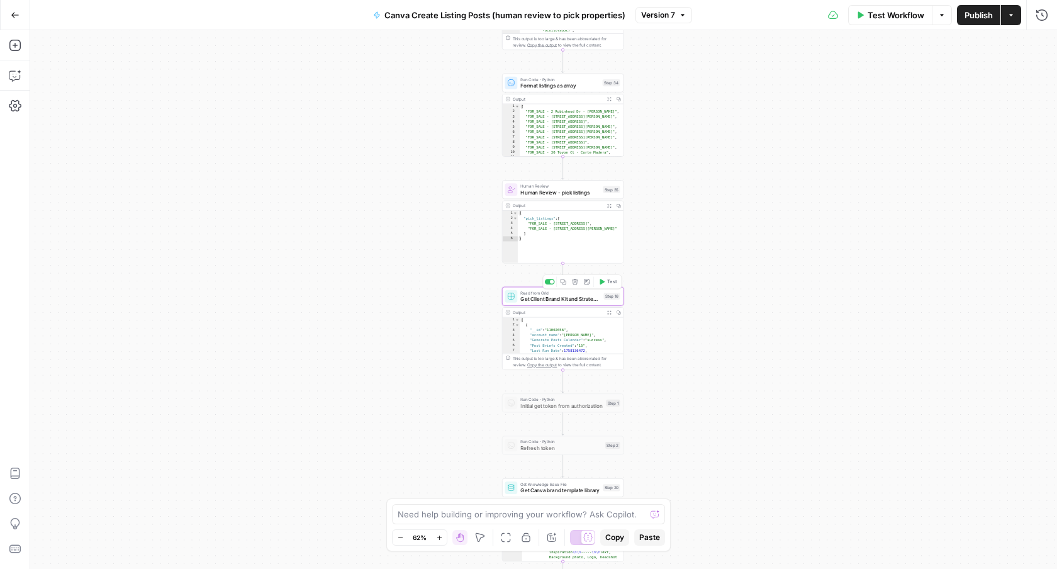
click at [611, 282] on span "Test" at bounding box center [611, 281] width 9 height 7
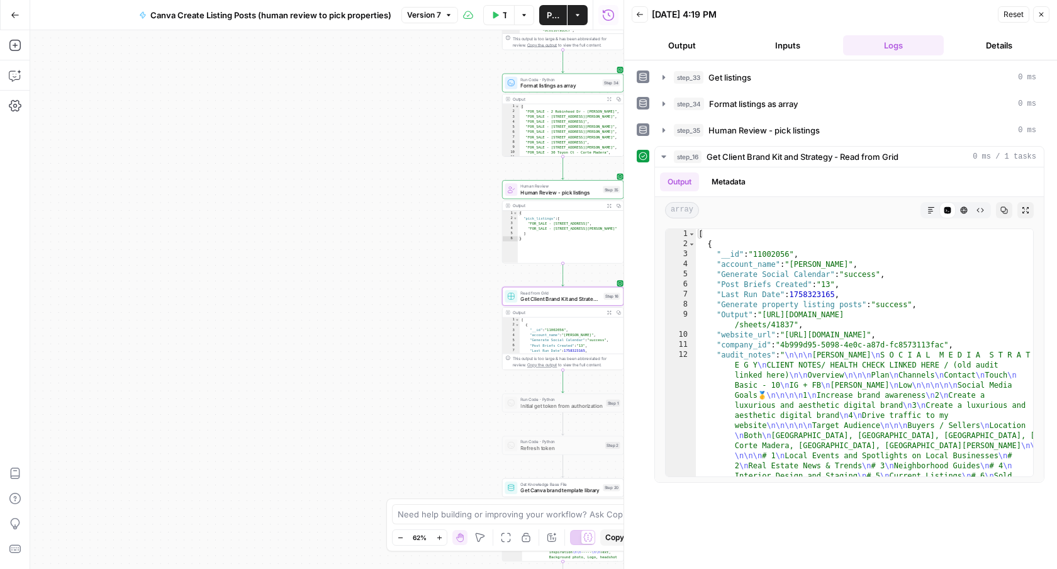
click at [1041, 13] on icon "button" at bounding box center [1041, 15] width 8 height 8
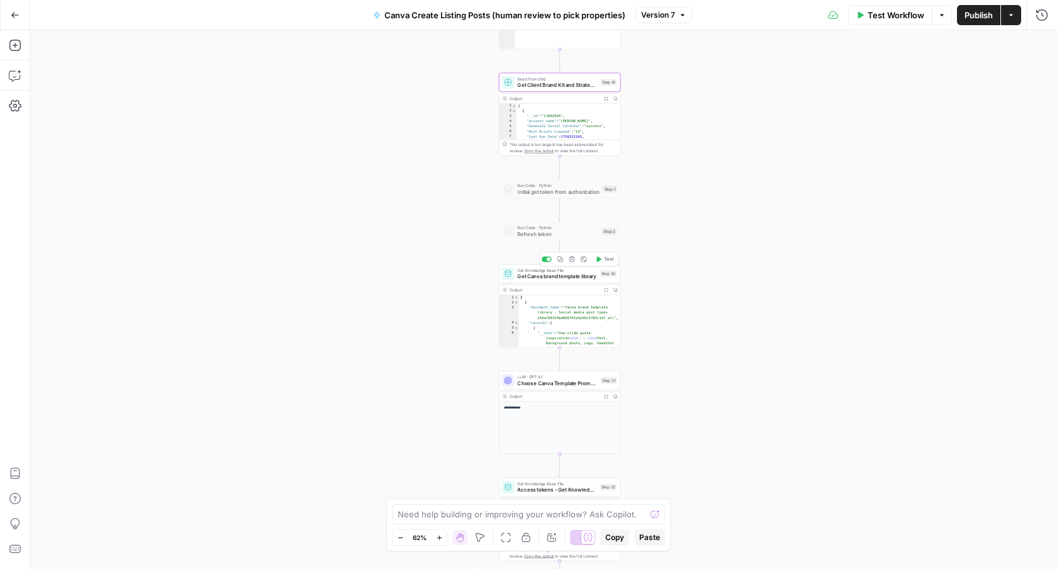
click at [605, 262] on span "Test" at bounding box center [608, 258] width 9 height 7
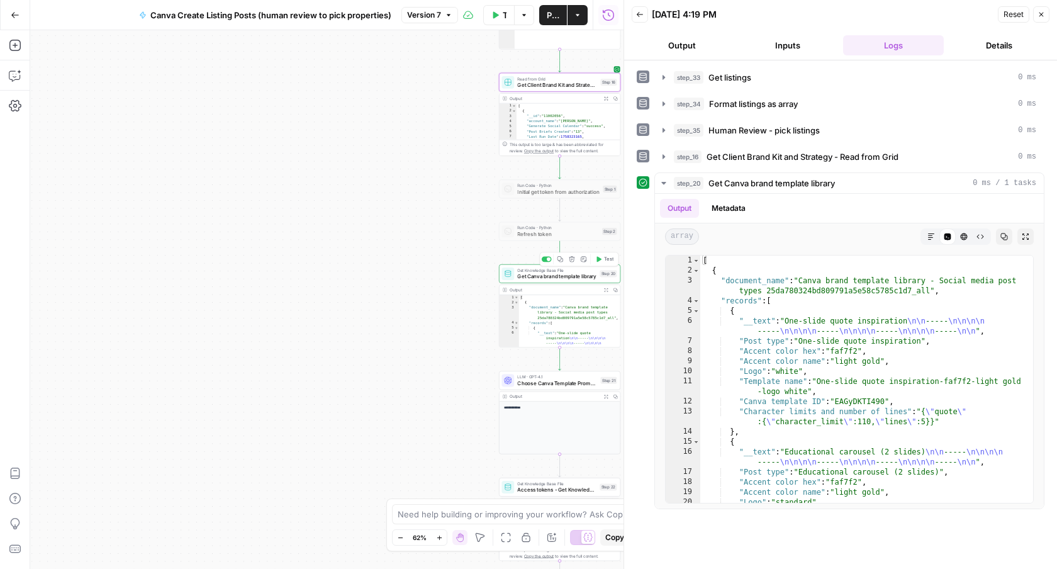
click at [1040, 18] on icon "button" at bounding box center [1041, 15] width 8 height 8
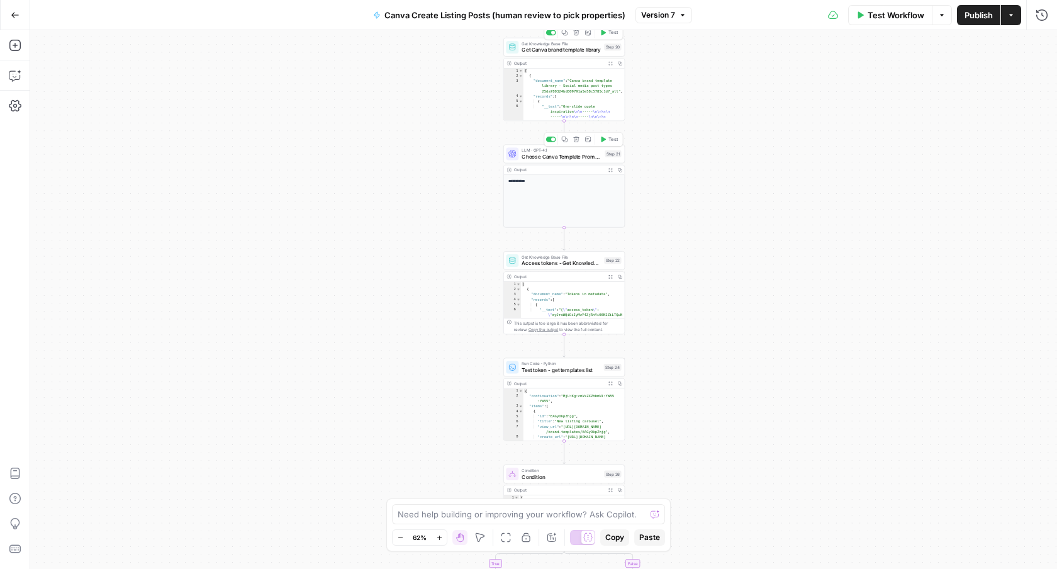
click at [608, 143] on button "Test" at bounding box center [608, 139] width 25 height 10
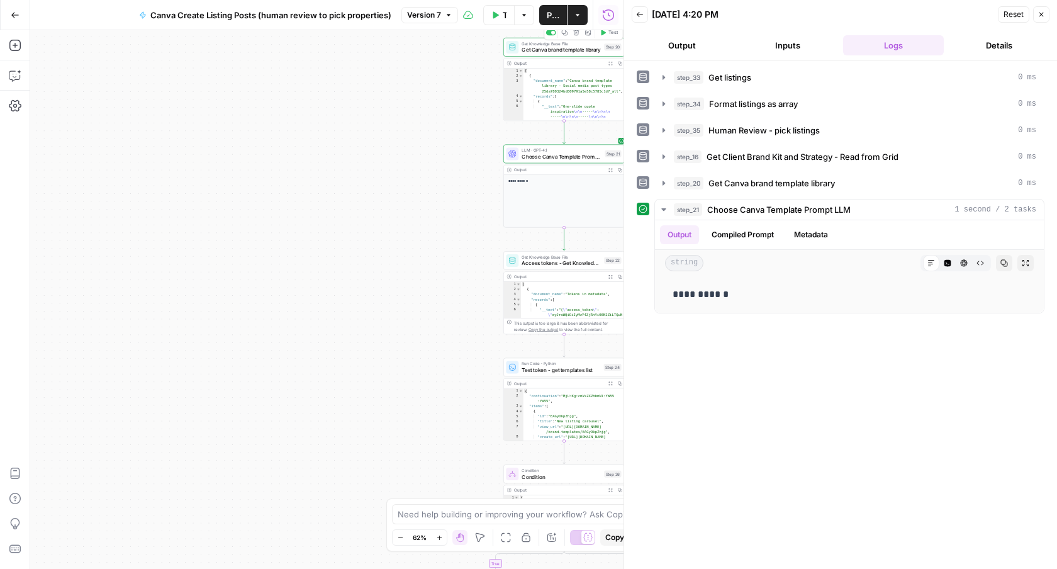
click at [1043, 19] on button "Close" at bounding box center [1041, 14] width 16 height 16
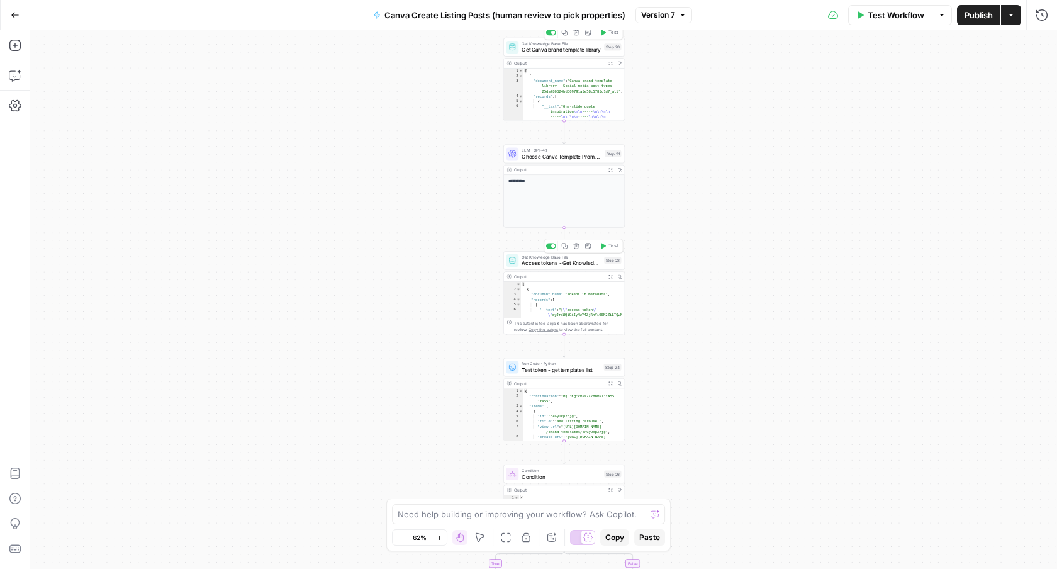
click at [606, 247] on button "Test" at bounding box center [608, 246] width 25 height 10
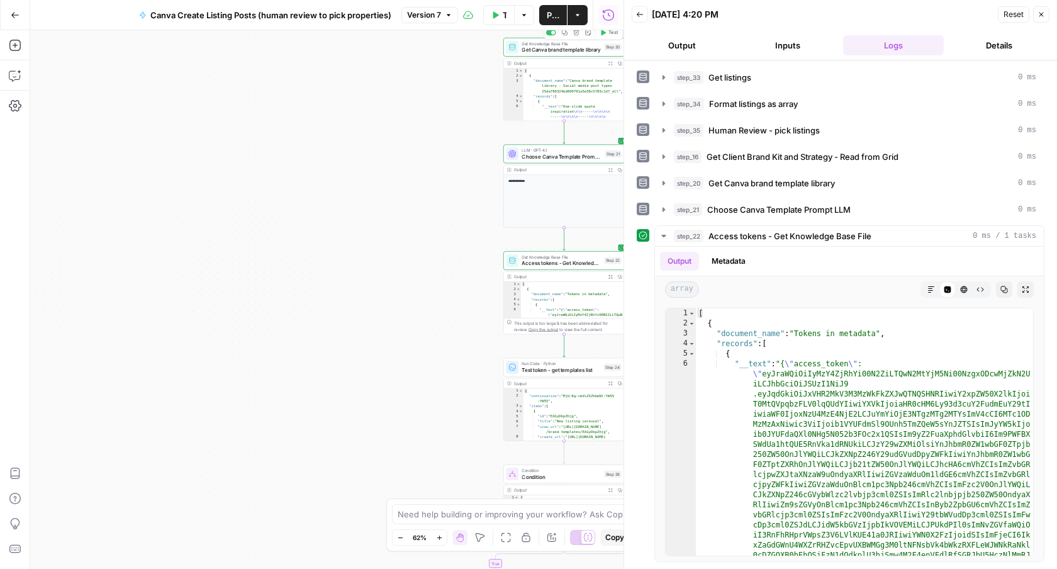
click at [1039, 15] on icon "button" at bounding box center [1041, 15] width 8 height 8
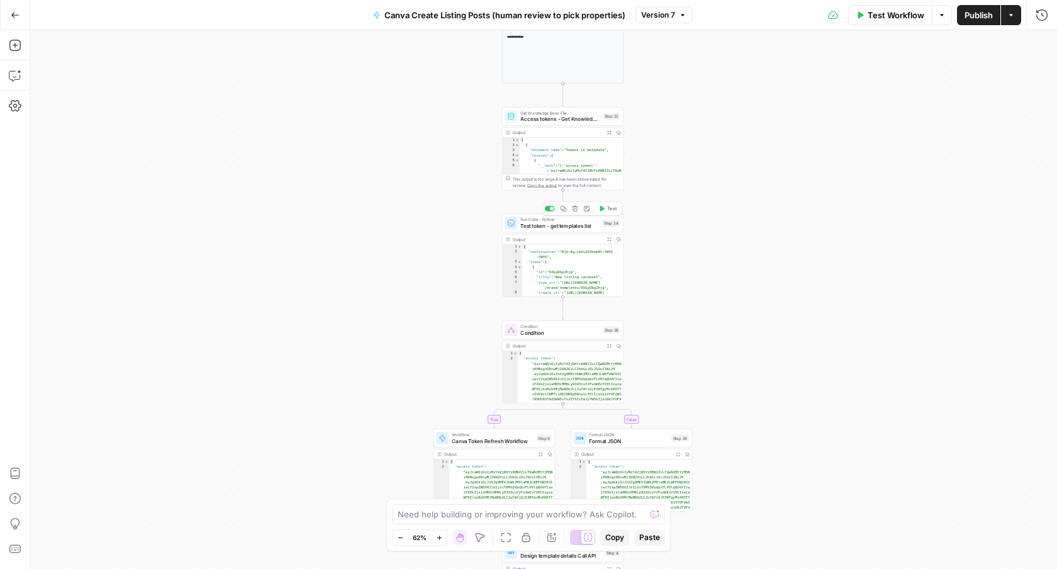
click at [611, 209] on span "Test" at bounding box center [611, 208] width 9 height 7
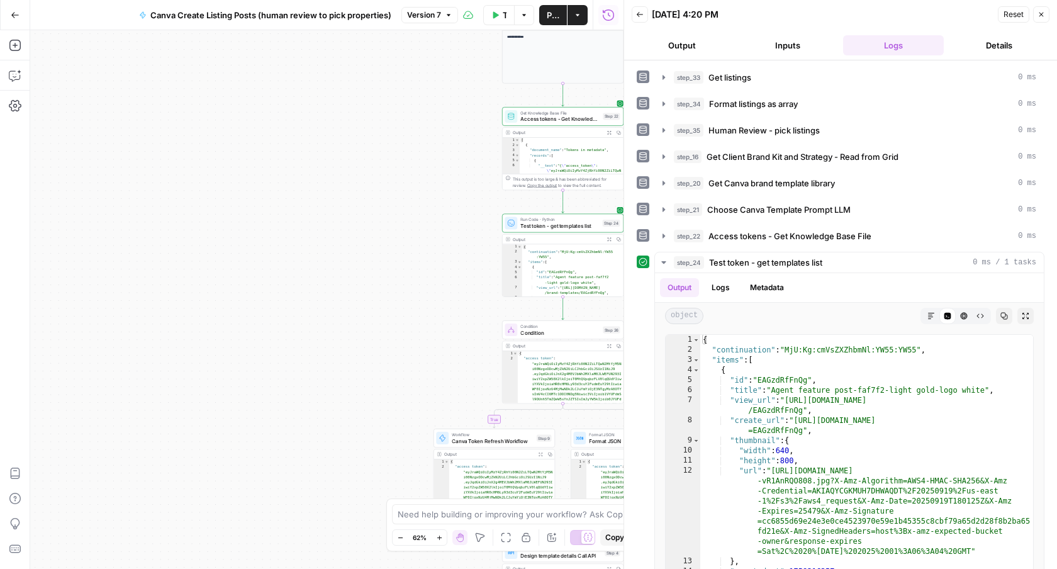
click at [1036, 13] on button "Close" at bounding box center [1041, 14] width 16 height 16
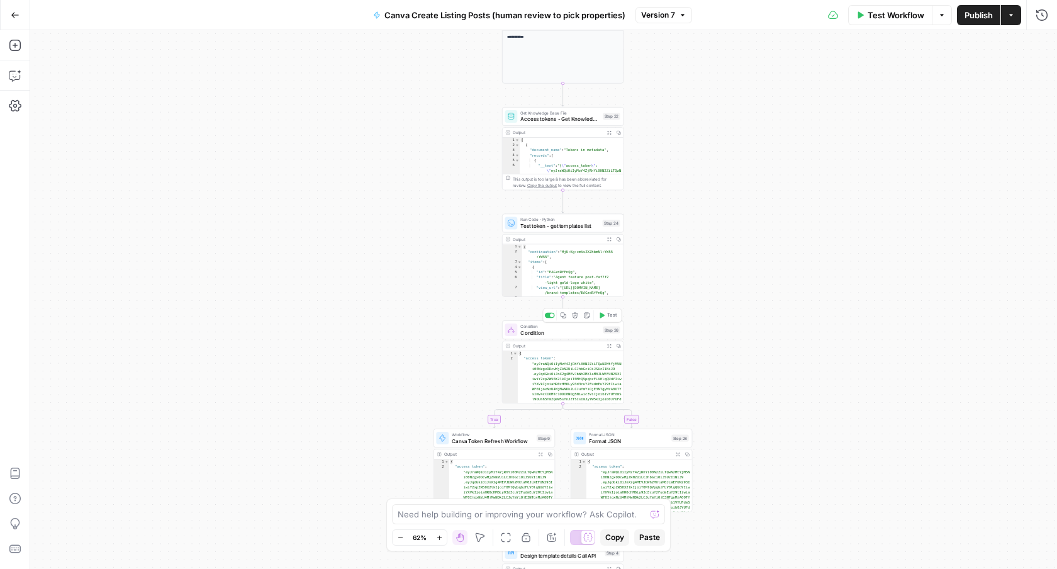
click at [610, 316] on span "Test" at bounding box center [611, 314] width 9 height 7
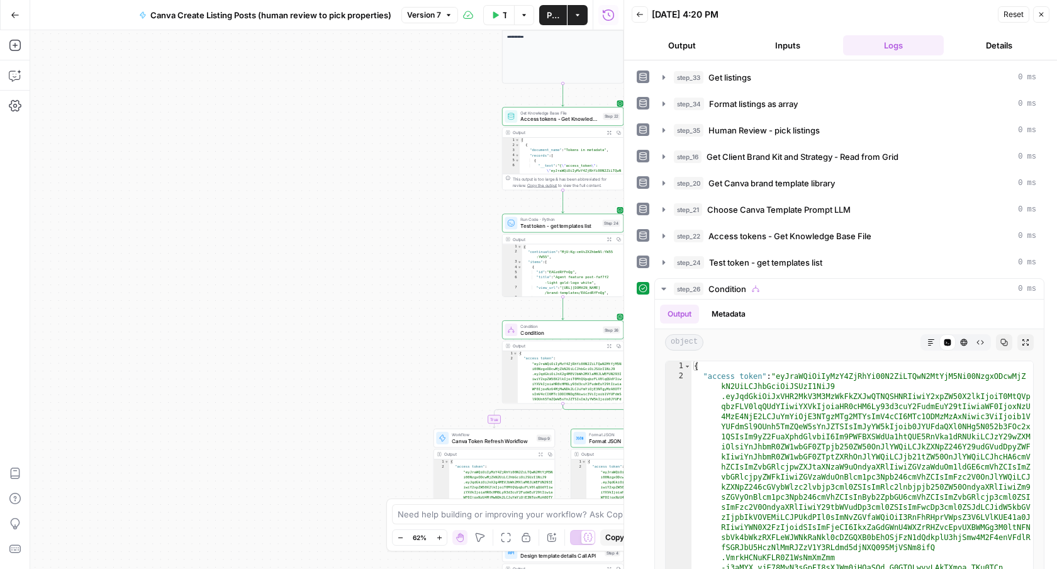
click at [1042, 13] on icon "button" at bounding box center [1041, 15] width 4 height 4
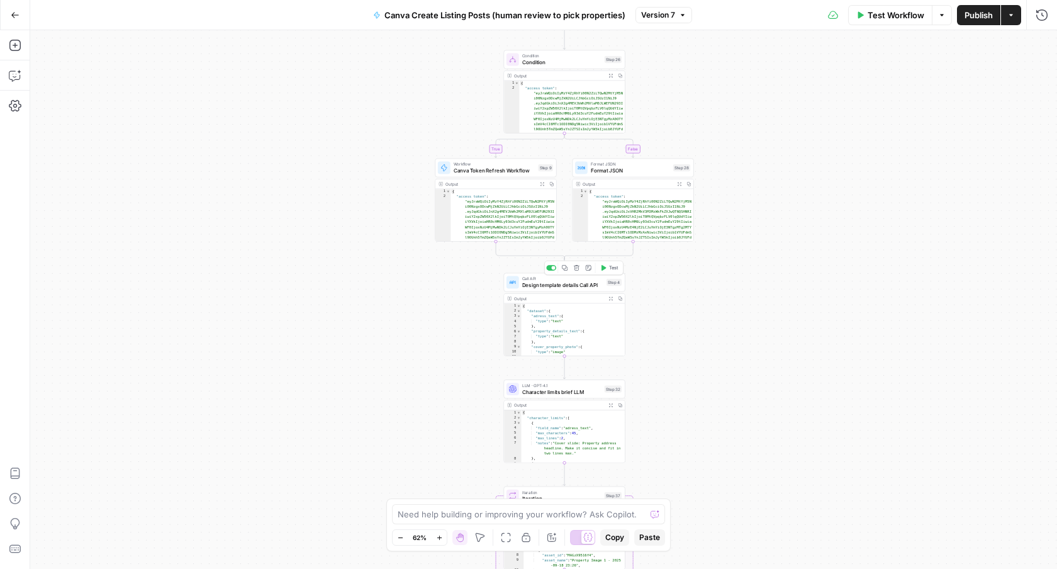
click at [611, 271] on button "Test" at bounding box center [609, 267] width 25 height 10
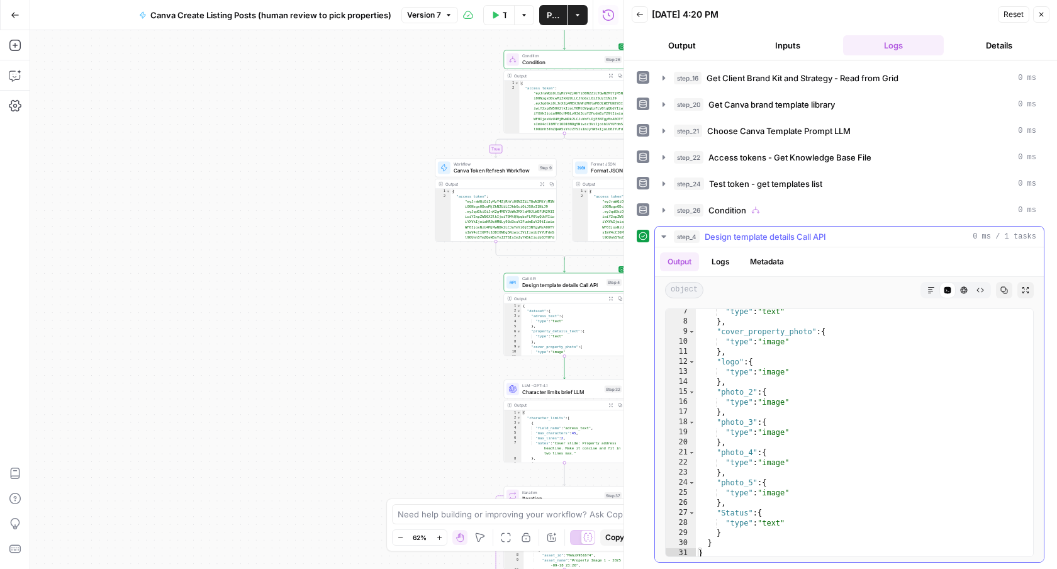
scroll to position [64, 0]
click at [1047, 18] on button "Close" at bounding box center [1041, 14] width 16 height 16
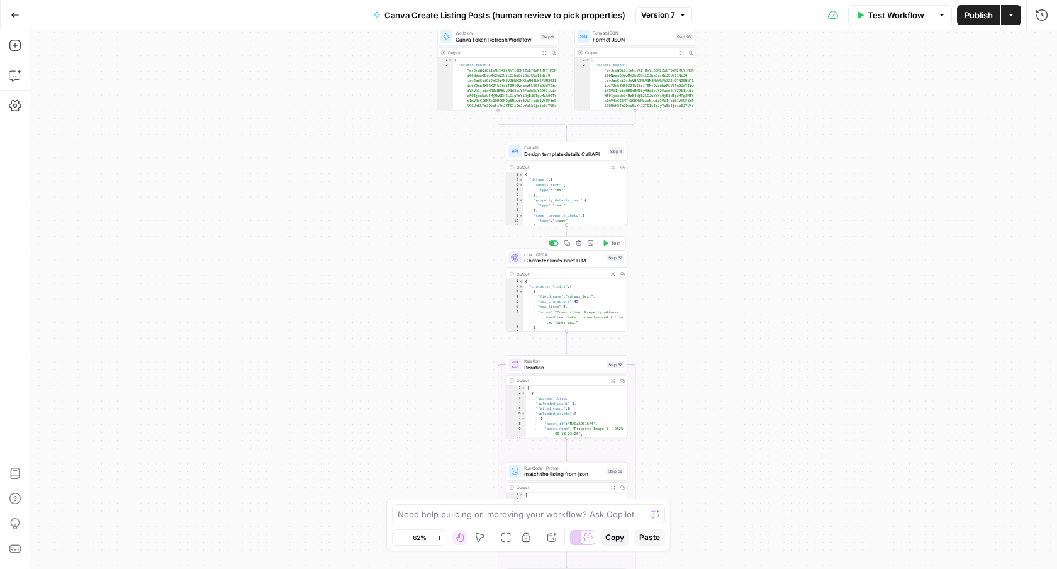
click at [611, 243] on span "Test" at bounding box center [615, 243] width 9 height 7
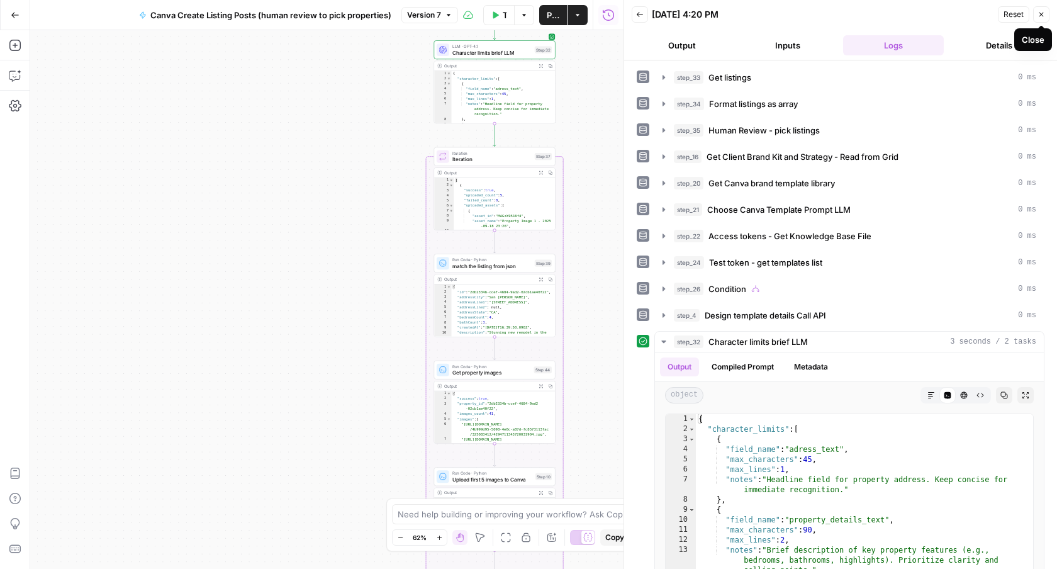
click at [1039, 16] on icon "button" at bounding box center [1041, 15] width 4 height 4
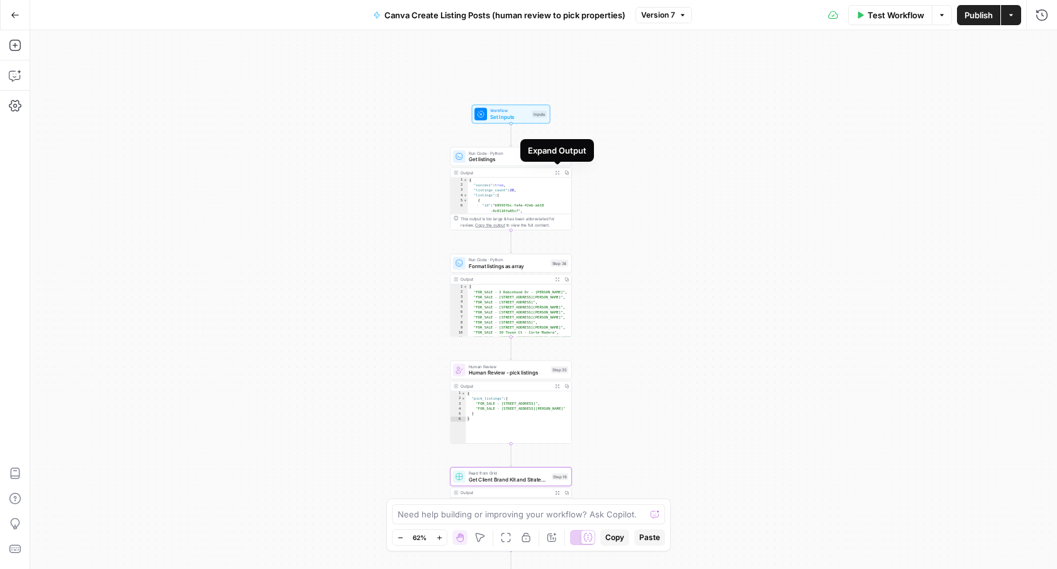
click at [555, 172] on icon "button" at bounding box center [557, 172] width 4 height 4
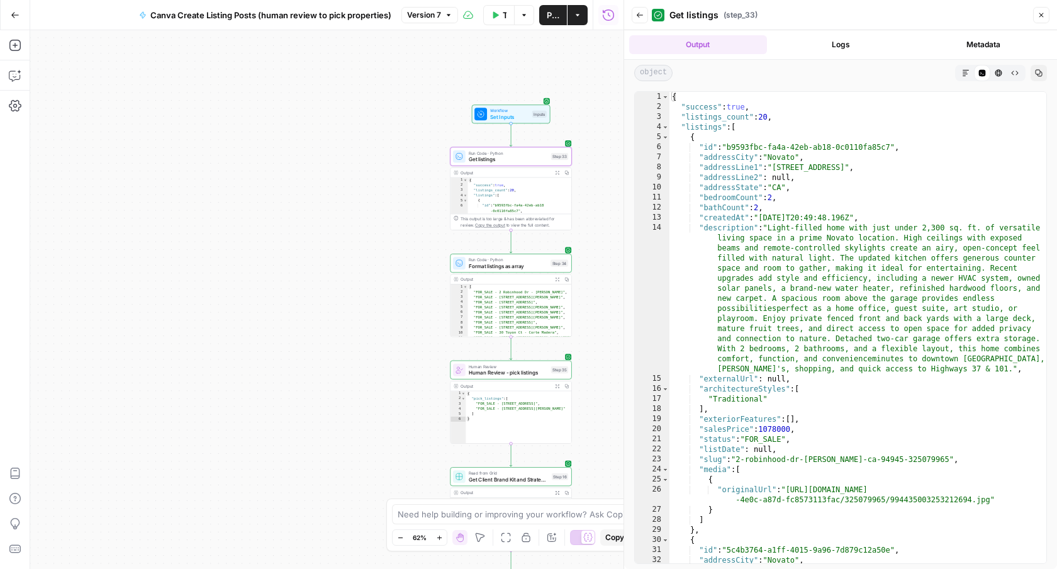
click at [1039, 18] on icon "button" at bounding box center [1041, 15] width 8 height 8
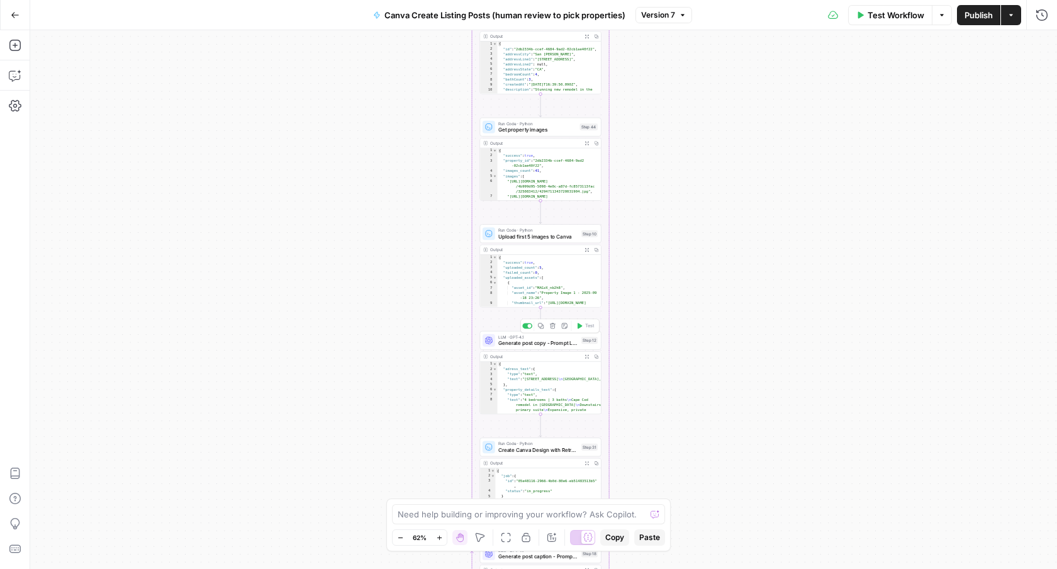
click at [556, 341] on span "Generate post copy - Prompt LLM" at bounding box center [538, 343] width 80 height 8
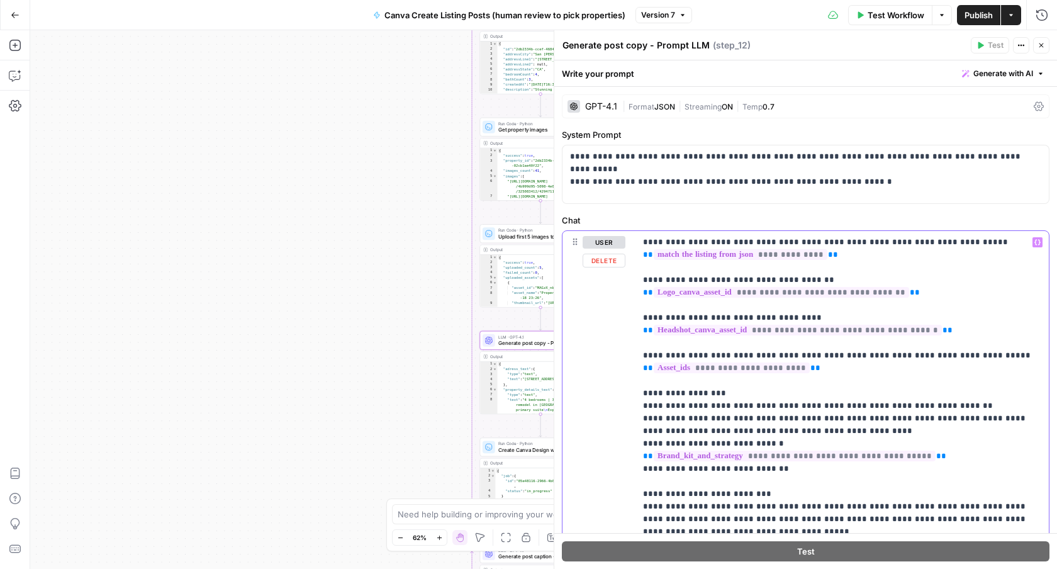
click at [843, 369] on p "**********" at bounding box center [842, 557] width 398 height 642
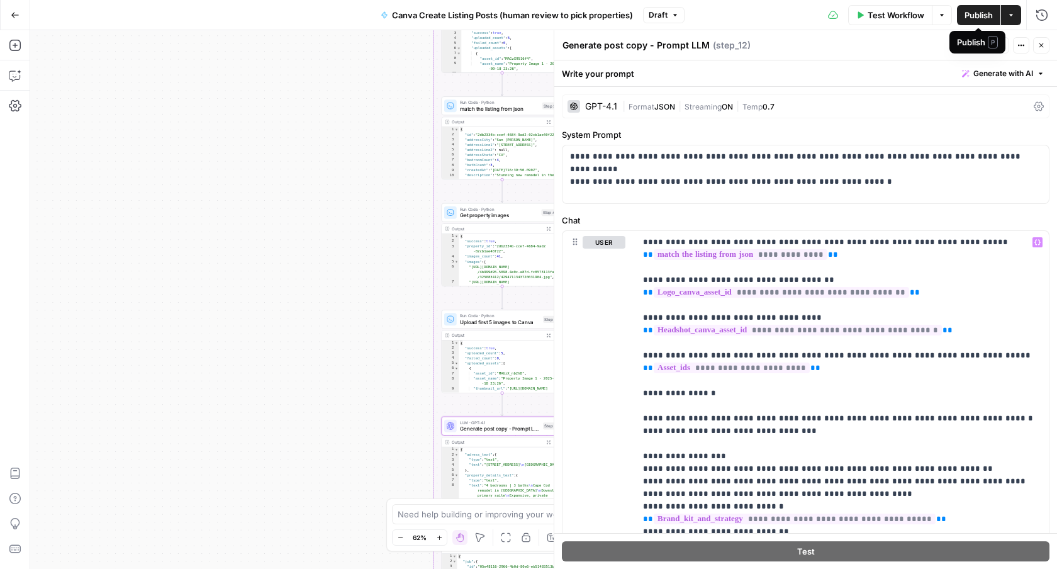
click at [983, 9] on span "Publish" at bounding box center [978, 15] width 28 height 13
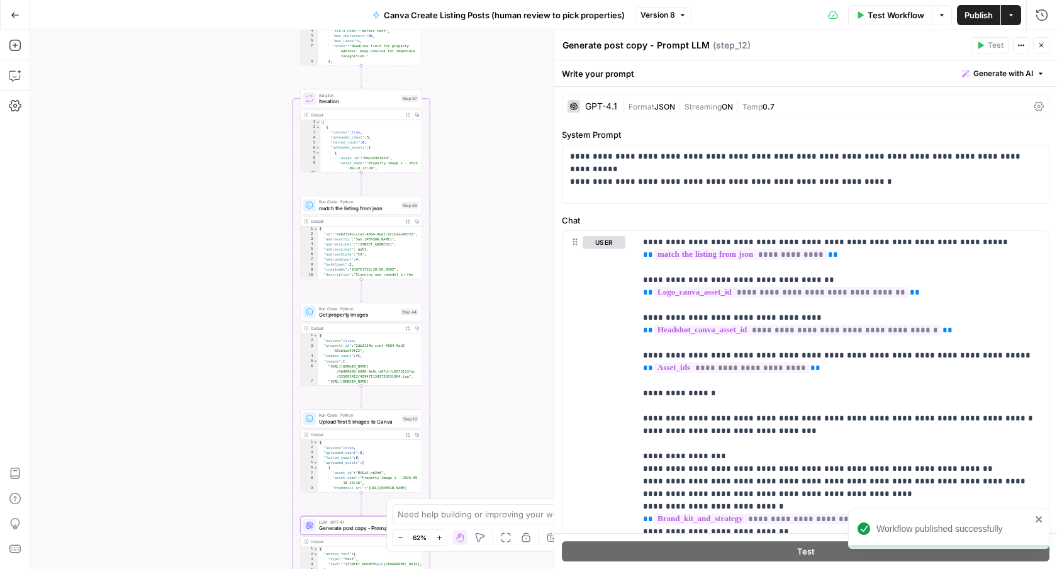
drag, startPoint x: 372, startPoint y: 221, endPoint x: 218, endPoint y: 338, distance: 193.1
click at [220, 333] on div "true false Workflow Set Inputs Inputs Run Code · Python Get listings Step 33 Ou…" at bounding box center [543, 299] width 1027 height 539
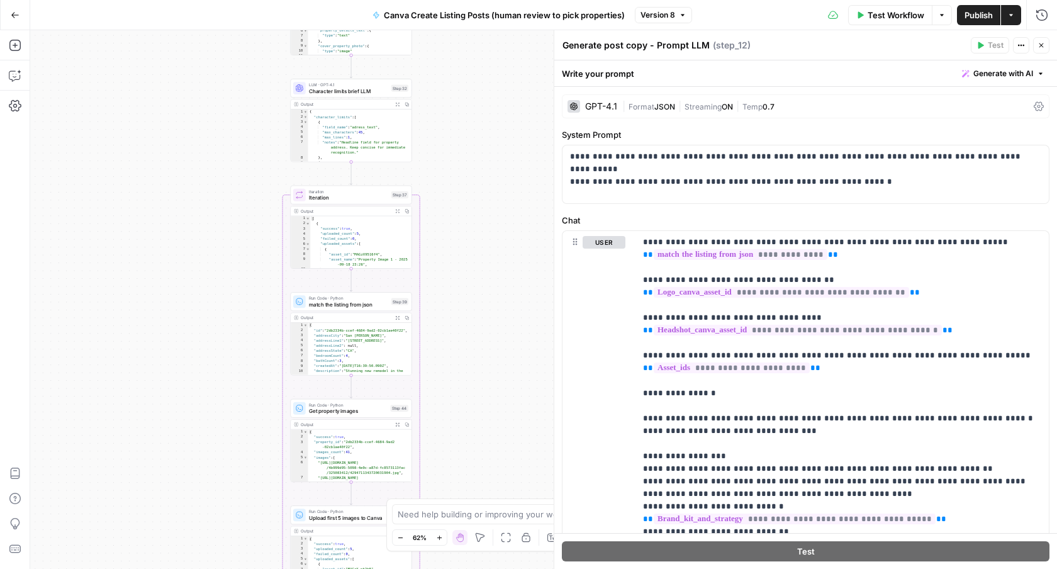
drag, startPoint x: 225, startPoint y: 100, endPoint x: 226, endPoint y: 188, distance: 88.1
click at [226, 188] on div "true false Workflow Set Inputs Inputs Run Code · Python Get listings Step 33 Ou…" at bounding box center [543, 299] width 1027 height 539
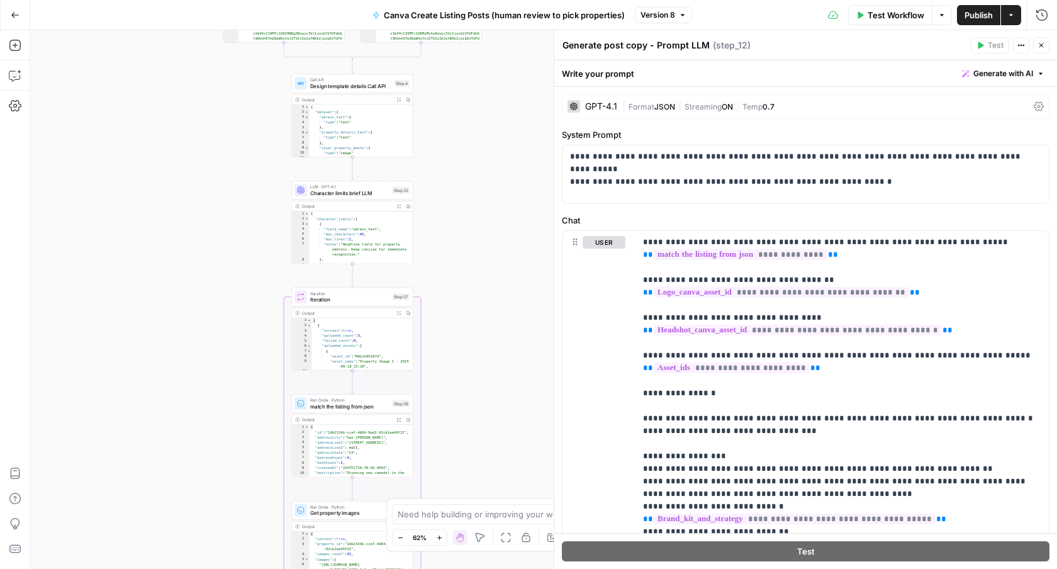
drag, startPoint x: 196, startPoint y: 90, endPoint x: 199, endPoint y: 193, distance: 102.6
click at [199, 193] on div "true false Workflow Set Inputs Inputs Run Code · Python Get listings Step 33 Ou…" at bounding box center [543, 299] width 1027 height 539
click at [399, 104] on icon "button" at bounding box center [399, 104] width 4 height 4
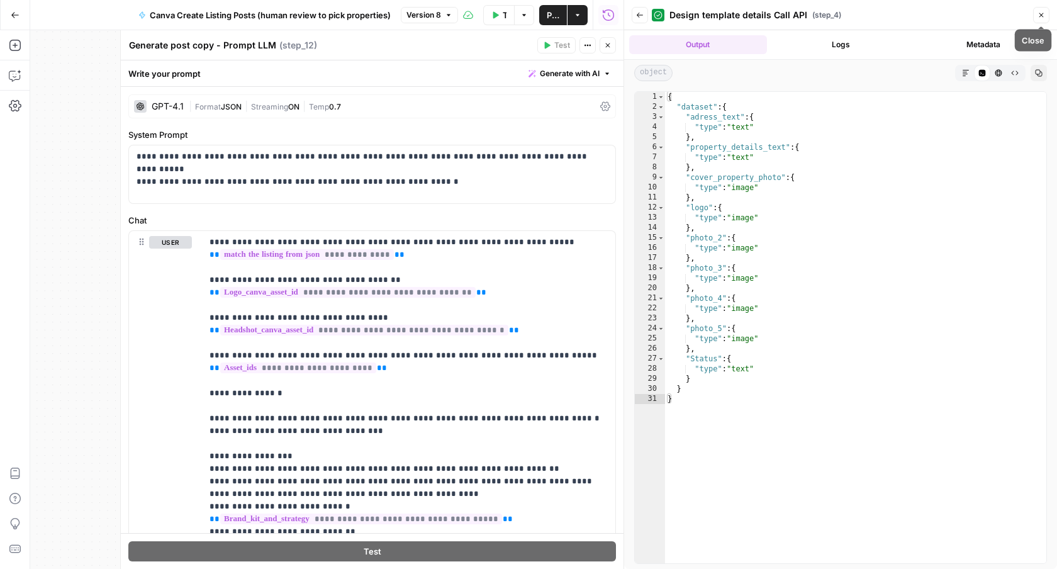
click at [1038, 13] on icon "button" at bounding box center [1041, 15] width 8 height 8
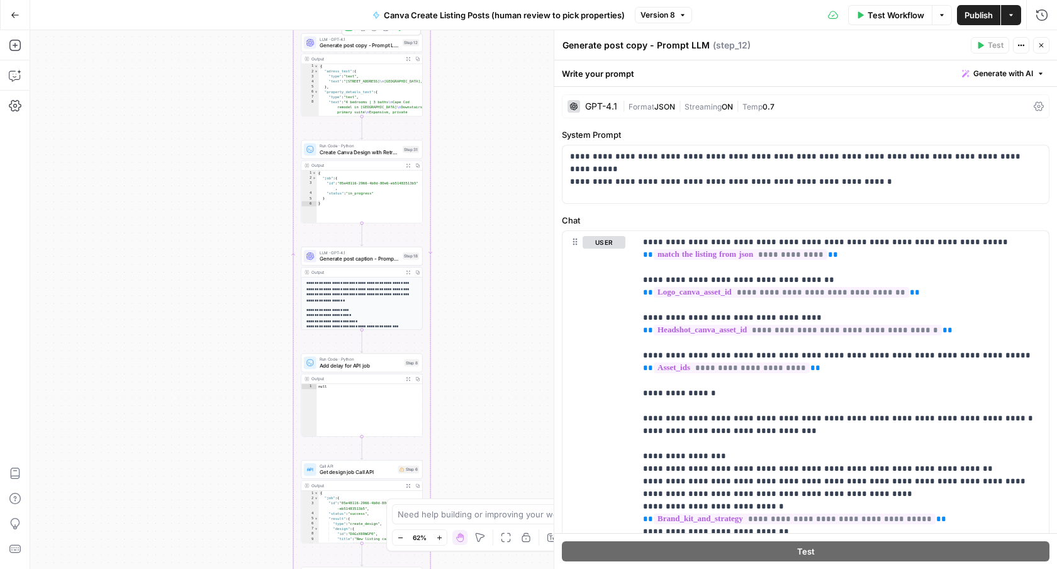
click at [379, 48] on span "Generate post copy - Prompt LLM" at bounding box center [360, 46] width 80 height 8
click at [375, 48] on span "Generate post copy - Prompt LLM" at bounding box center [360, 46] width 80 height 8
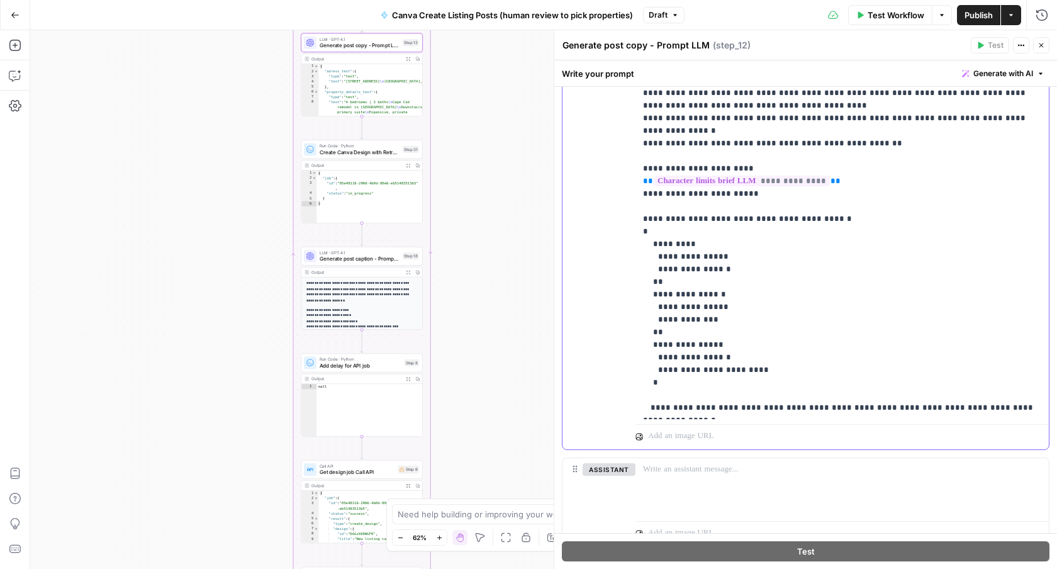
scroll to position [330, 0]
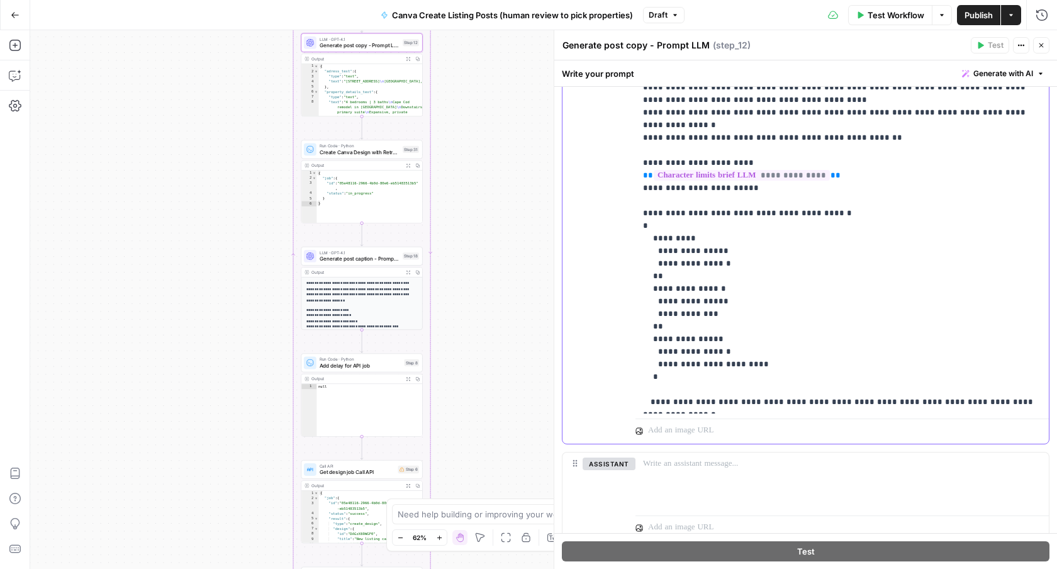
click at [769, 352] on p "**********" at bounding box center [842, 49] width 398 height 717
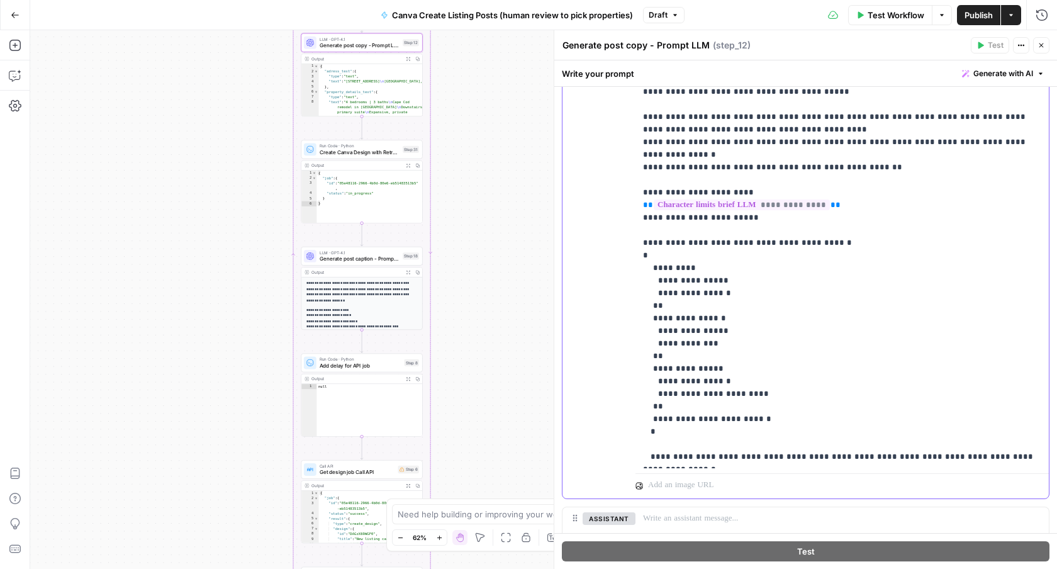
scroll to position [374, 0]
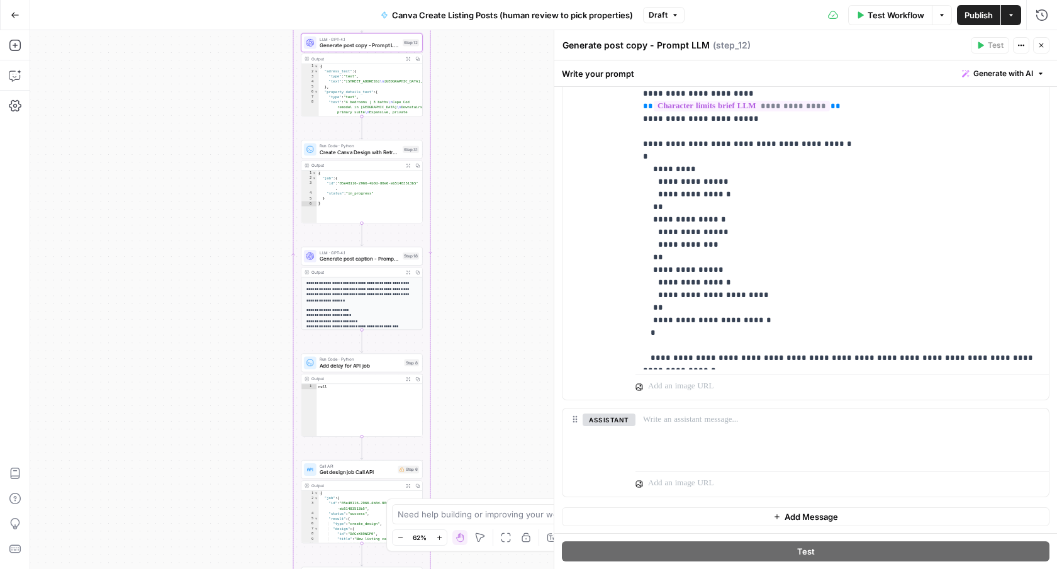
drag, startPoint x: 1046, startPoint y: 48, endPoint x: 1015, endPoint y: 140, distance: 97.5
click at [1016, 138] on div "**********" at bounding box center [805, 299] width 503 height 539
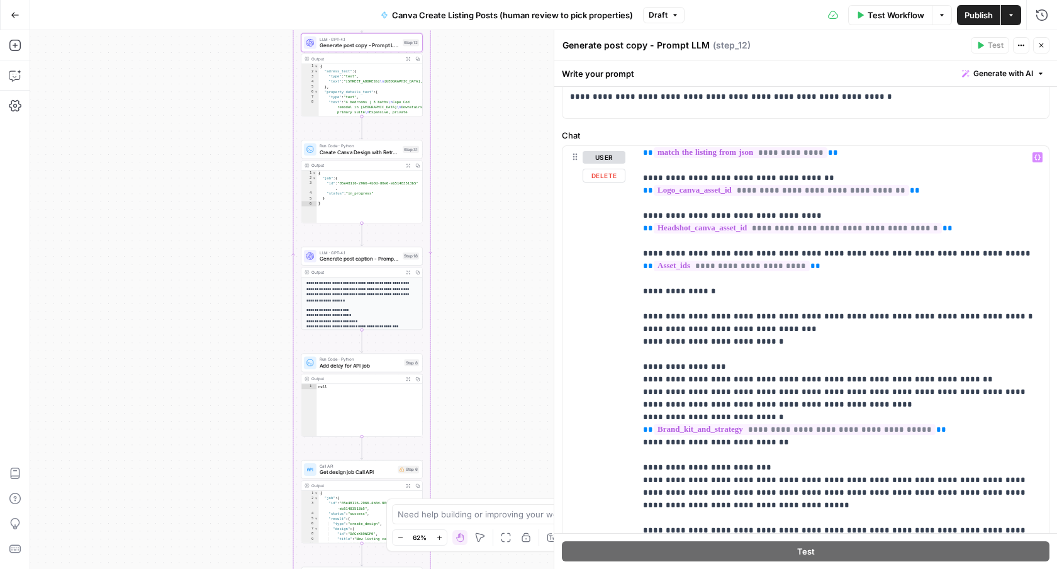
scroll to position [25, 0]
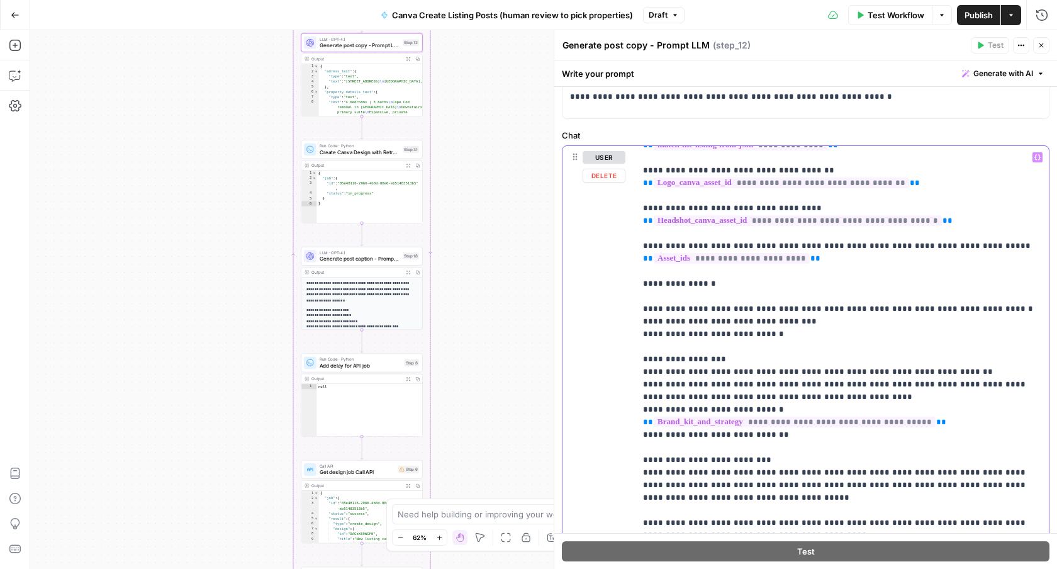
click at [645, 320] on p "**********" at bounding box center [842, 497] width 398 height 742
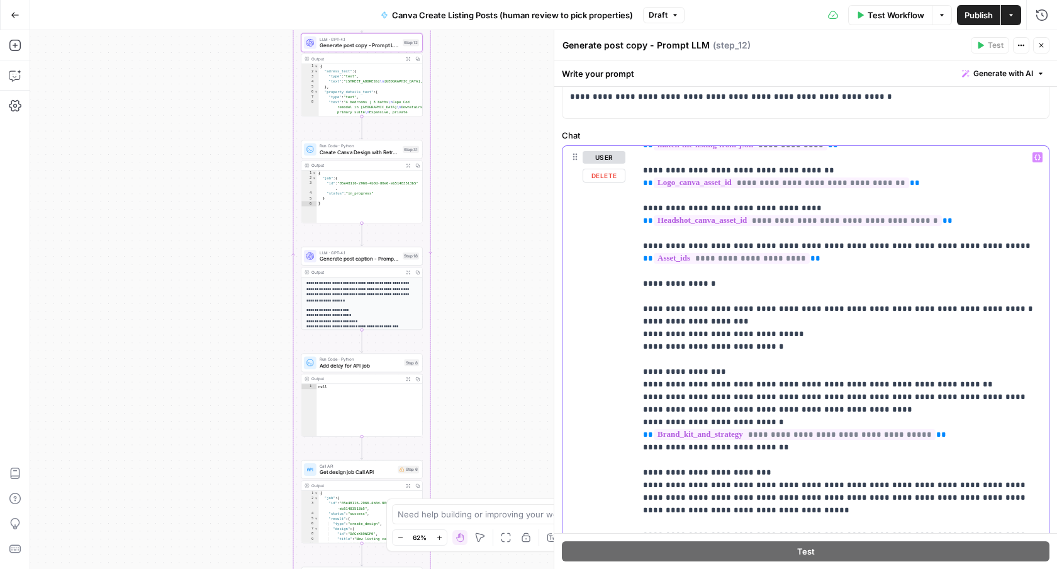
click at [751, 338] on p "**********" at bounding box center [842, 503] width 398 height 755
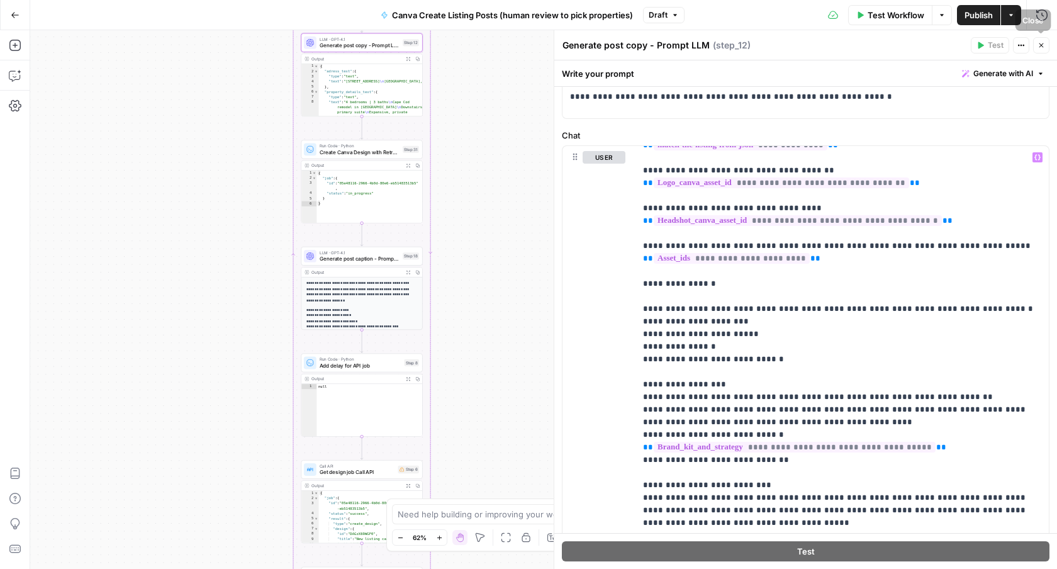
click at [1046, 50] on button "Close" at bounding box center [1041, 45] width 16 height 16
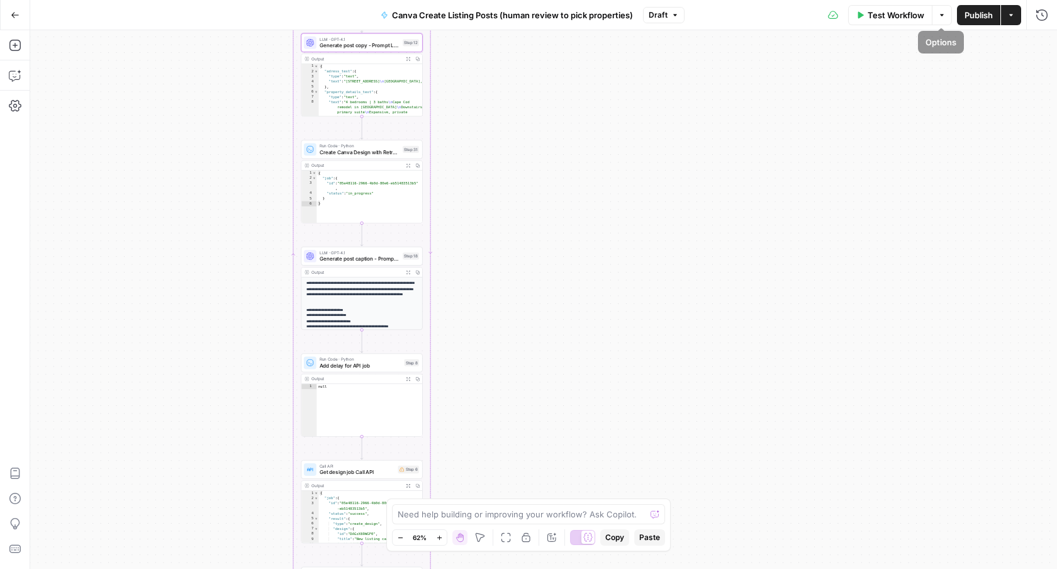
click at [975, 16] on span "Publish" at bounding box center [978, 15] width 28 height 13
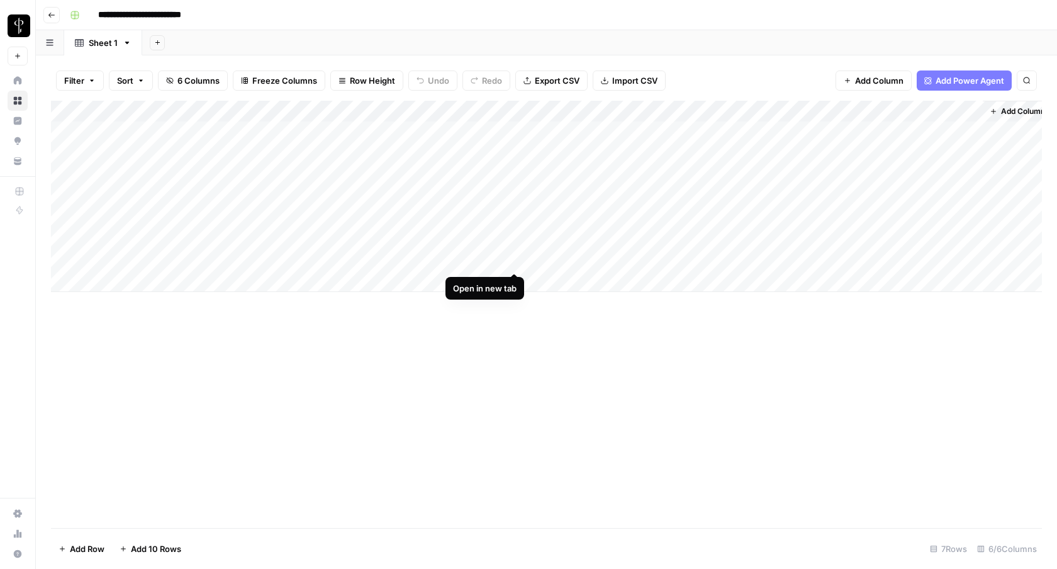
click at [516, 258] on div "Add Column" at bounding box center [546, 196] width 991 height 191
